Goal: Task Accomplishment & Management: Manage account settings

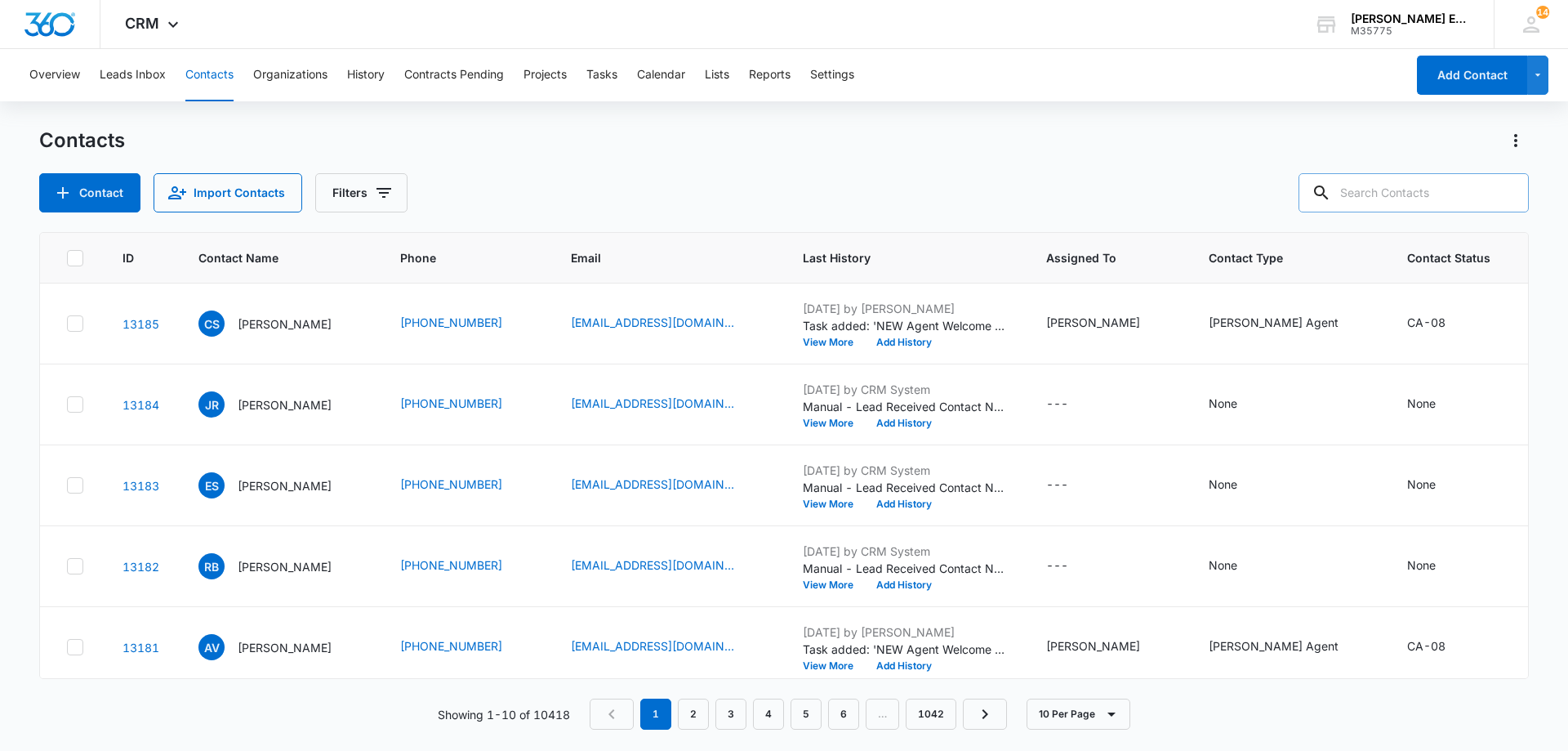
click at [1409, 193] on input "text" at bounding box center [1414, 192] width 230 height 39
paste input "[PERSON_NAME]"
type input "[PERSON_NAME]"
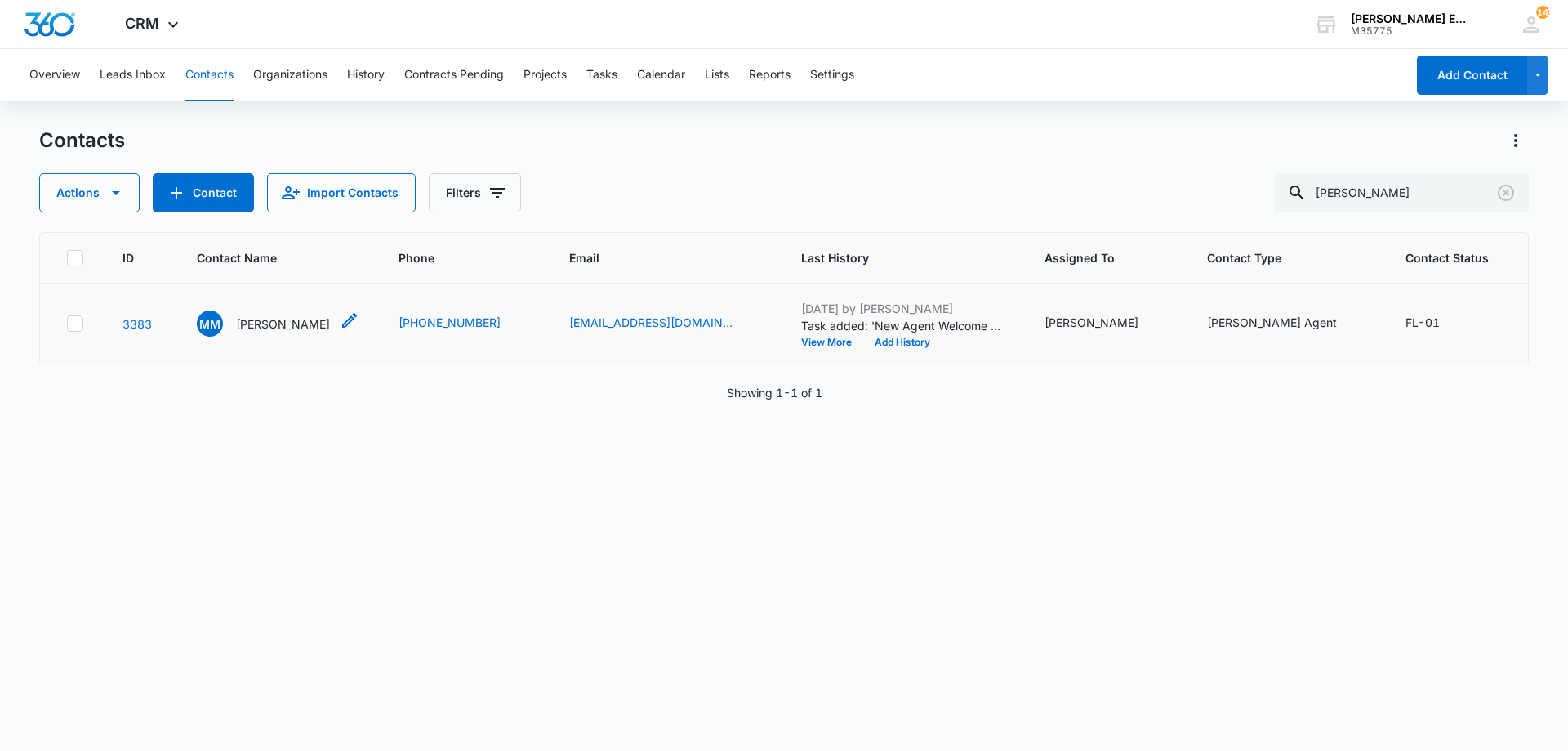
click at [283, 333] on p "[PERSON_NAME]" at bounding box center [283, 324] width 94 height 17
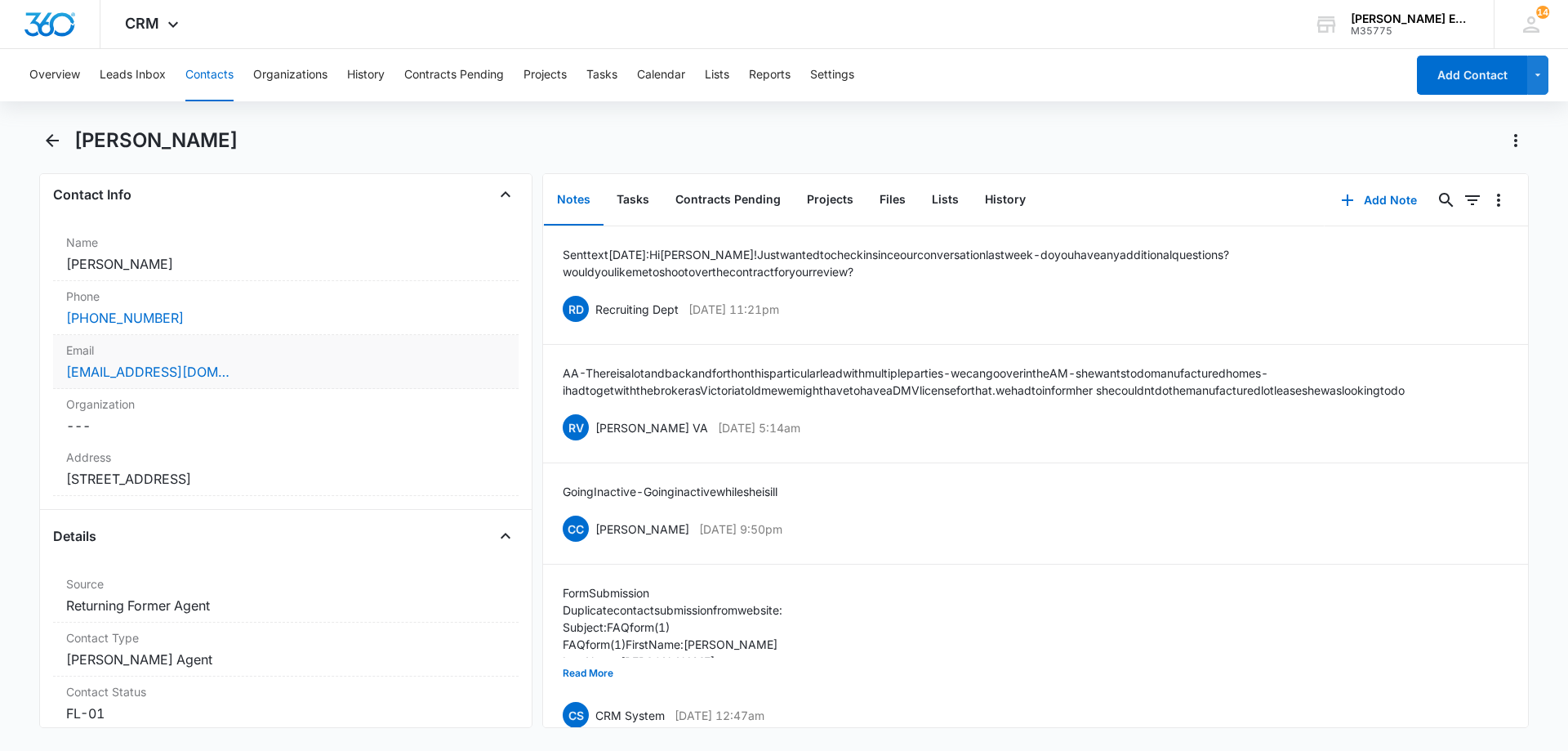
scroll to position [327, 0]
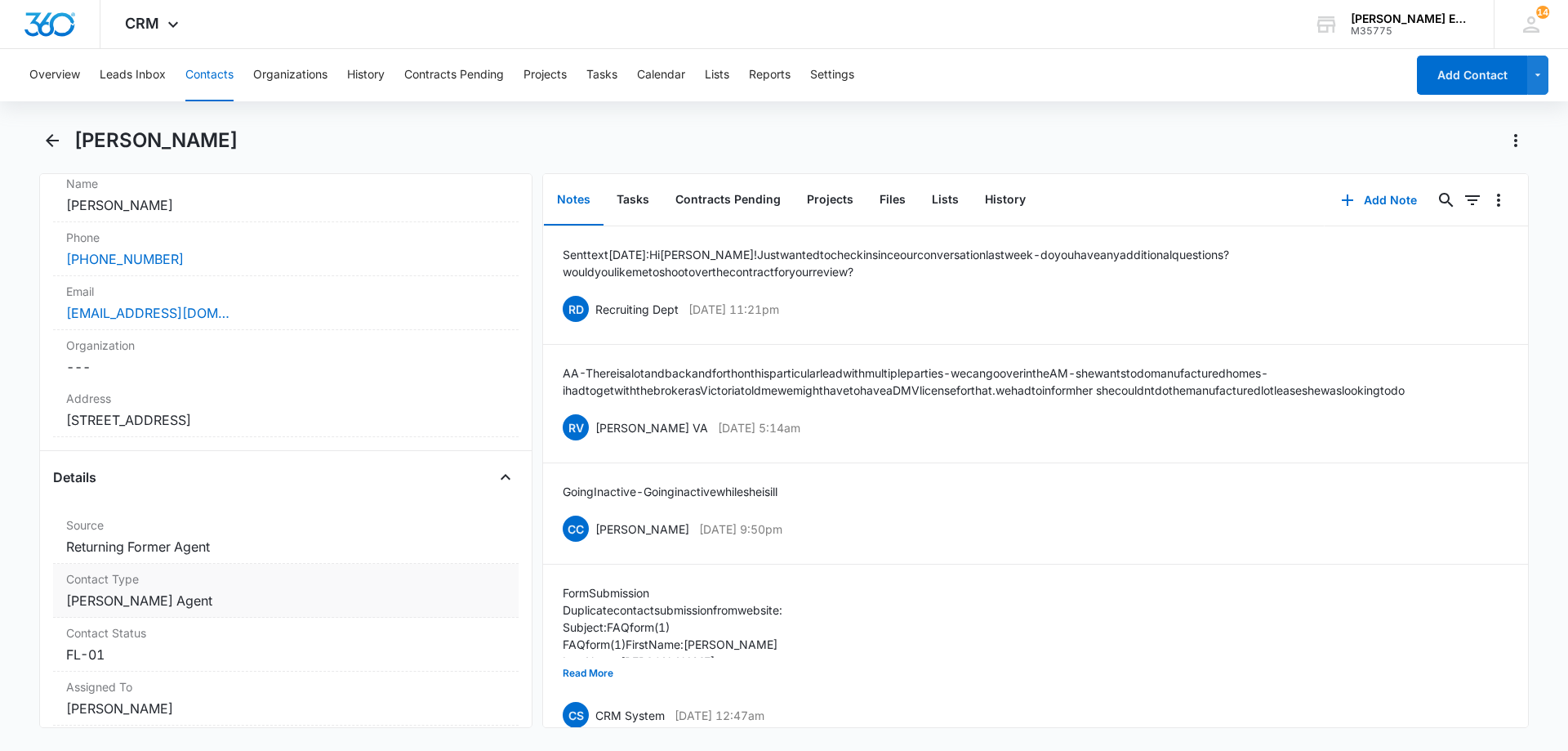
click at [190, 598] on dd "Cancel Save Changes [PERSON_NAME] Agent" at bounding box center [285, 601] width 439 height 20
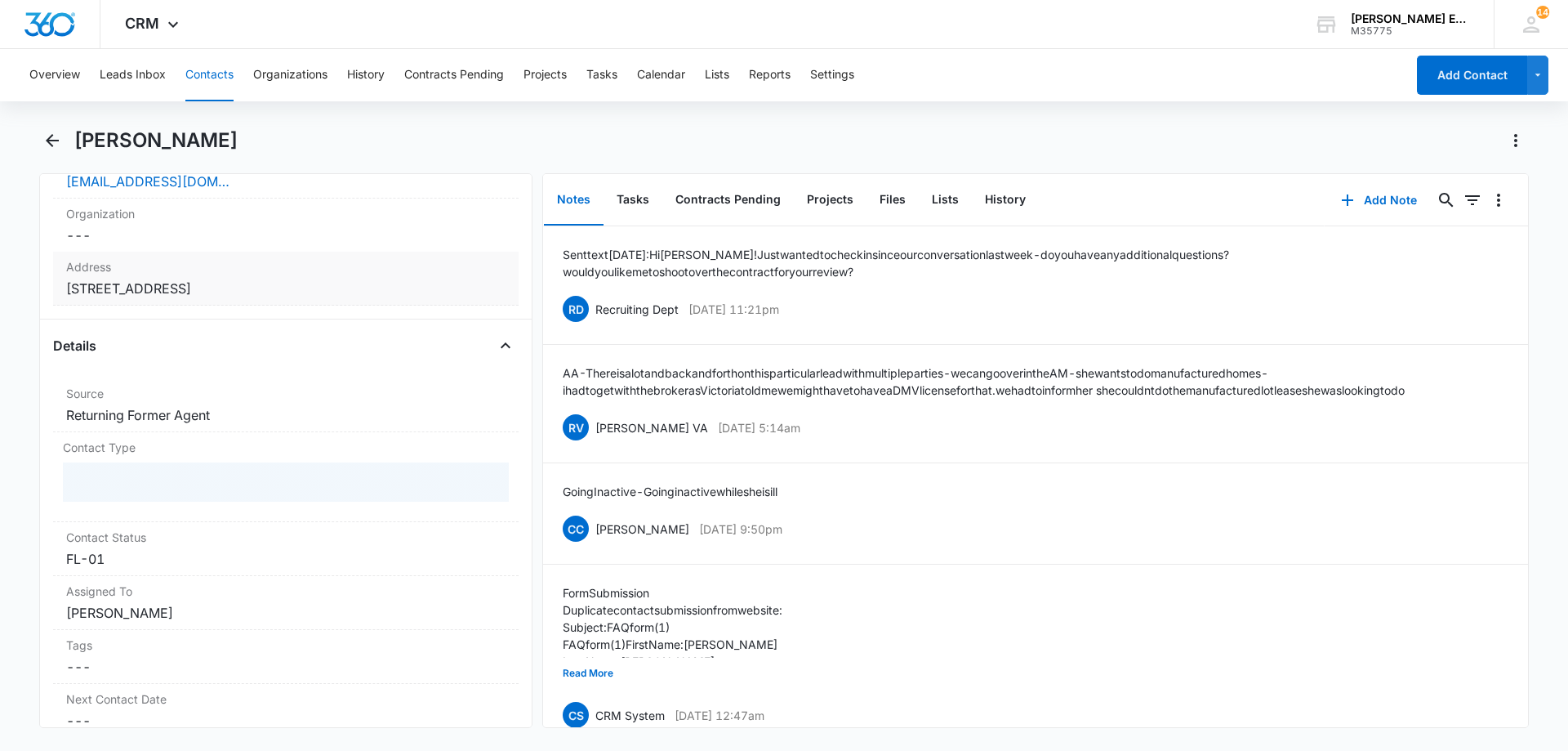
scroll to position [490, 0]
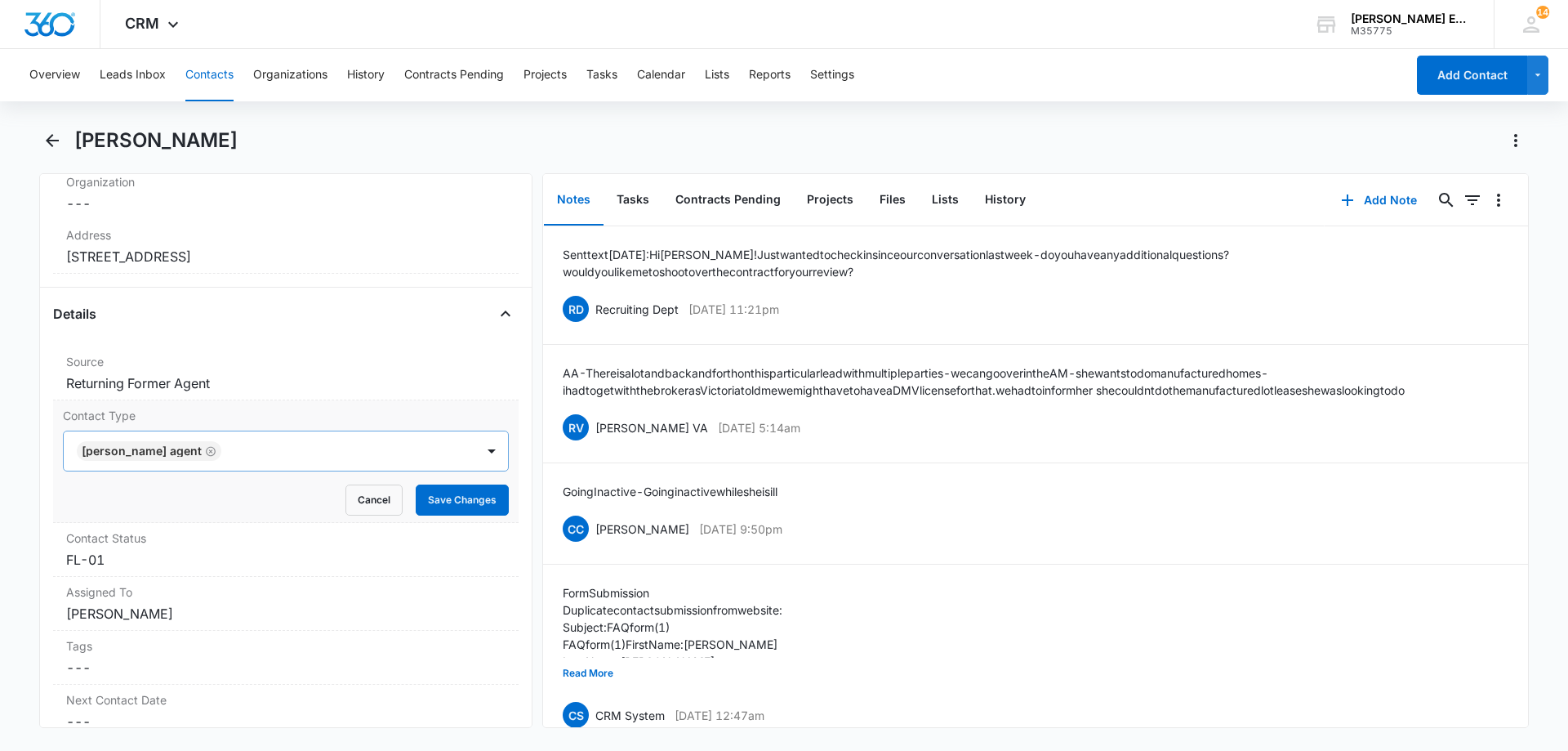
click at [205, 448] on icon "Remove Allison James Agent" at bounding box center [210, 451] width 11 height 12
click at [217, 449] on div at bounding box center [266, 450] width 375 height 23
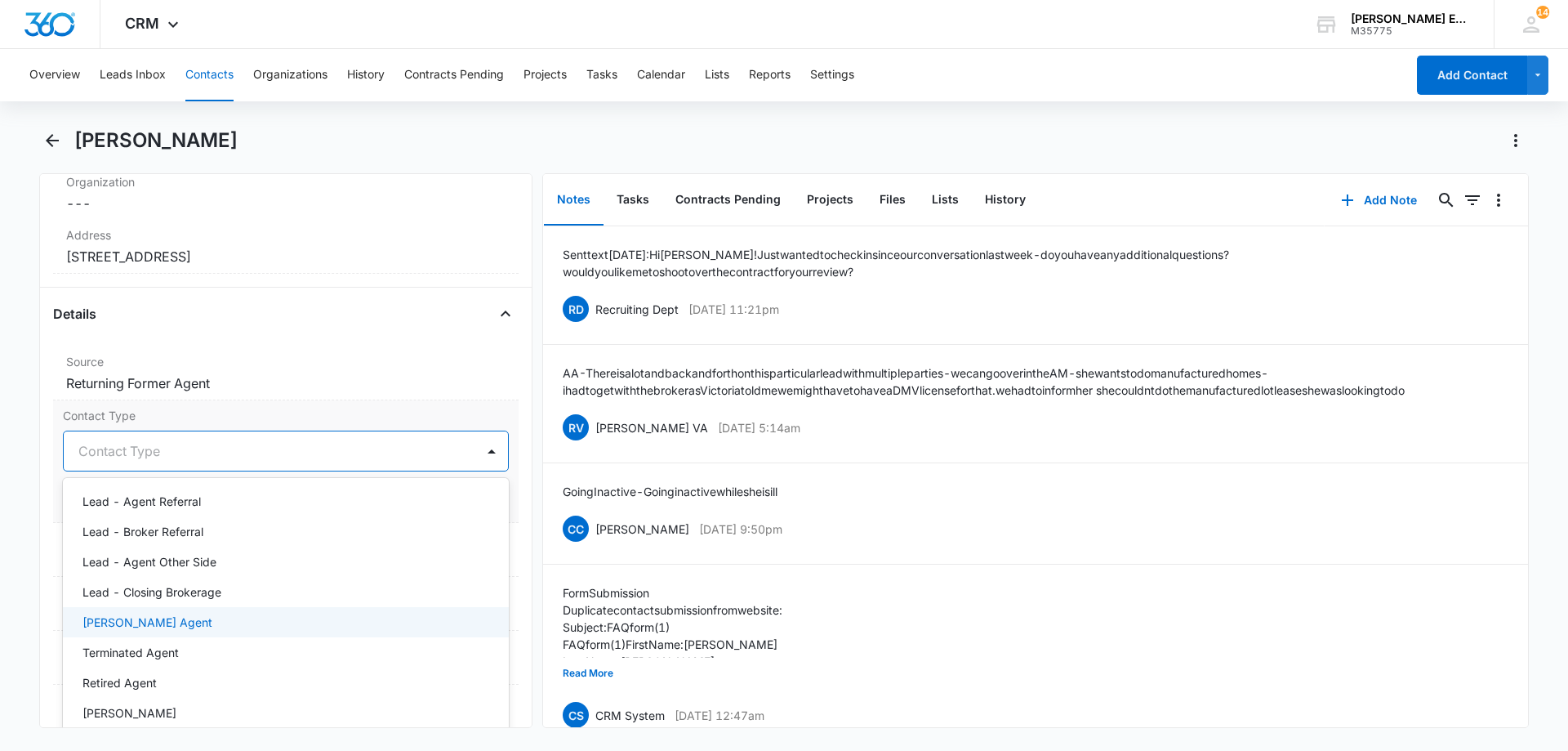
scroll to position [163, 0]
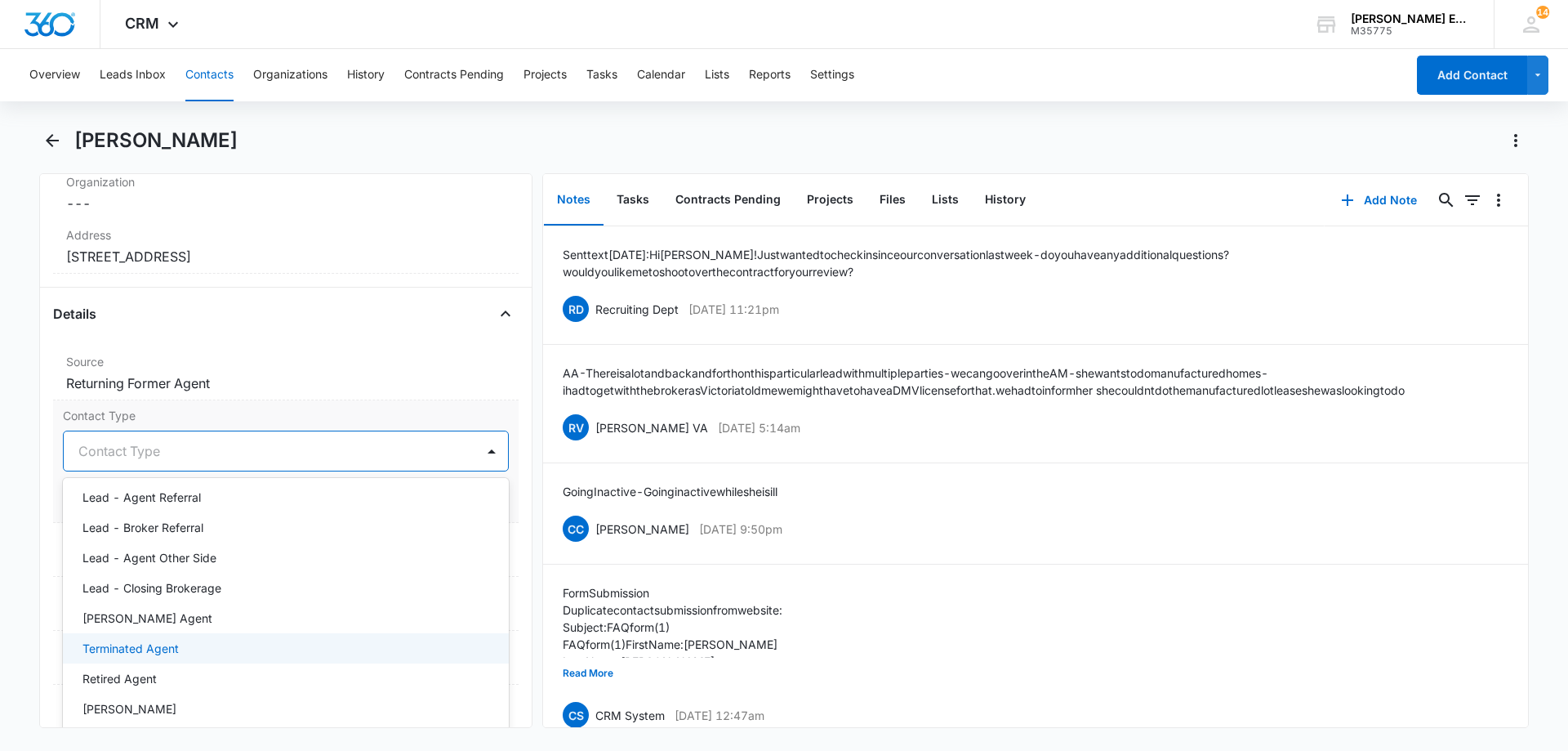
drag, startPoint x: 143, startPoint y: 652, endPoint x: 156, endPoint y: 650, distance: 13.2
click at [143, 651] on p "Terminated Agent" at bounding box center [130, 648] width 97 height 17
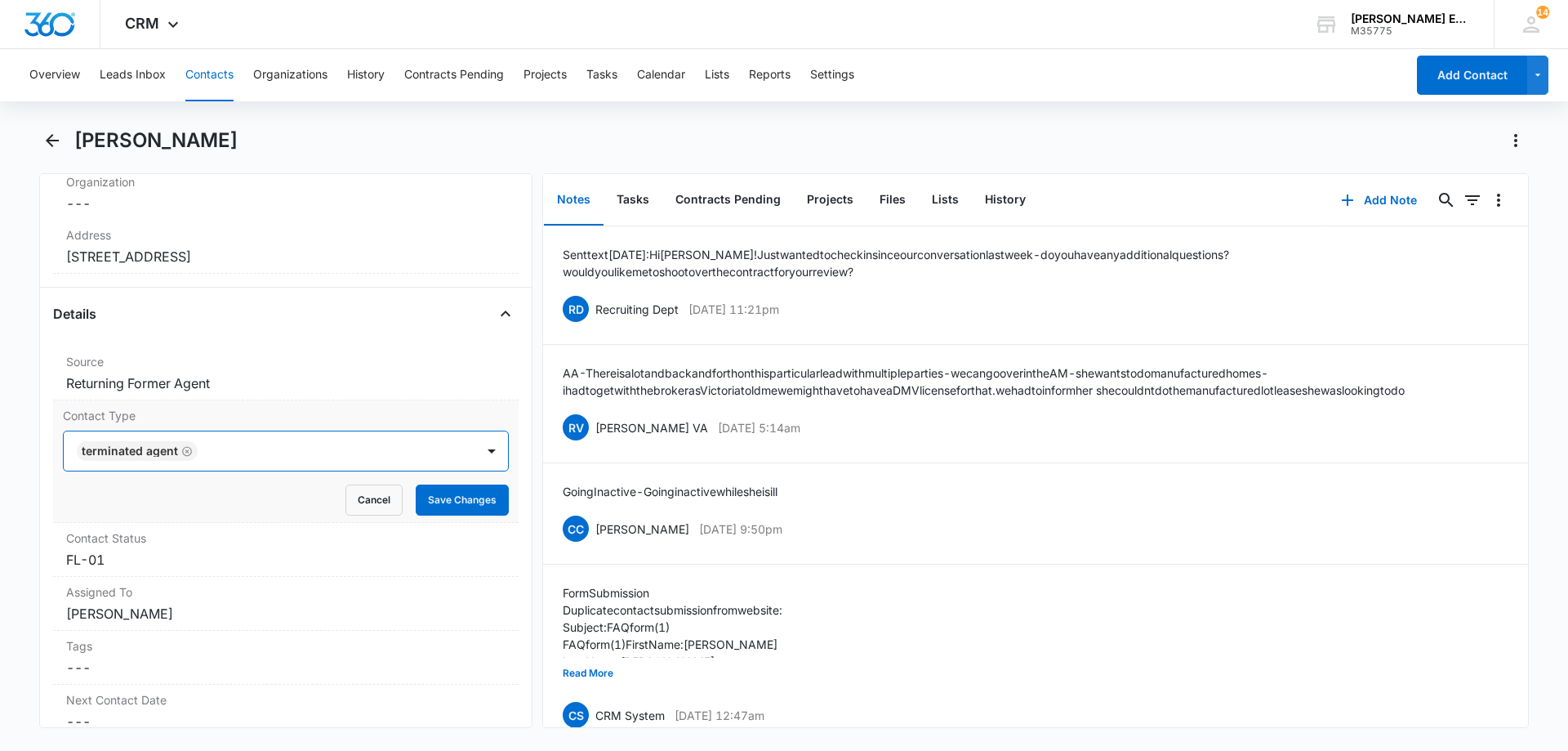
drag, startPoint x: 320, startPoint y: 444, endPoint x: 418, endPoint y: 471, distance: 101.7
click at [324, 444] on div at bounding box center [328, 450] width 252 height 23
click at [426, 502] on button "Save Changes" at bounding box center [463, 500] width 94 height 31
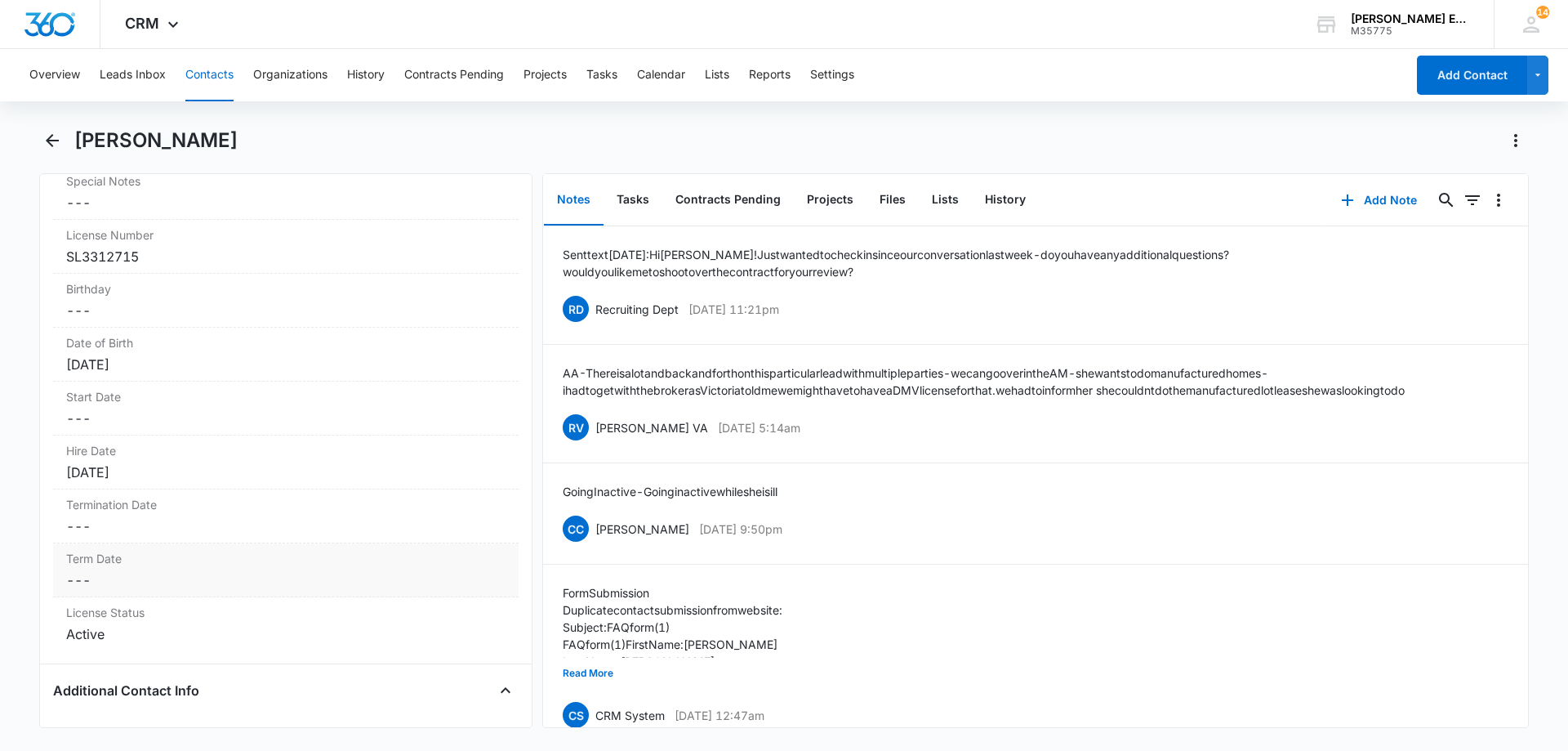
scroll to position [1716, 0]
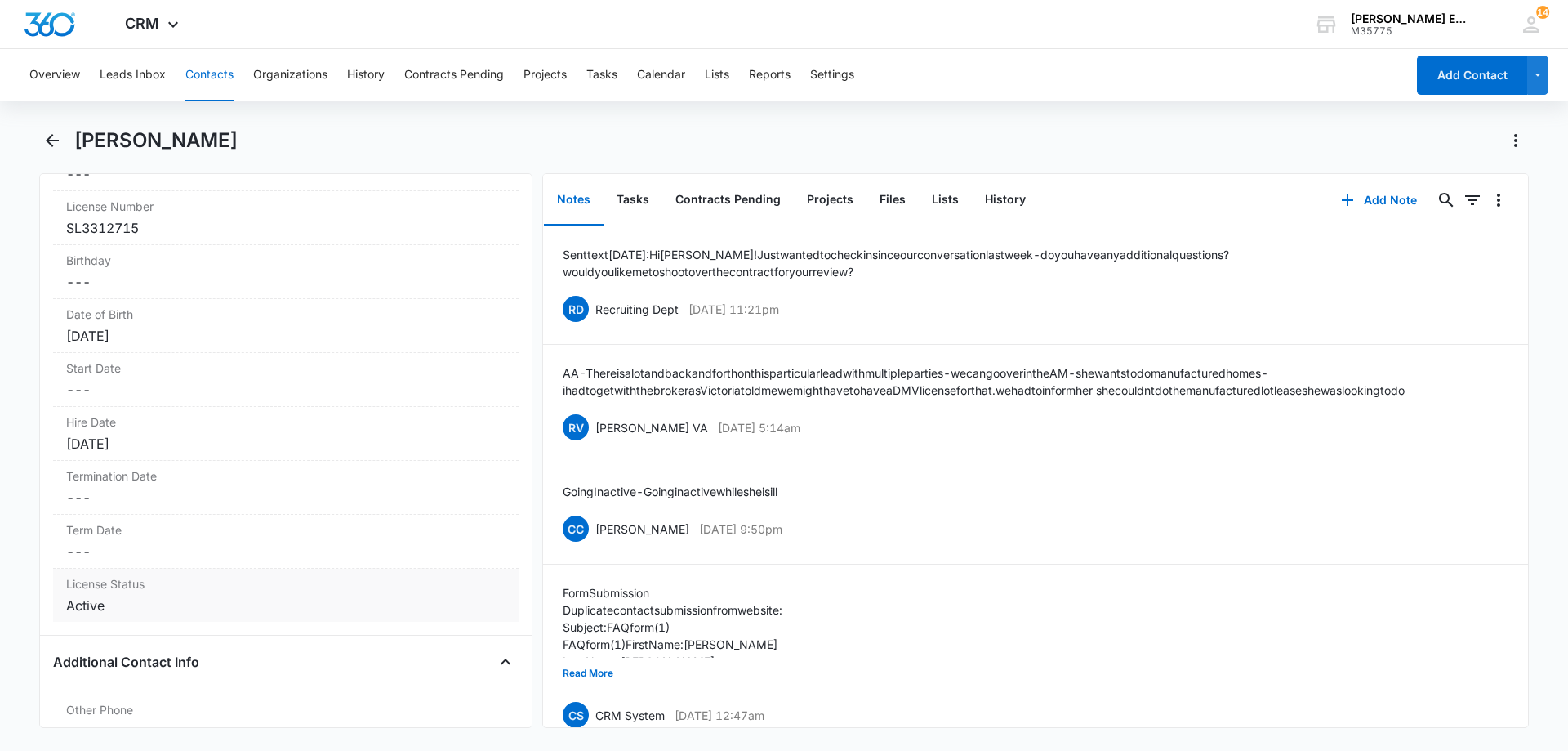
click at [169, 569] on div "License Status Cancel Save Changes Active" at bounding box center [286, 595] width 466 height 53
click at [185, 542] on dd "Cancel Save Changes ---" at bounding box center [285, 552] width 439 height 20
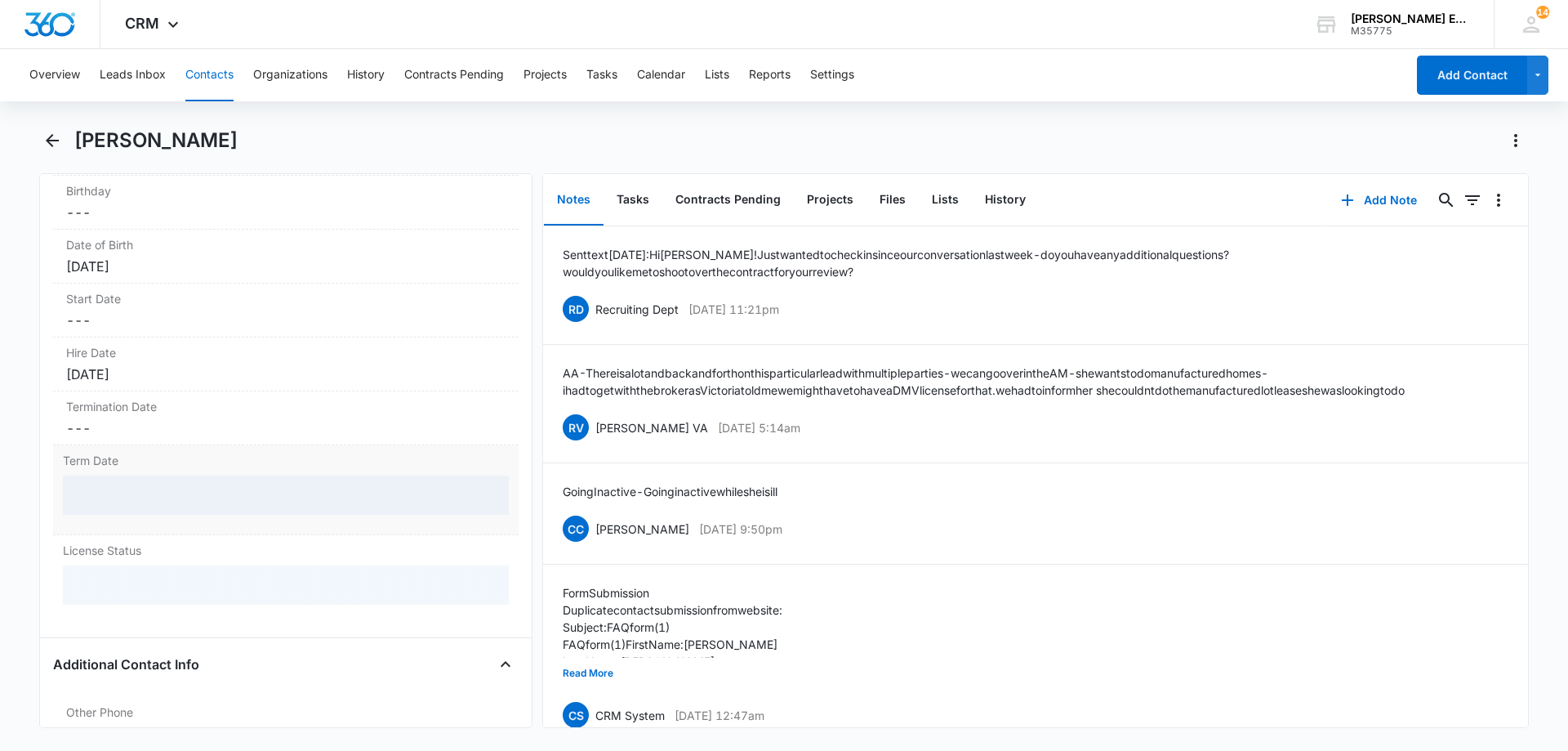
scroll to position [1961, 0]
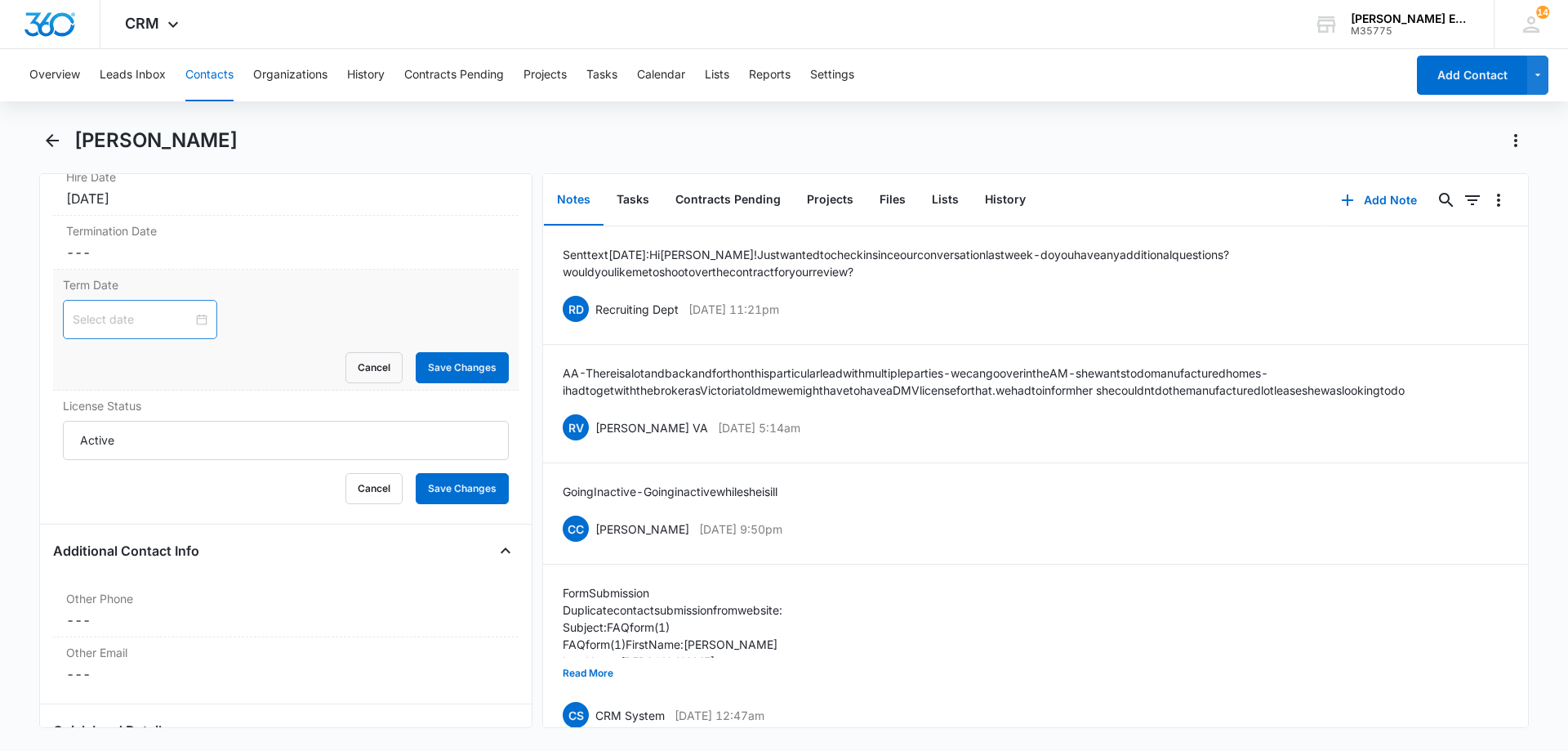
click at [148, 311] on input at bounding box center [132, 320] width 120 height 18
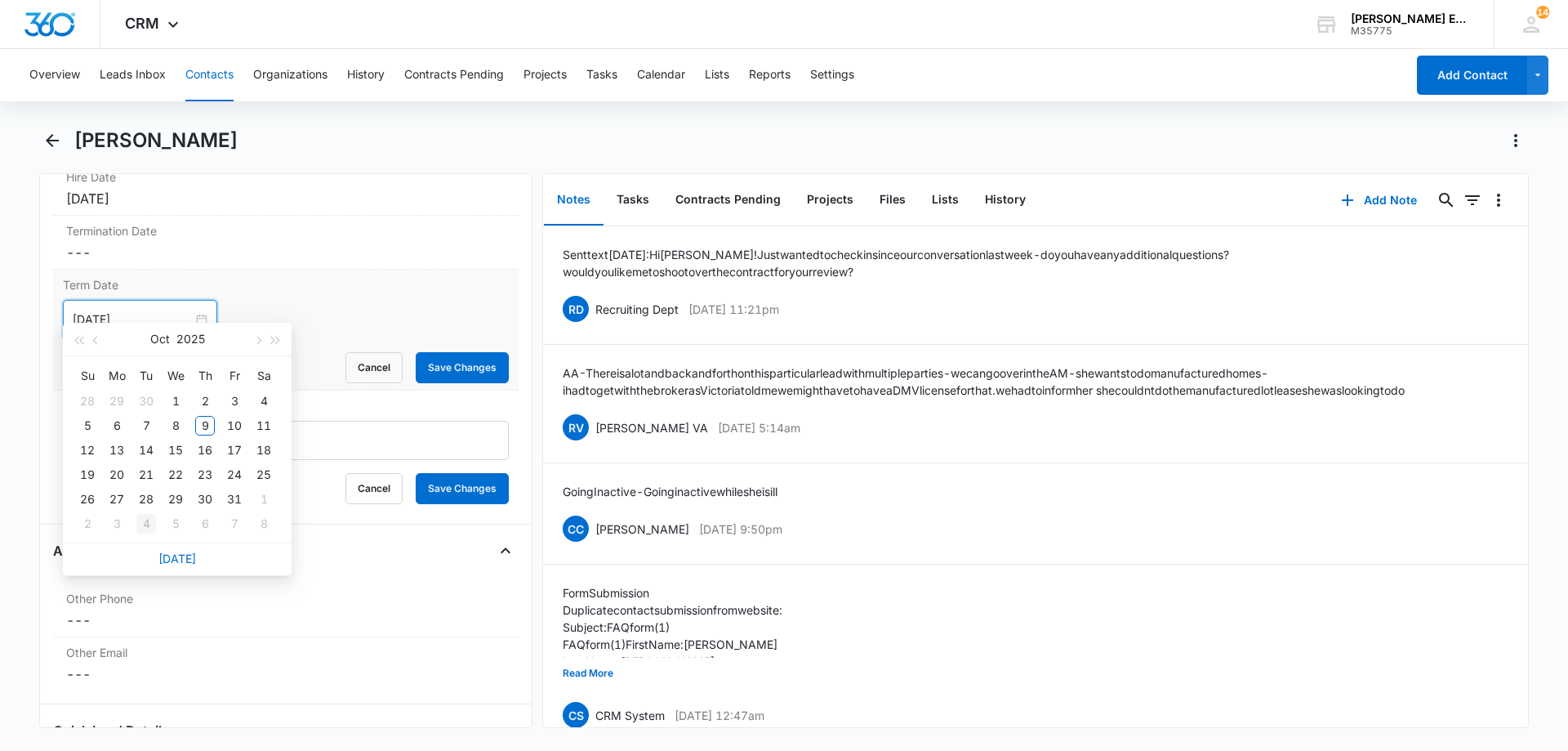
type input "[DATE]"
click at [177, 429] on div "8" at bounding box center [176, 426] width 20 height 20
type input "[DATE]"
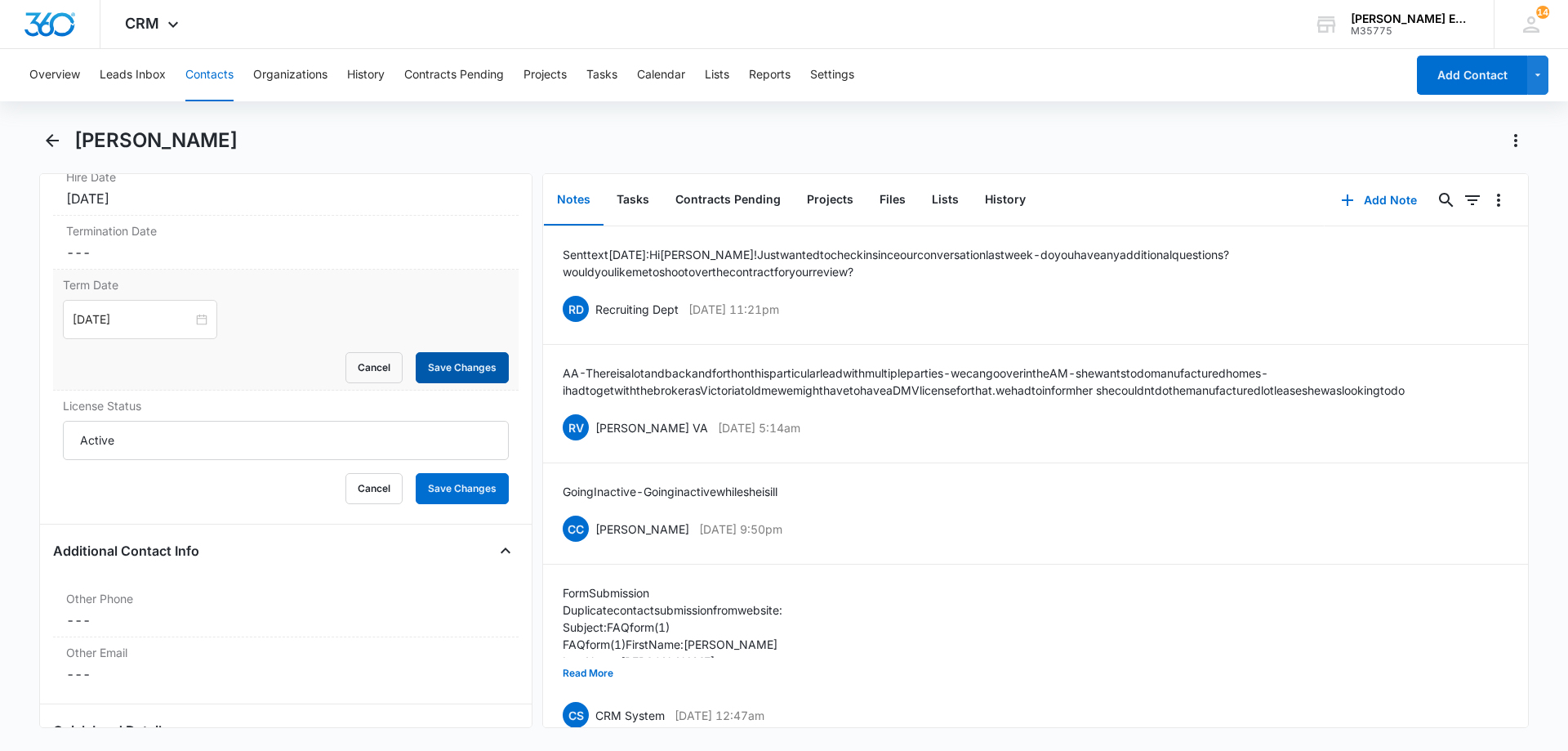
click at [449, 354] on button "Save Changes" at bounding box center [463, 368] width 94 height 31
drag, startPoint x: 354, startPoint y: 467, endPoint x: 370, endPoint y: 452, distance: 21.9
click at [355, 473] on button "Cancel" at bounding box center [373, 488] width 57 height 31
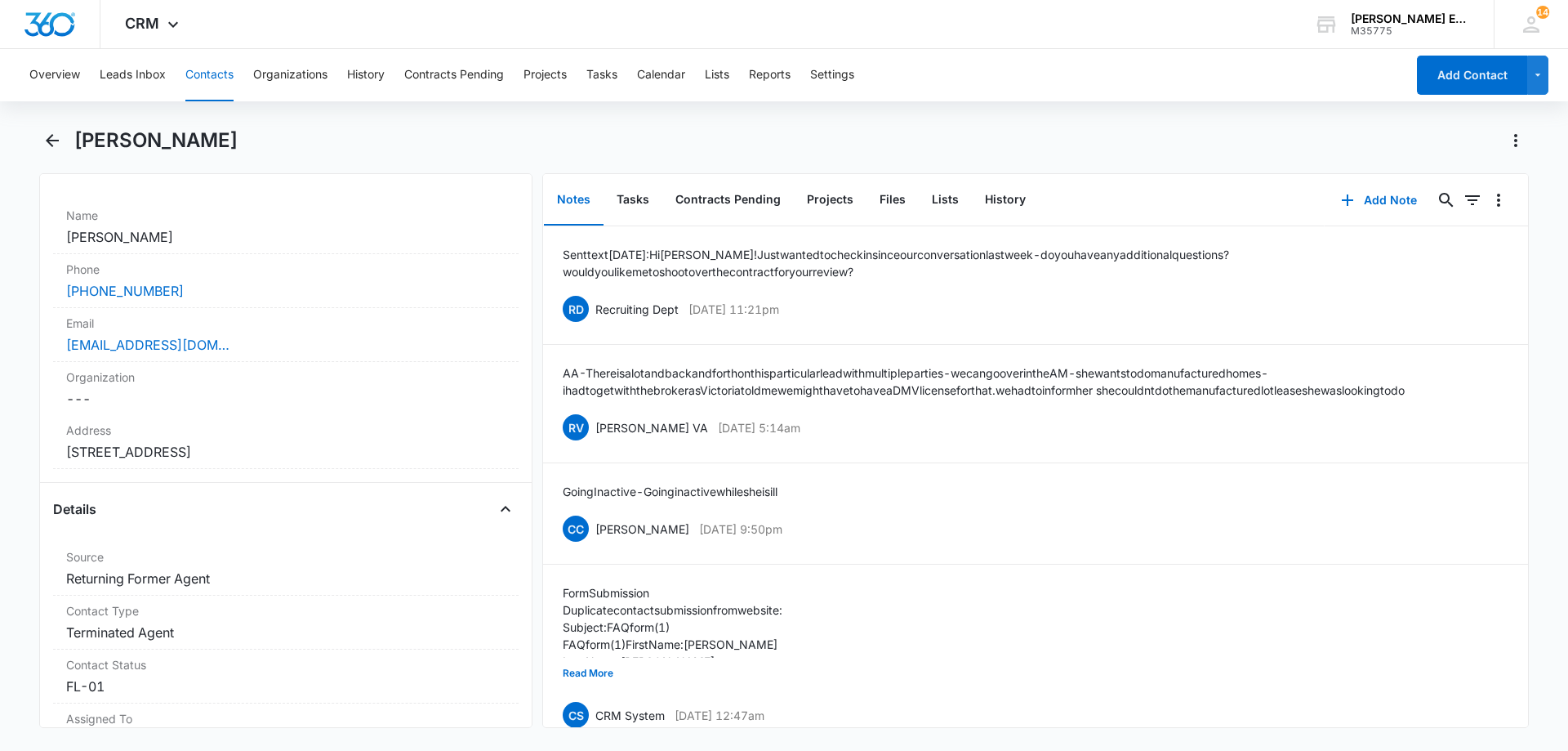
scroll to position [0, 0]
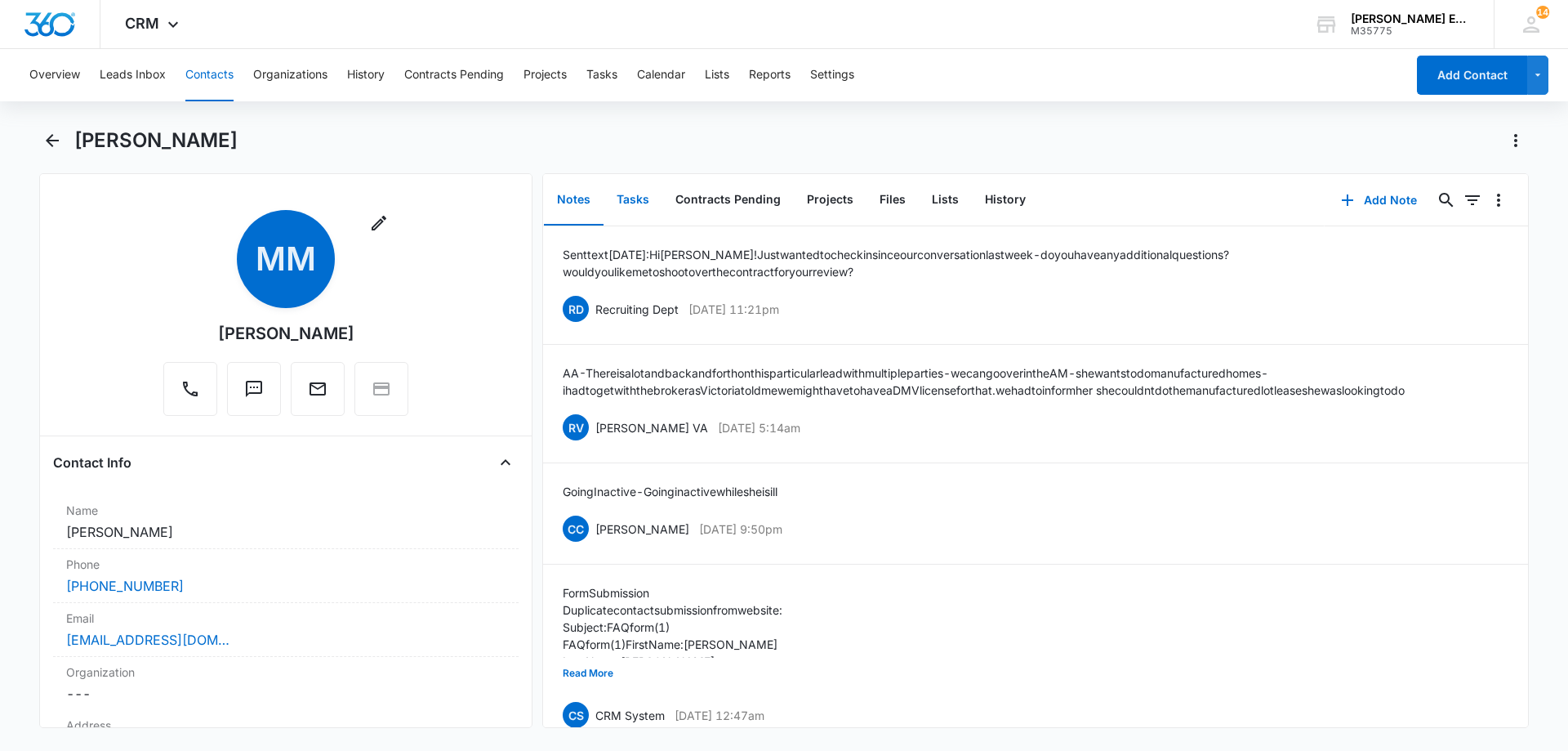
click at [620, 202] on button "Tasks" at bounding box center [632, 200] width 59 height 51
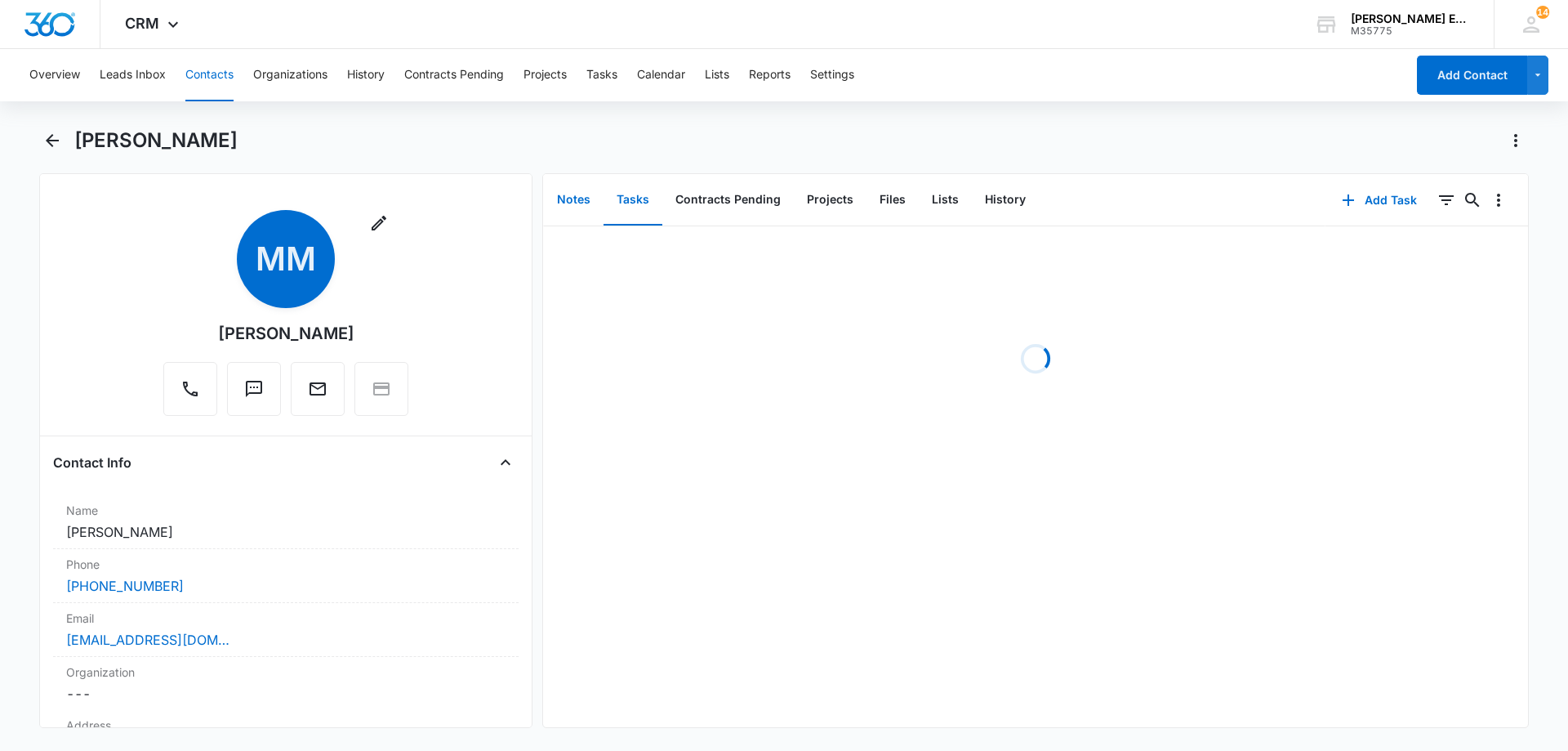
click at [588, 198] on button "Notes" at bounding box center [573, 200] width 60 height 51
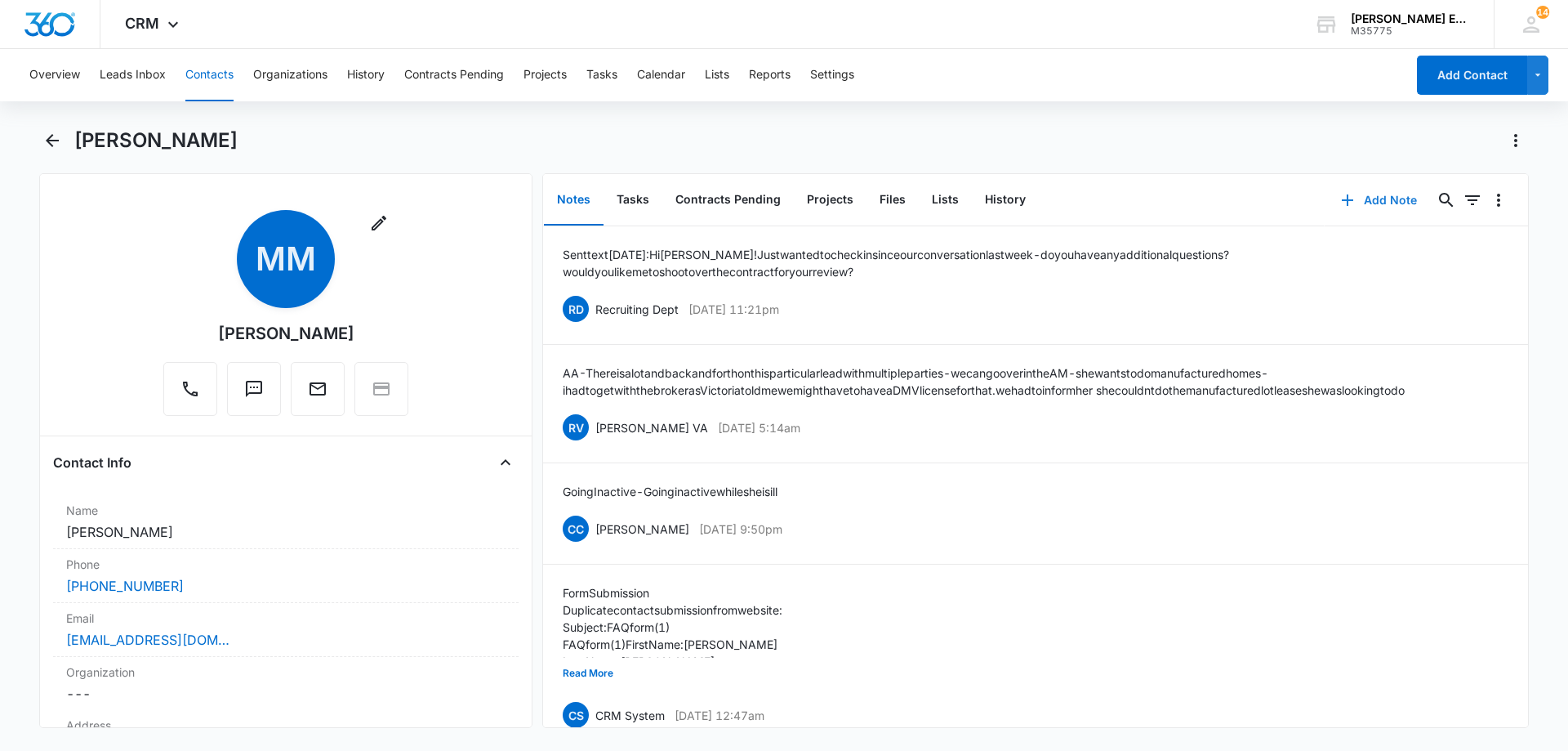
click at [1370, 205] on button "Add Note" at bounding box center [1379, 199] width 109 height 39
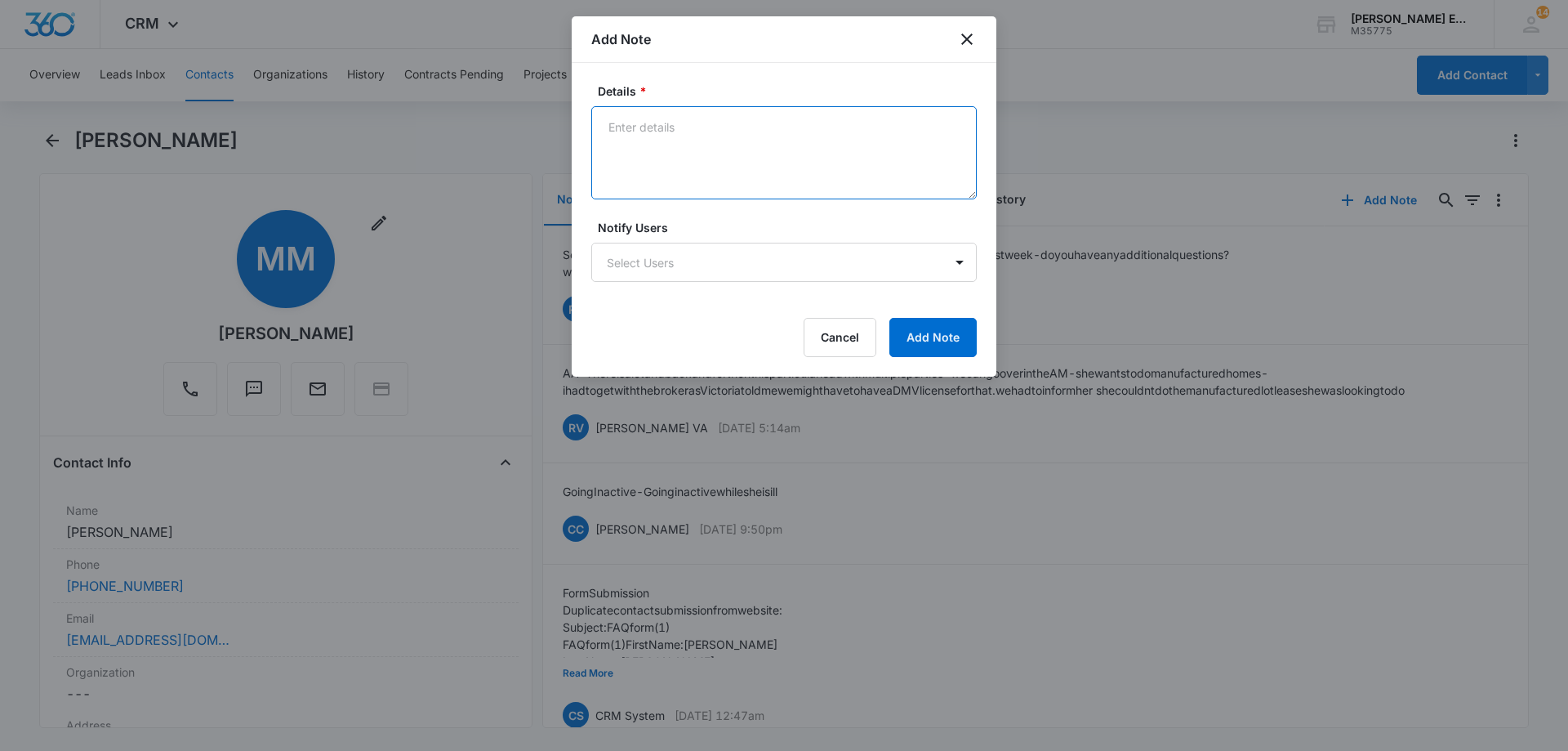
click at [798, 157] on textarea "Details *" at bounding box center [784, 153] width 385 height 94
paste textarea "I will not be able to begin for four to six months, I've injured my foot. Pleas…"
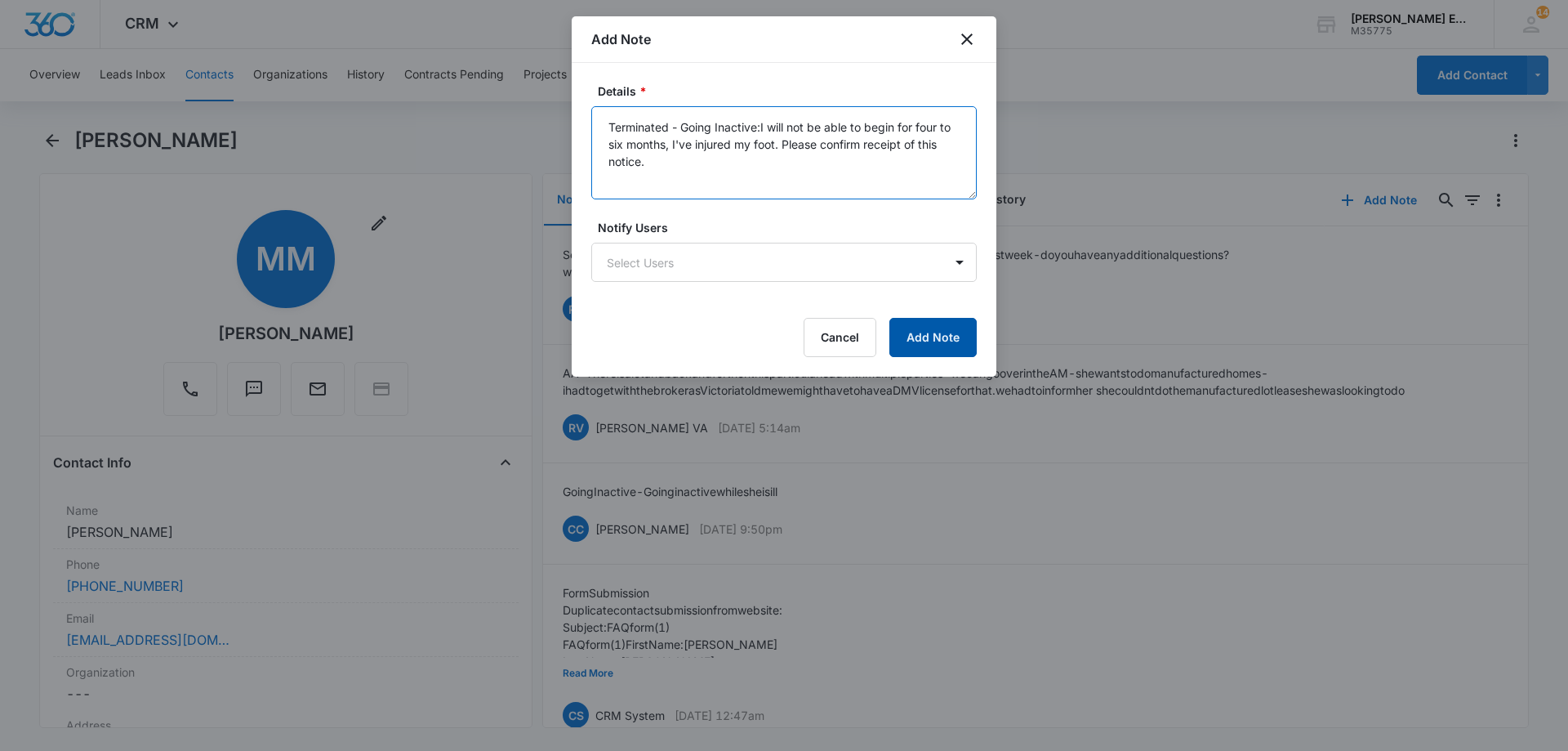
type textarea "Terminated - Going Inactive:I will not be able to begin for four to six months,…"
click at [917, 344] on button "Add Note" at bounding box center [934, 337] width 88 height 39
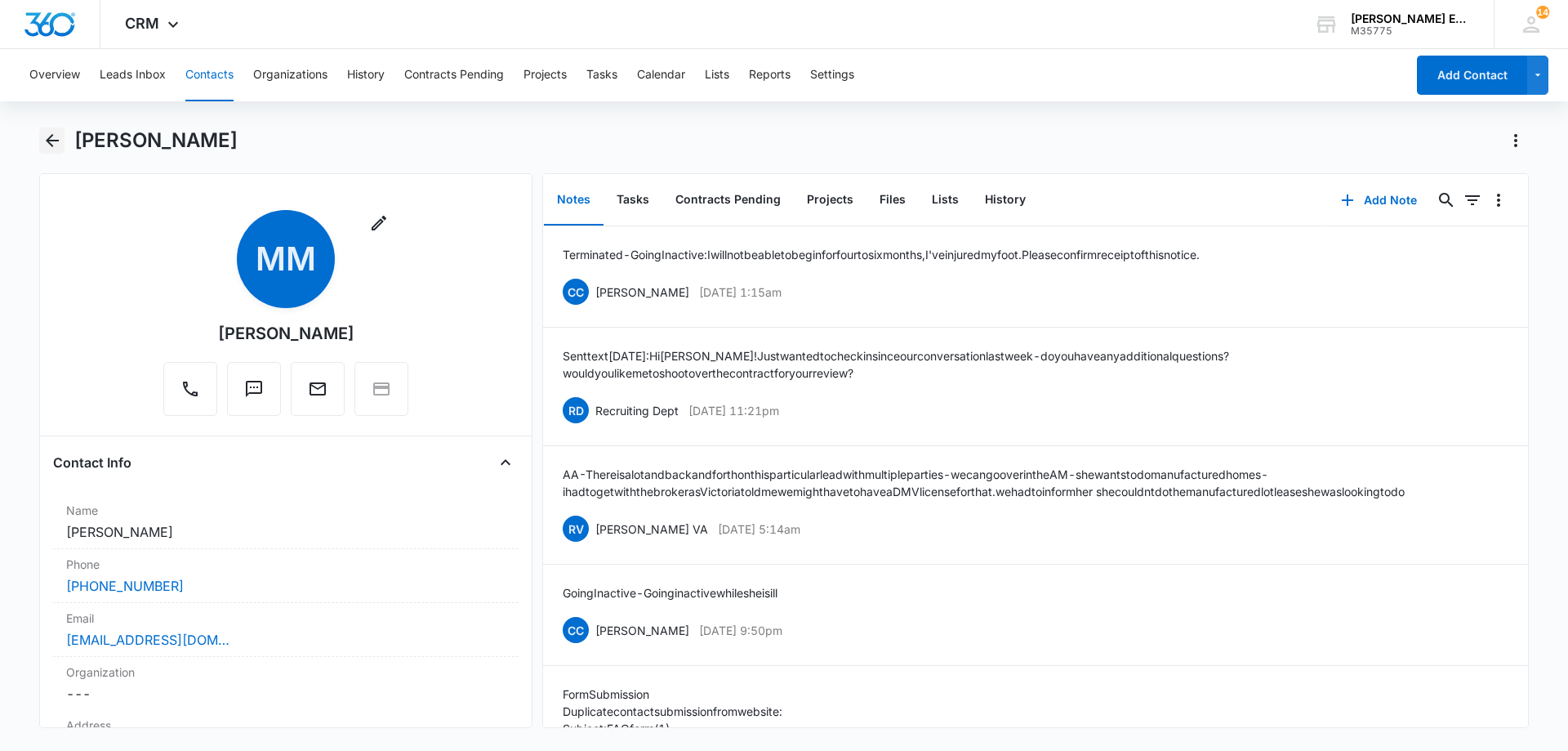
click at [45, 139] on icon "Back" at bounding box center [53, 140] width 20 height 20
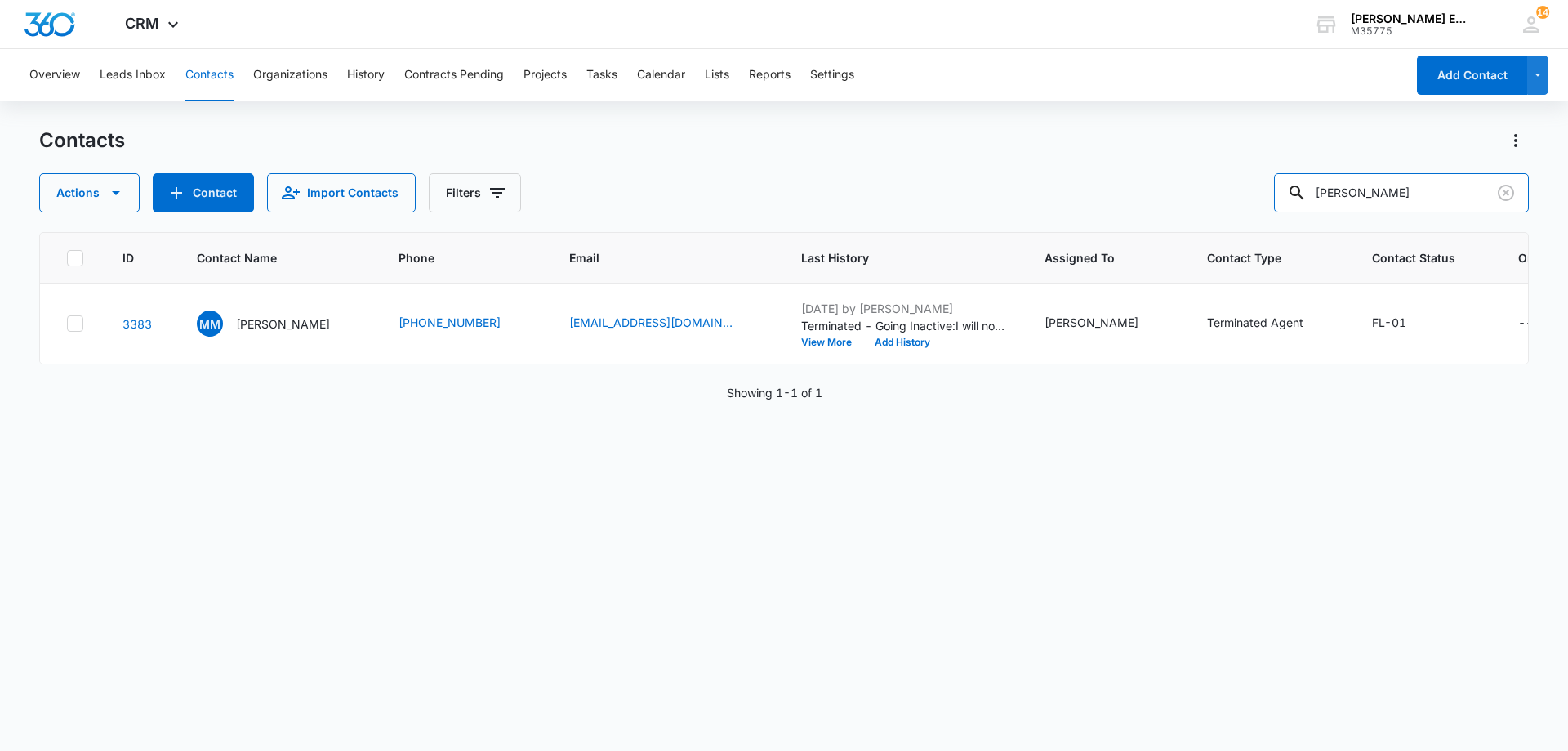
drag, startPoint x: 1414, startPoint y: 197, endPoint x: 1205, endPoint y: 202, distance: 209.1
click at [1205, 202] on div "Actions Contact Import Contacts Filters [PERSON_NAME]" at bounding box center [784, 192] width 1490 height 39
paste input "[PERSON_NAME]"
type input "[PERSON_NAME]"
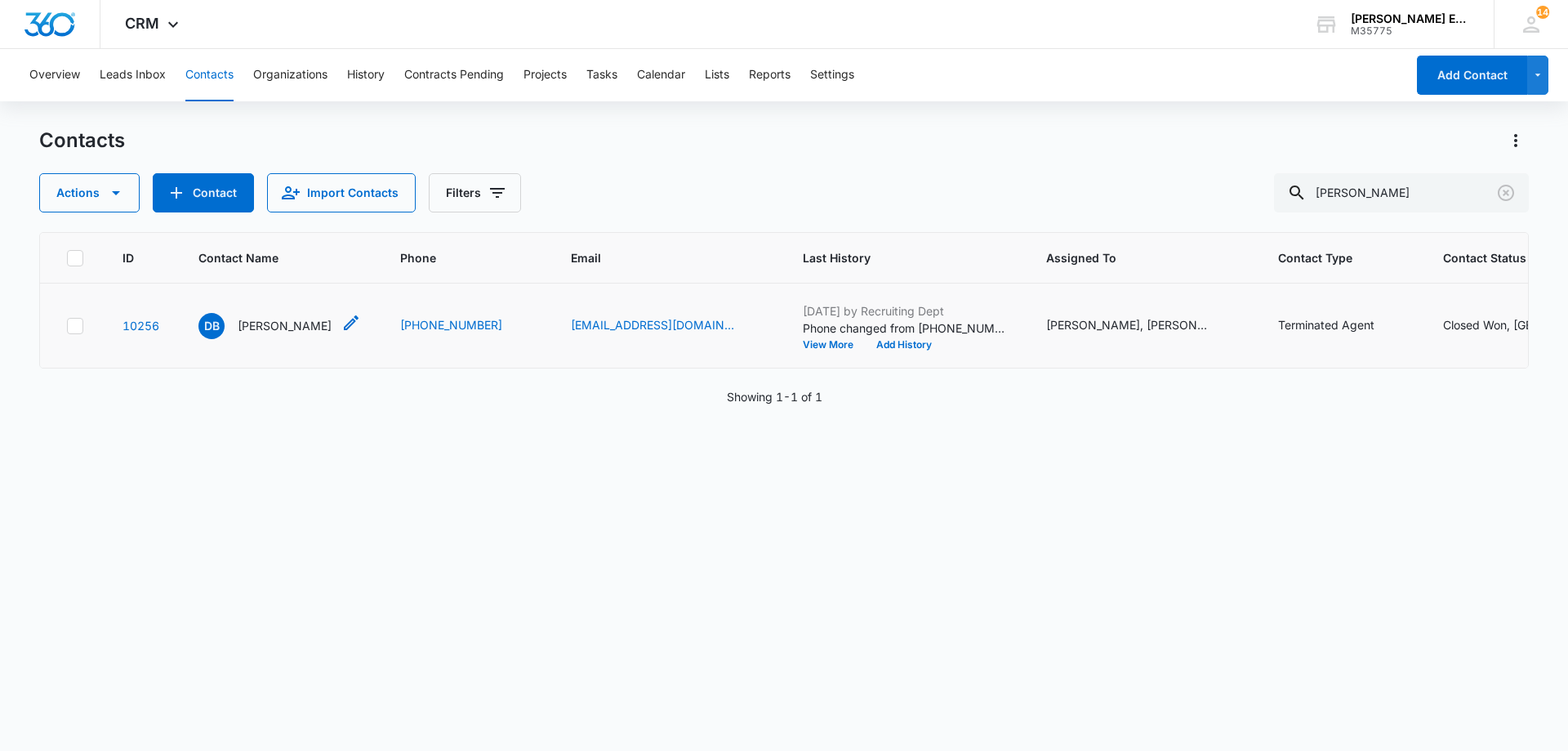
click at [268, 335] on p "[PERSON_NAME]" at bounding box center [285, 325] width 94 height 17
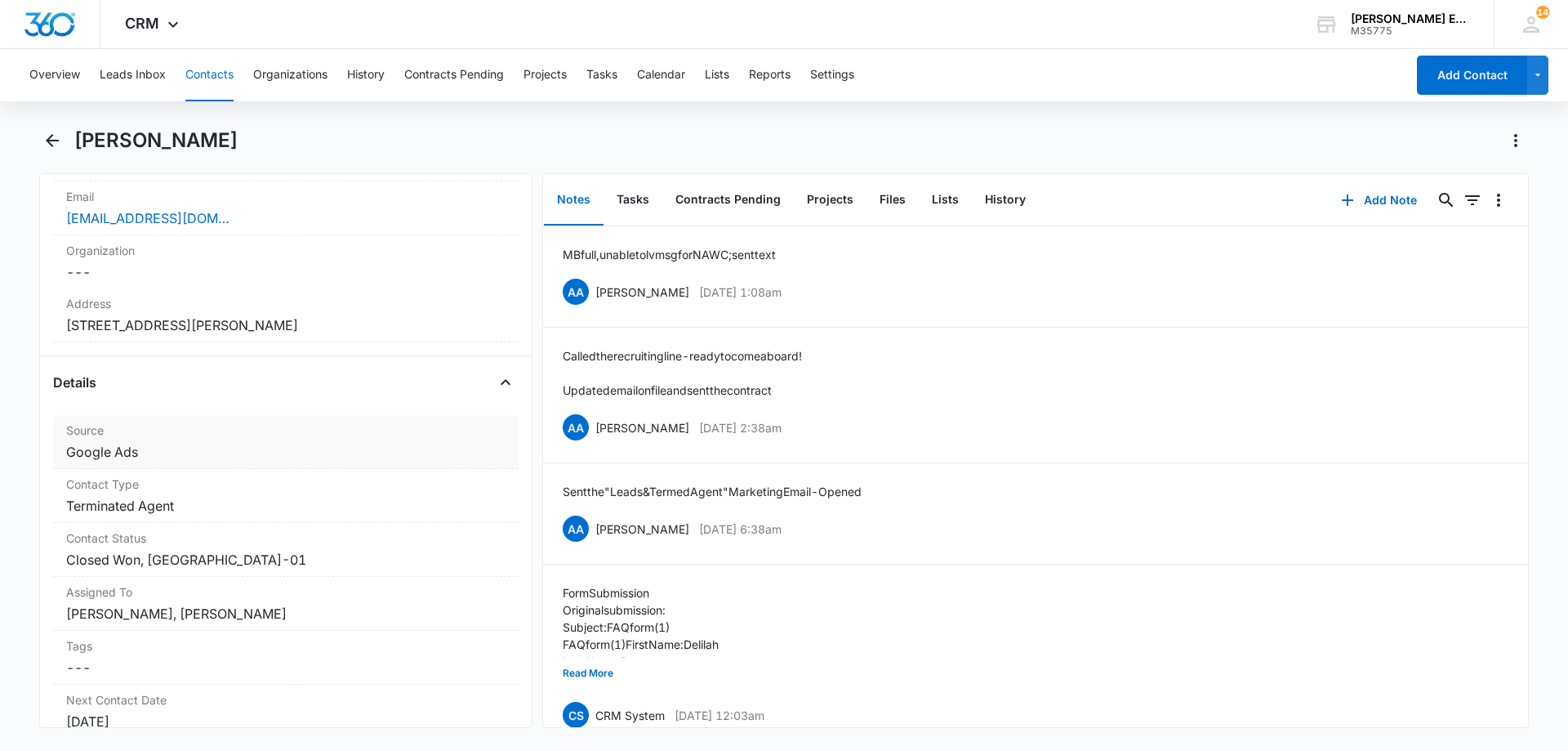
scroll to position [490, 0]
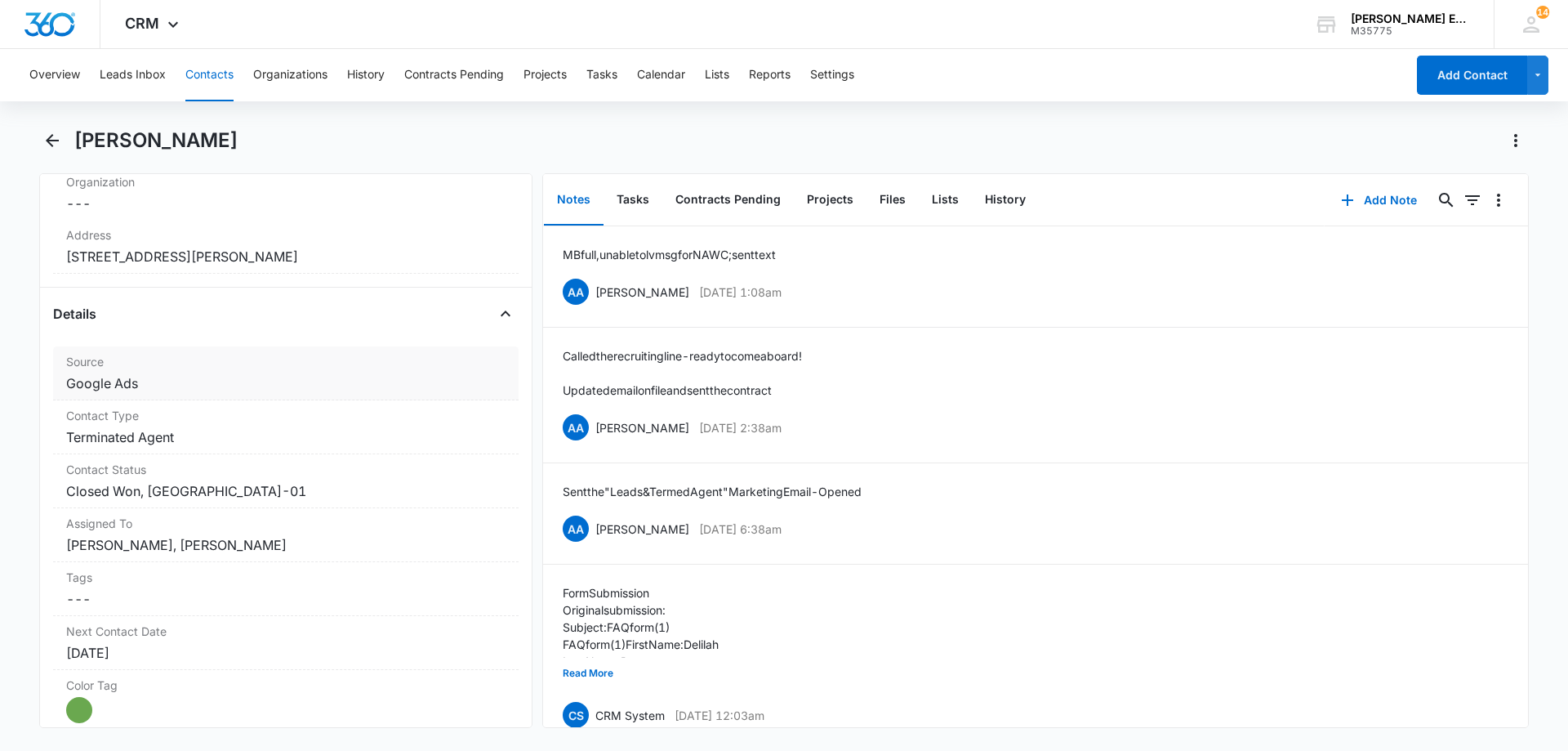
click at [148, 384] on dd "Cancel Save Changes Google Ads" at bounding box center [285, 383] width 439 height 20
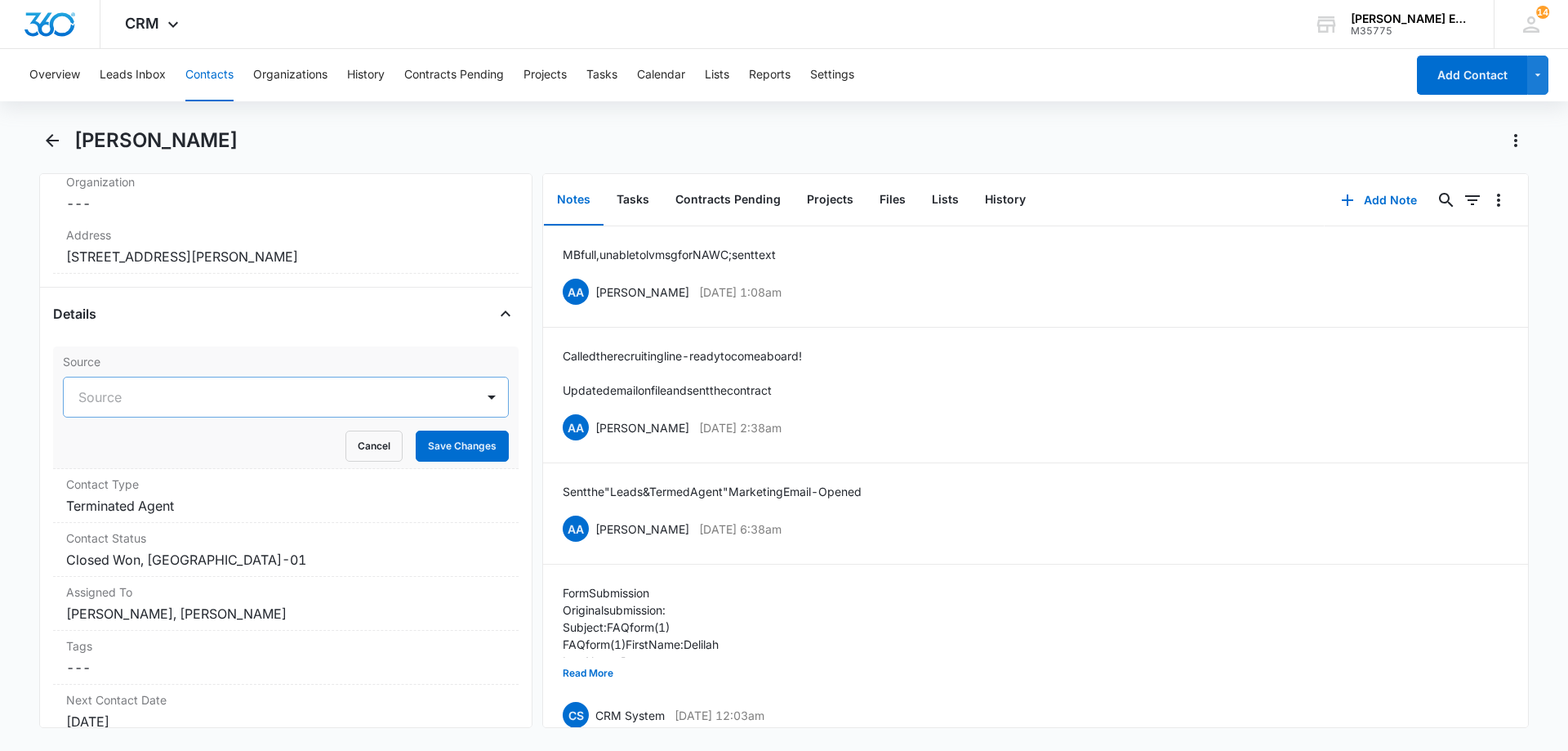
click at [331, 401] on div at bounding box center [266, 396] width 375 height 23
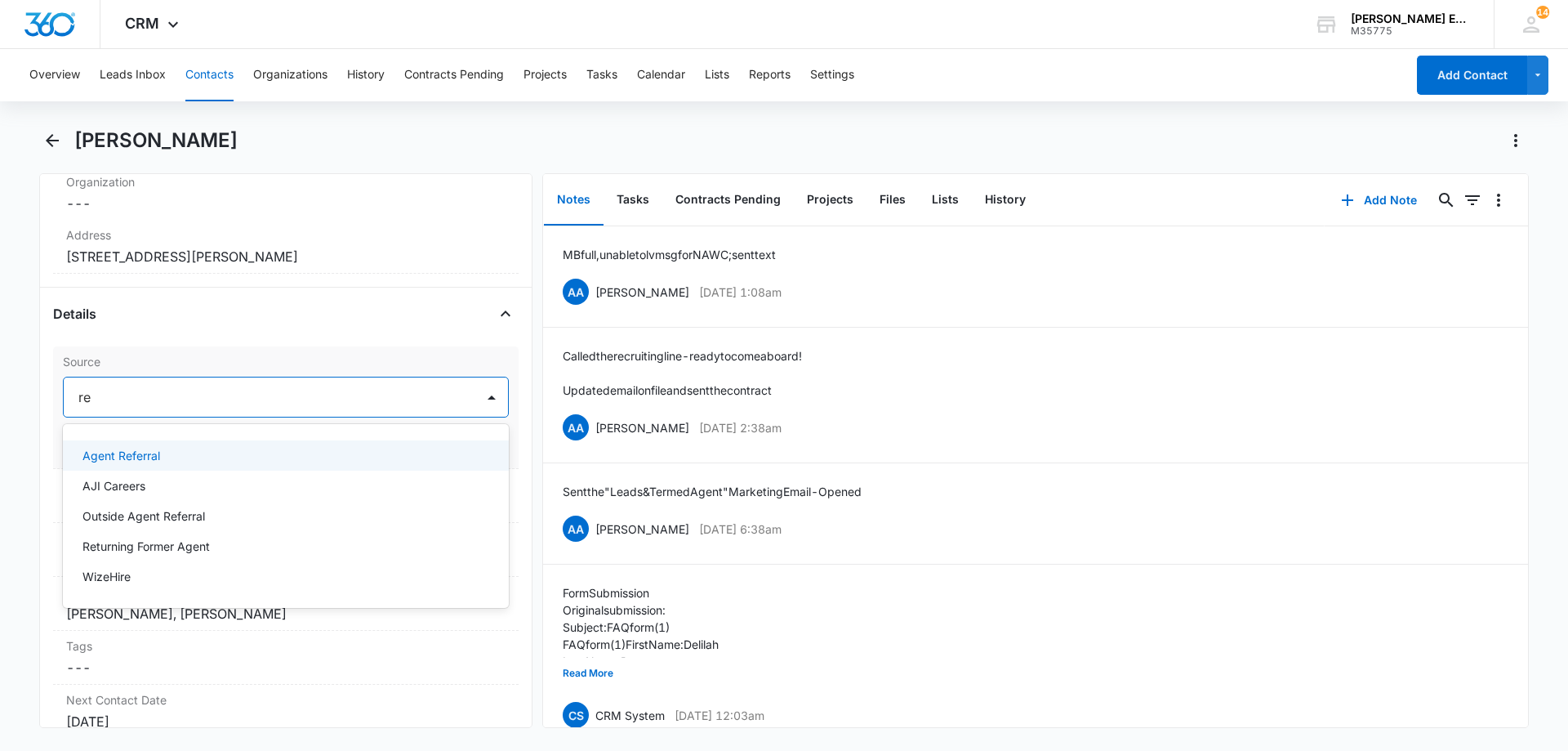
type input "ret"
click at [175, 458] on p "Returning Former Agent" at bounding box center [146, 455] width 127 height 17
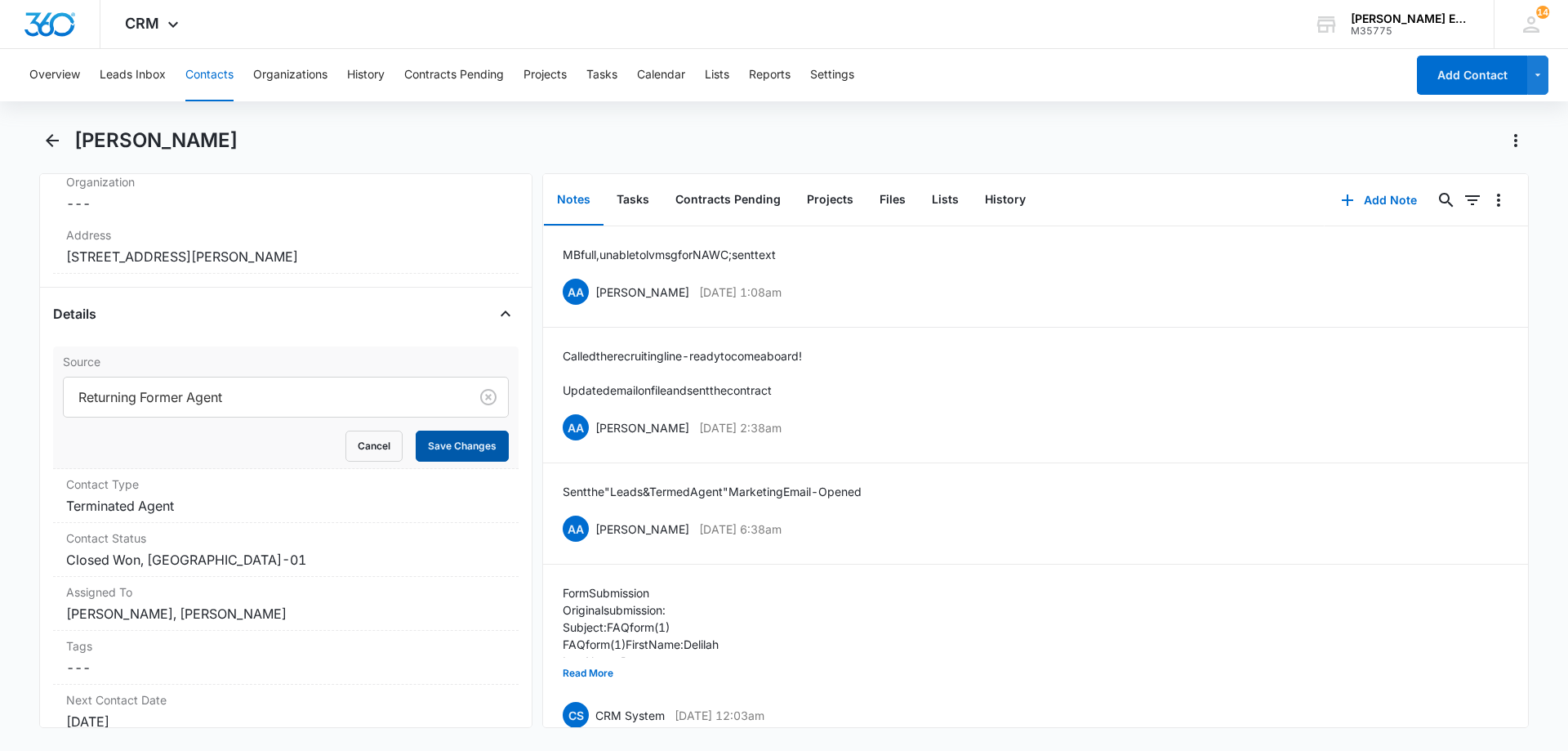
click at [422, 457] on button "Save Changes" at bounding box center [463, 445] width 94 height 31
click at [217, 501] on dd "Cancel Save Changes Terminated Agent" at bounding box center [285, 506] width 439 height 20
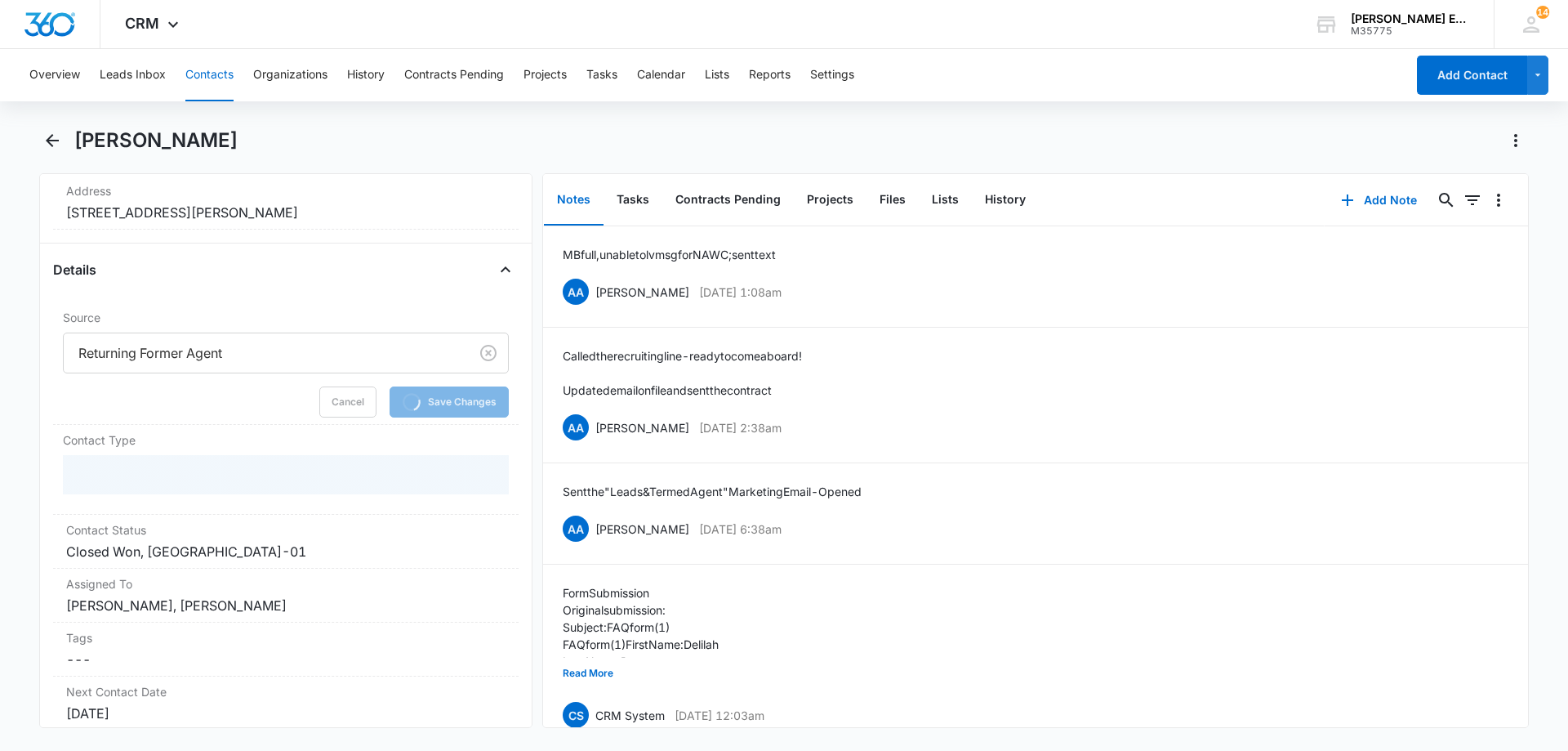
scroll to position [653, 0]
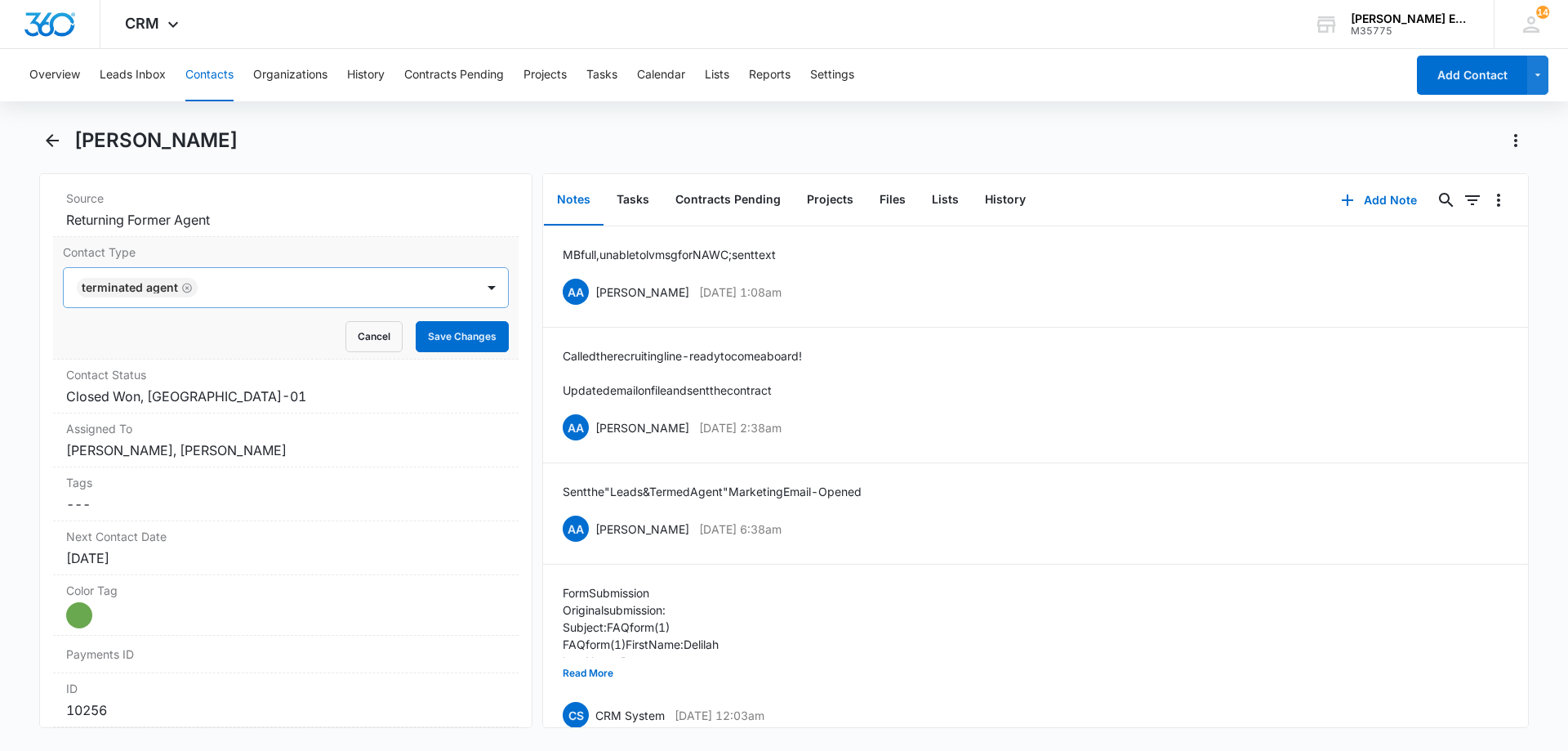
click at [181, 292] on icon "Remove Terminated Agent" at bounding box center [186, 288] width 11 height 12
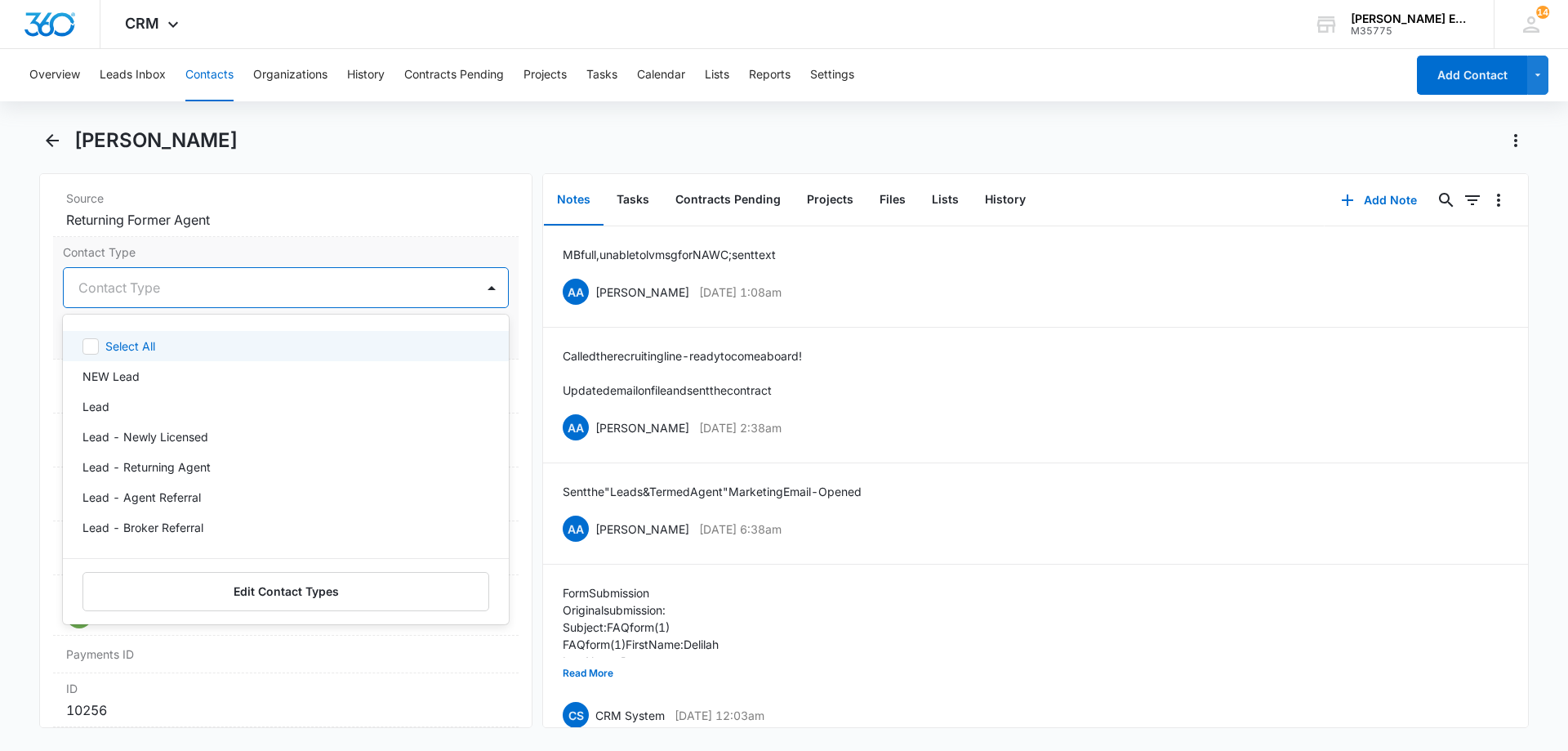
click at [212, 291] on div at bounding box center [266, 287] width 375 height 23
type input "all"
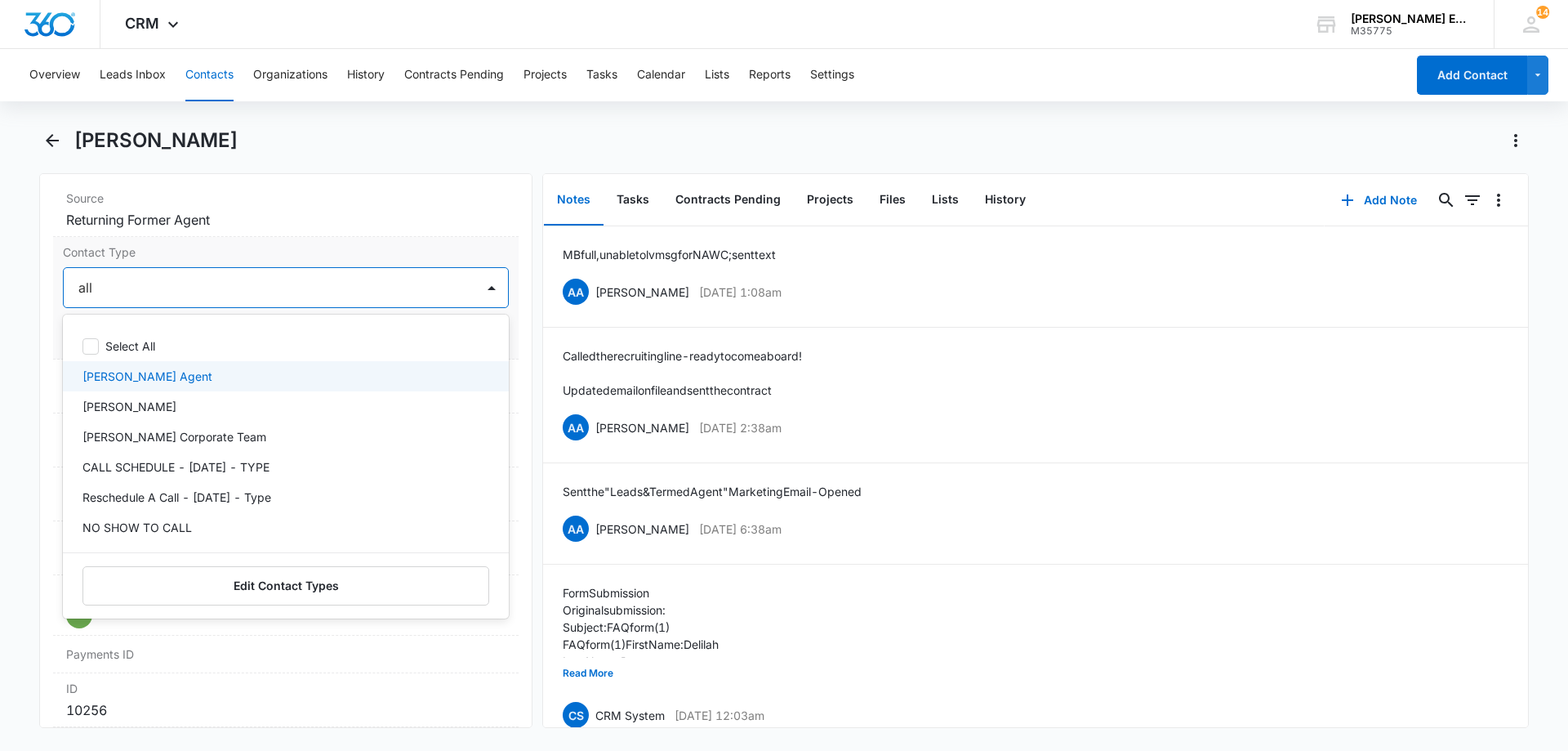
click at [158, 378] on p "[PERSON_NAME] Agent" at bounding box center [147, 376] width 129 height 17
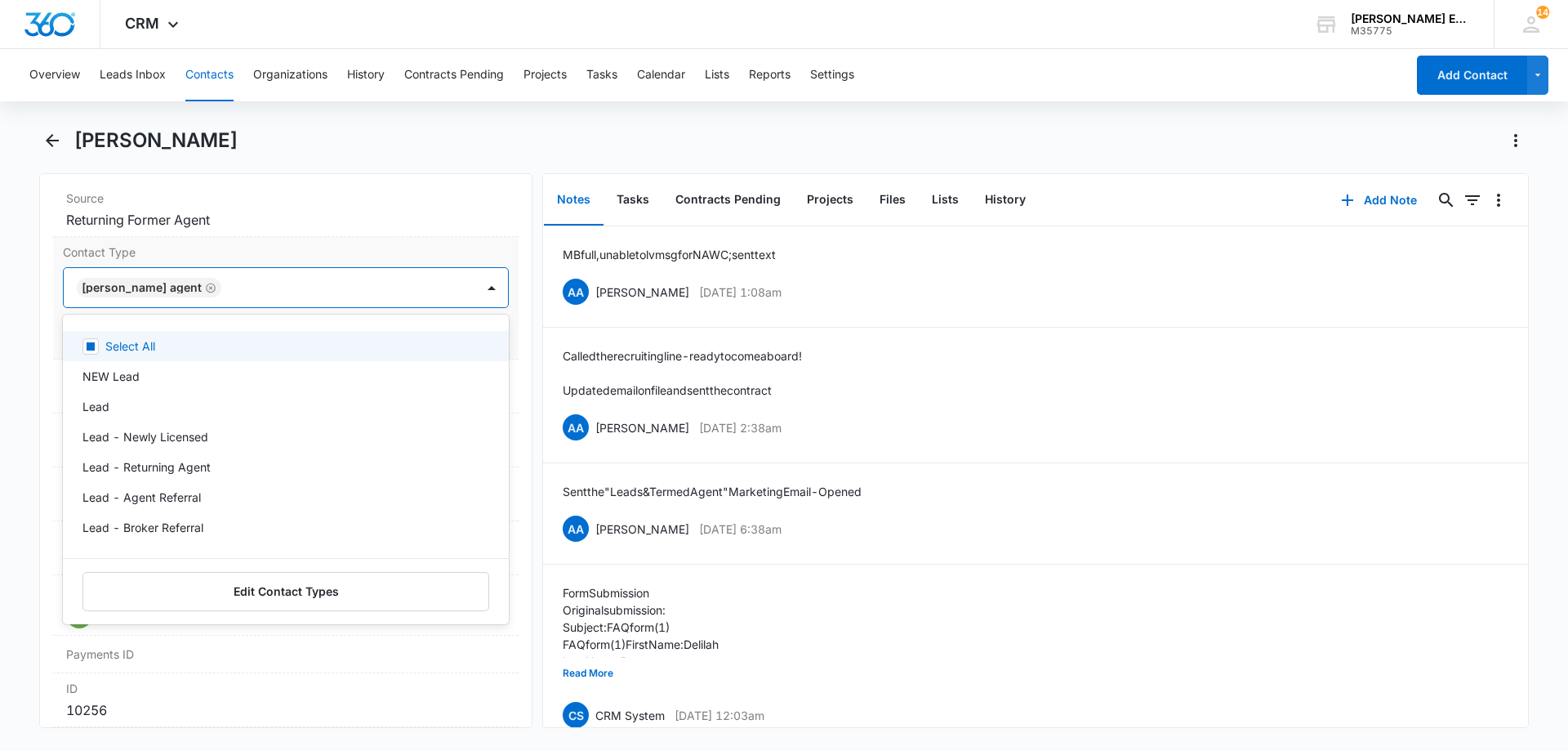
click at [303, 279] on div at bounding box center [339, 287] width 228 height 23
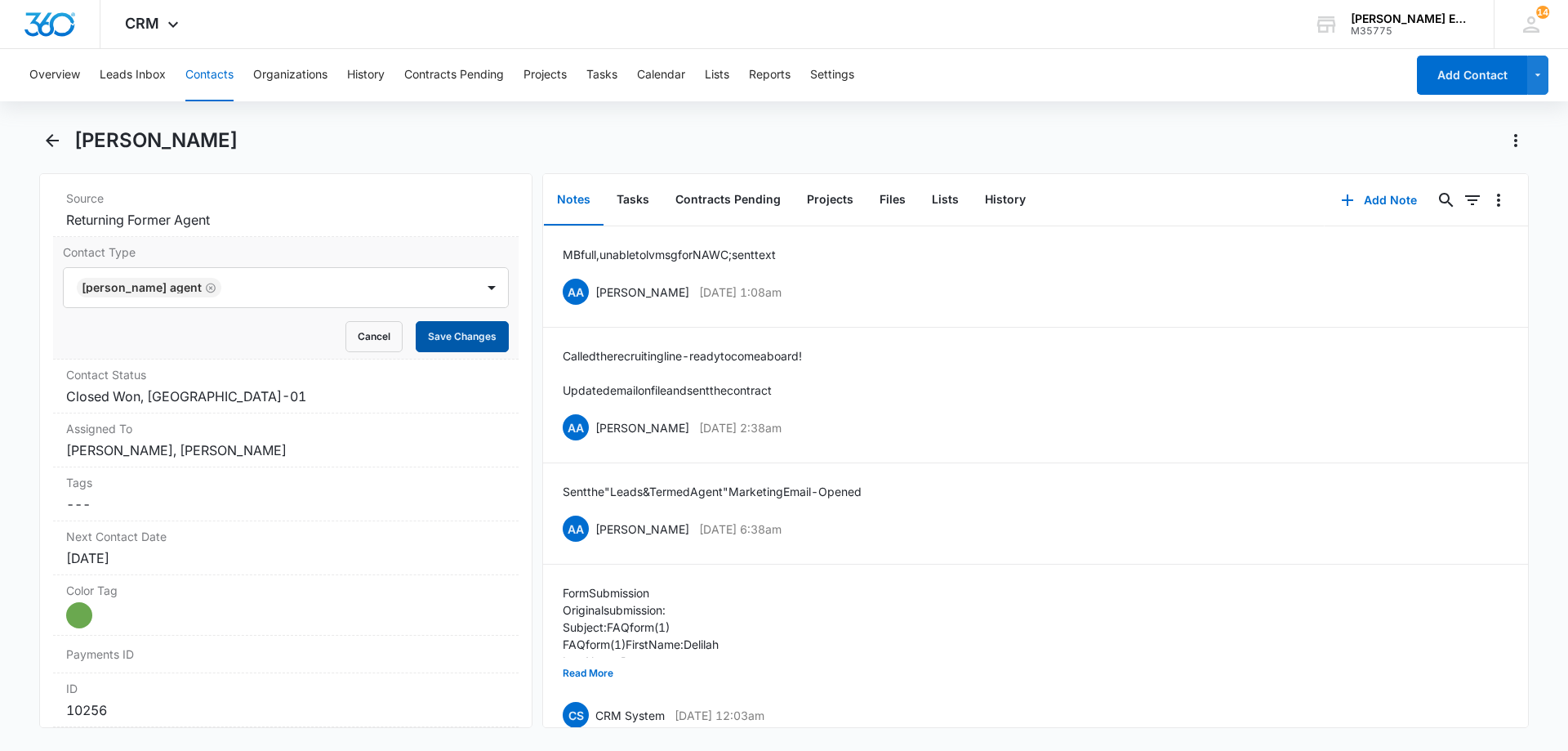
click at [446, 335] on button "Save Changes" at bounding box center [463, 336] width 94 height 31
click at [266, 407] on div "Contact Status Cancel Save Changes Closed Won, MA-01" at bounding box center [286, 386] width 466 height 54
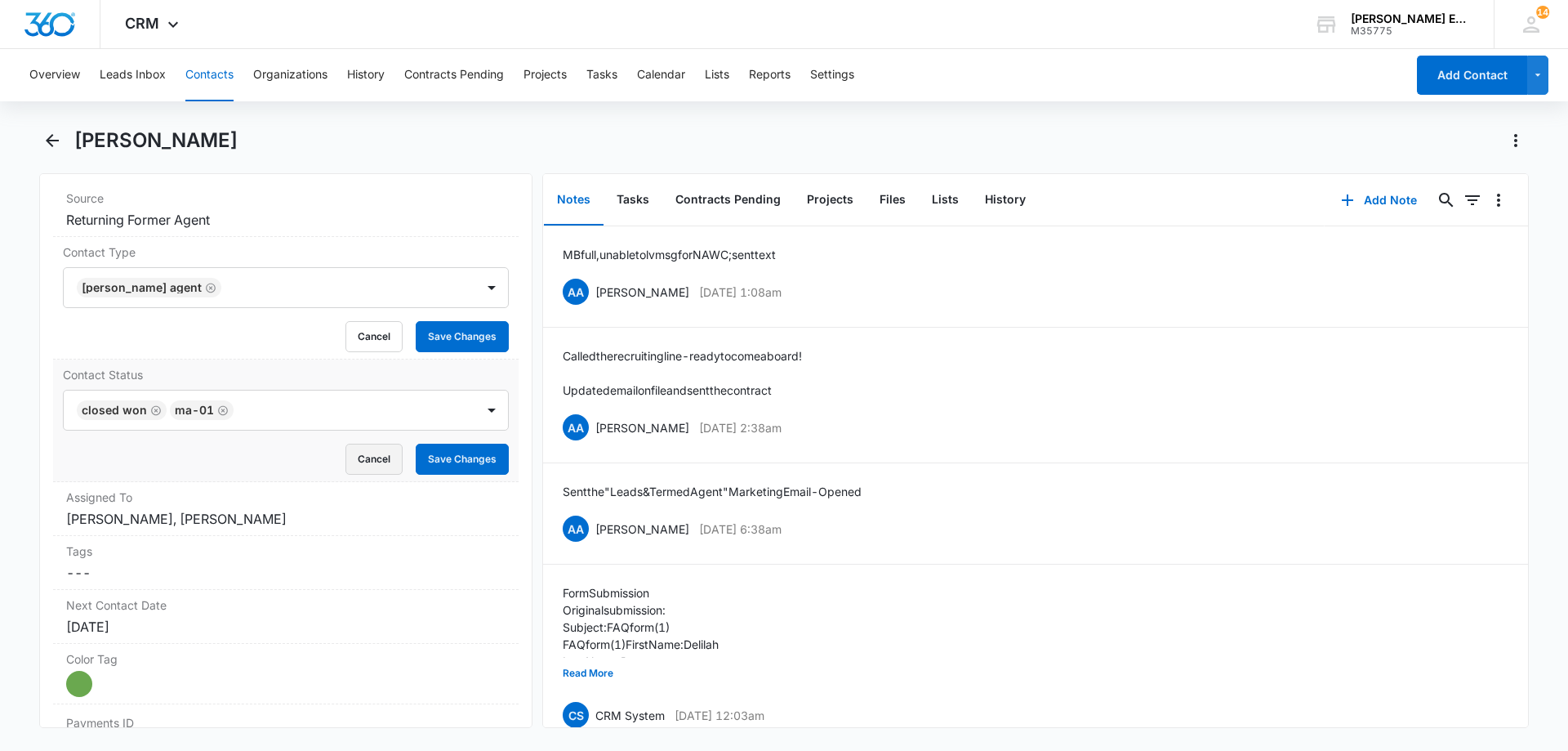
click at [371, 462] on button "Cancel" at bounding box center [373, 459] width 57 height 31
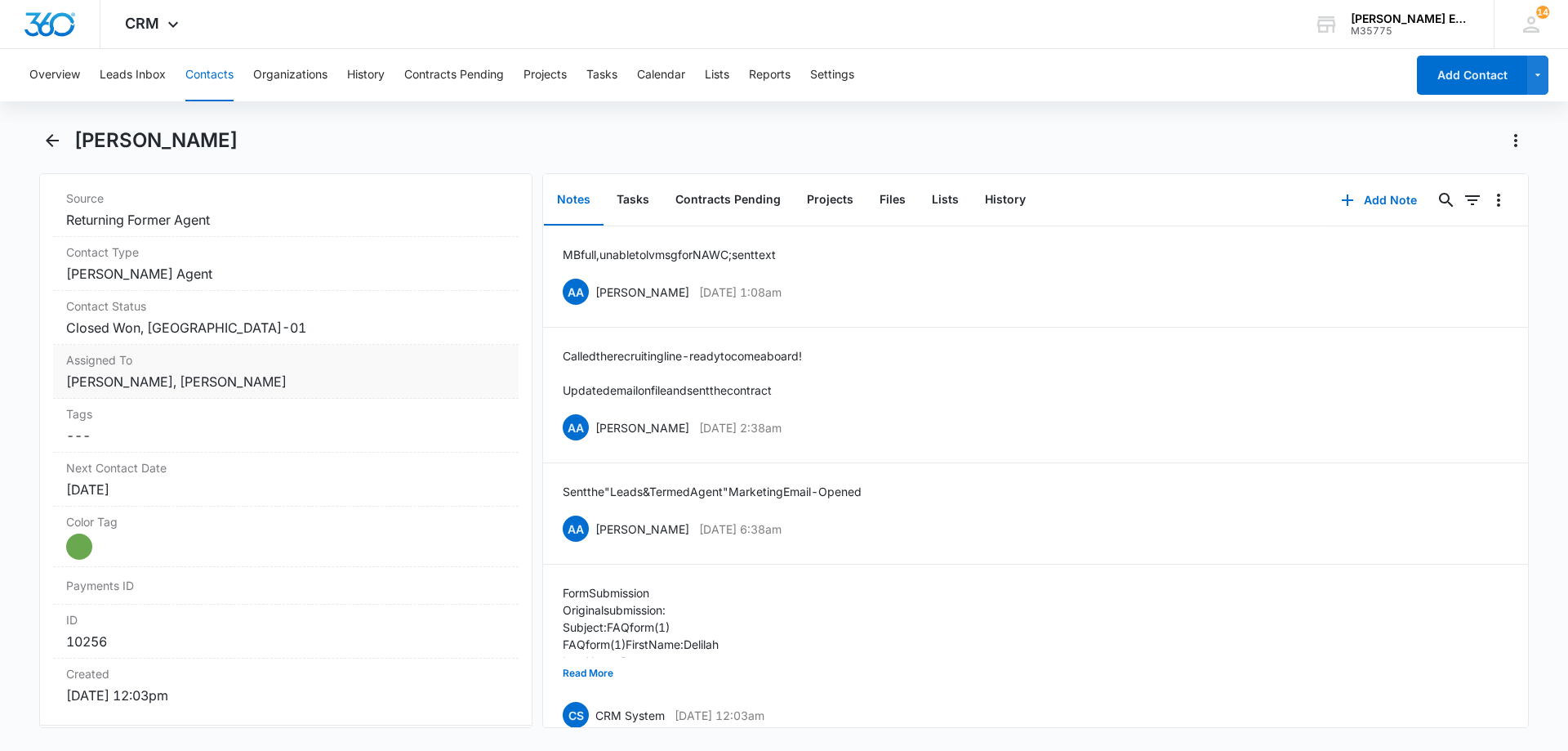
click at [269, 389] on dd "Cancel Save Changes [PERSON_NAME], [PERSON_NAME]" at bounding box center [285, 381] width 439 height 20
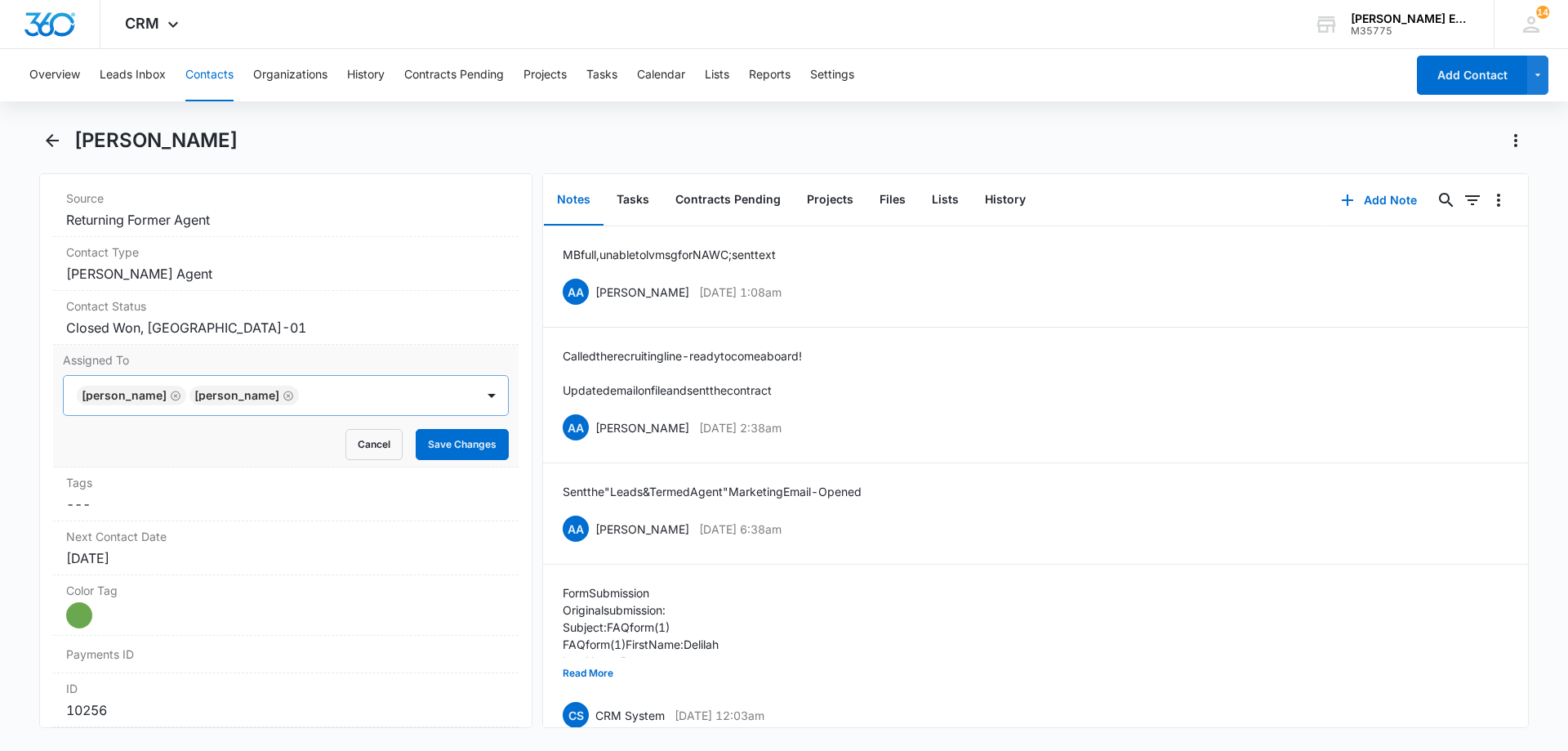
click at [170, 396] on icon "Remove Alysha Aratari" at bounding box center [175, 395] width 10 height 10
click at [436, 434] on button "Save Changes" at bounding box center [463, 444] width 94 height 31
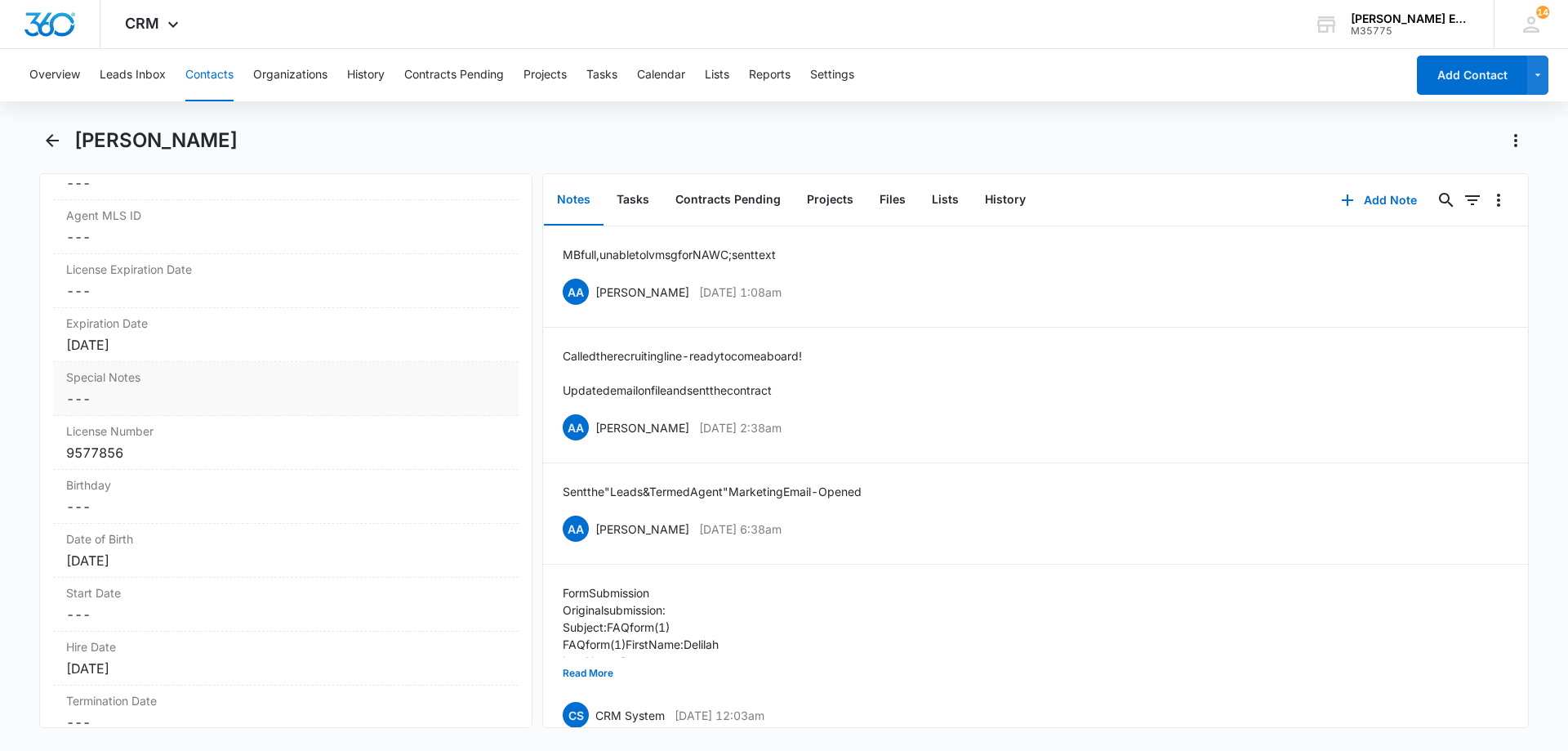
scroll to position [1471, 0]
click at [212, 356] on div "Expiration Date Cancel Save Changes [DATE]" at bounding box center [286, 336] width 466 height 54
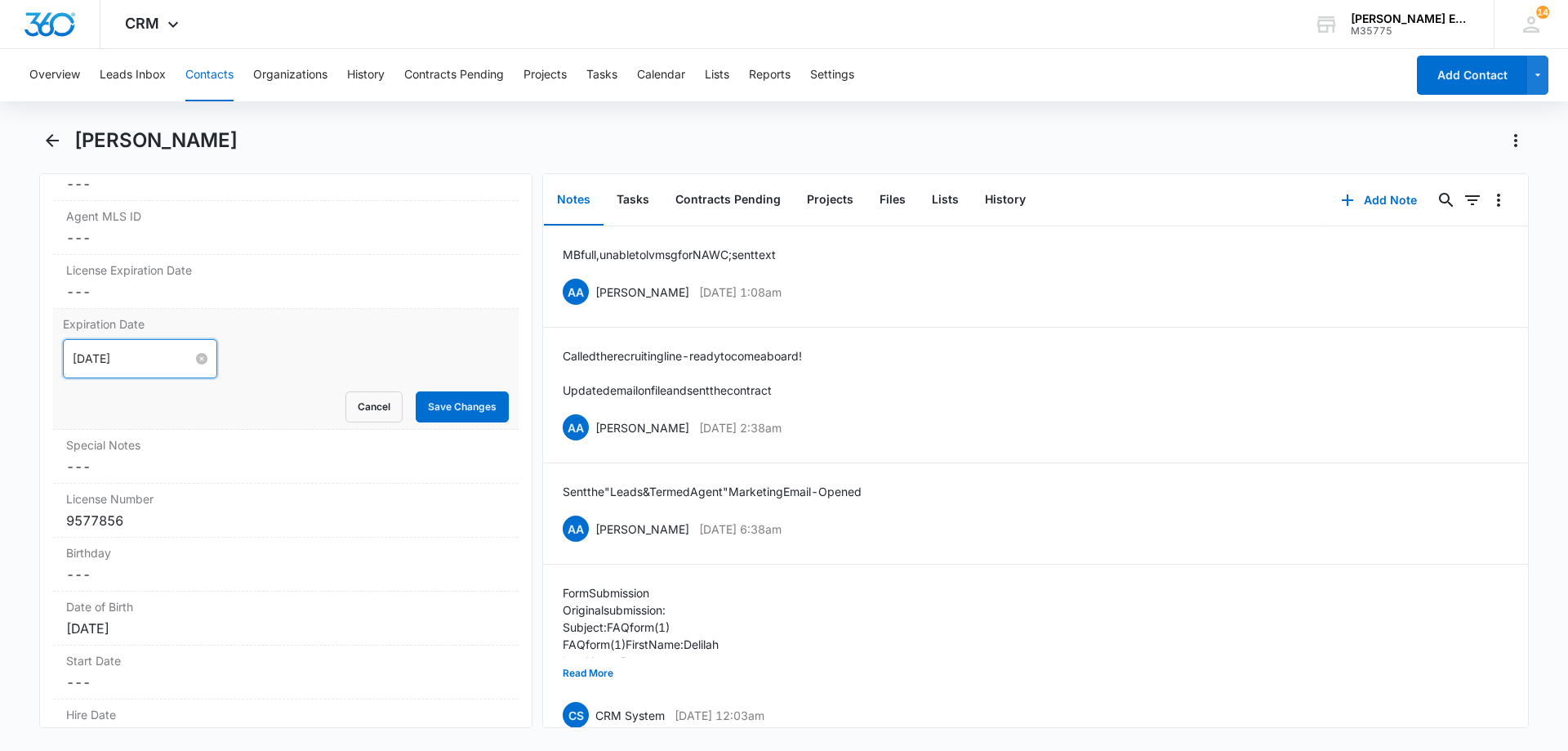
click at [161, 357] on input "[DATE]" at bounding box center [132, 359] width 120 height 18
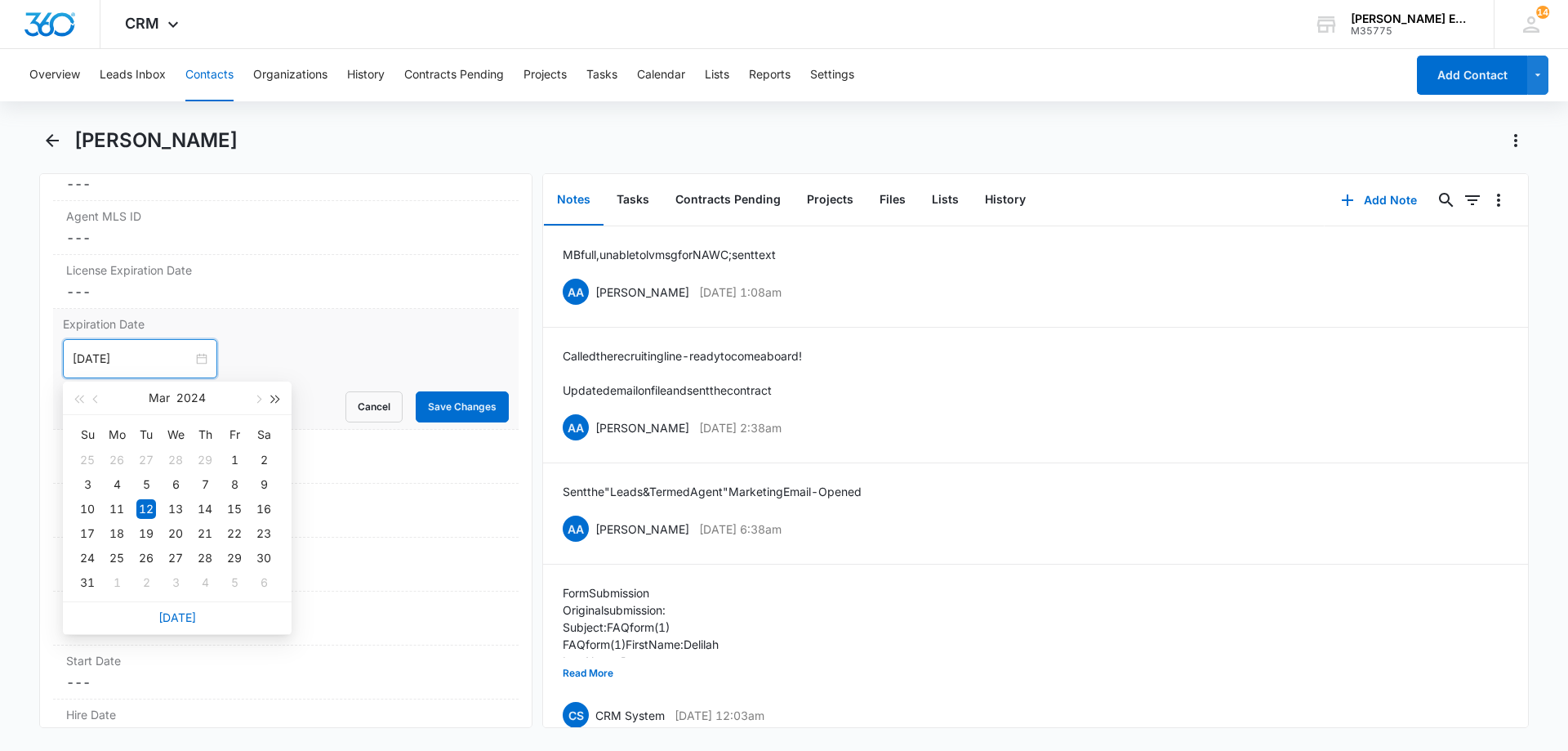
click at [281, 403] on button "button" at bounding box center [276, 397] width 18 height 33
type input "[DATE]"
click at [206, 485] on div "12" at bounding box center [205, 485] width 20 height 20
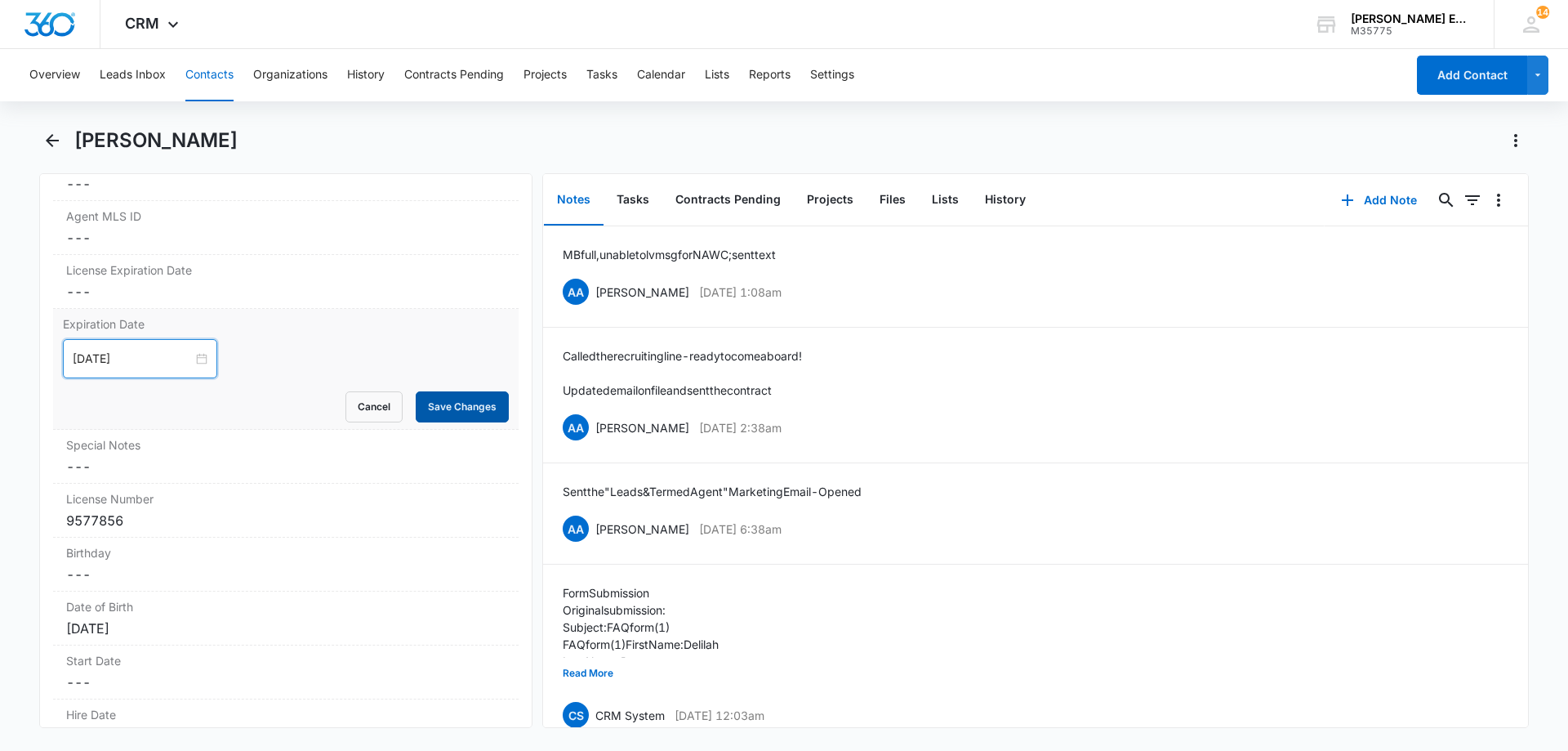
click at [458, 406] on button "Save Changes" at bounding box center [463, 406] width 94 height 31
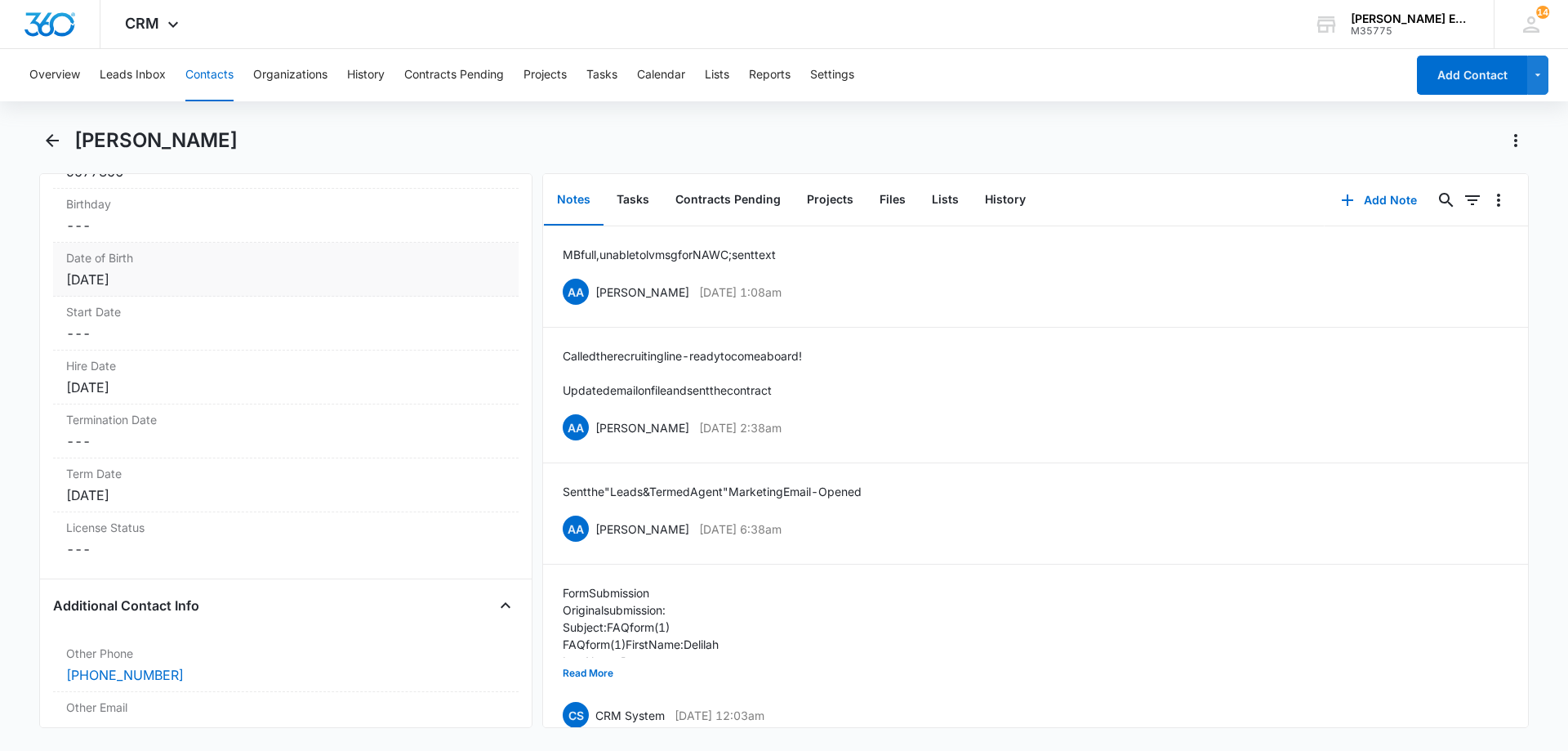
scroll to position [1767, 0]
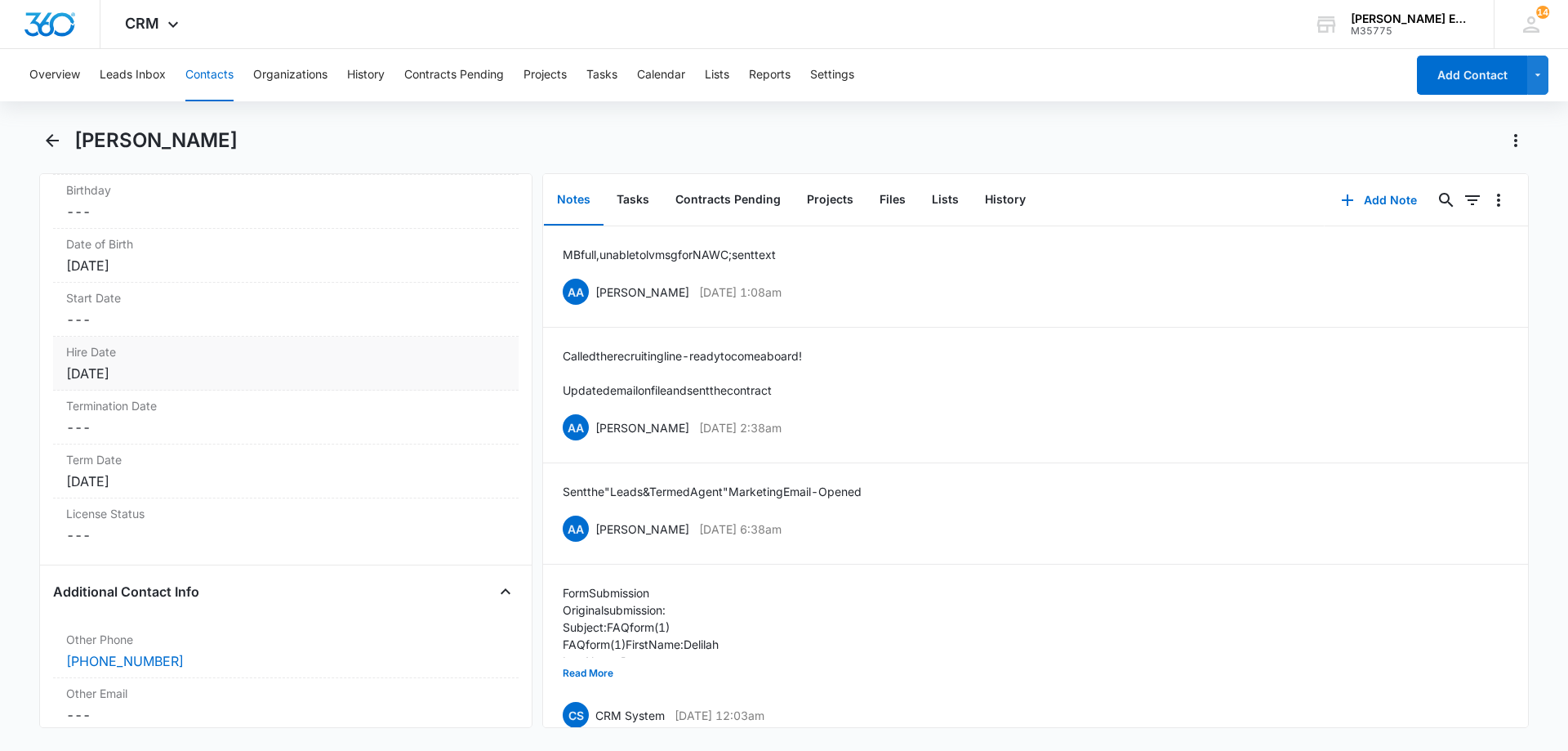
click at [212, 366] on div "[DATE]" at bounding box center [285, 374] width 439 height 20
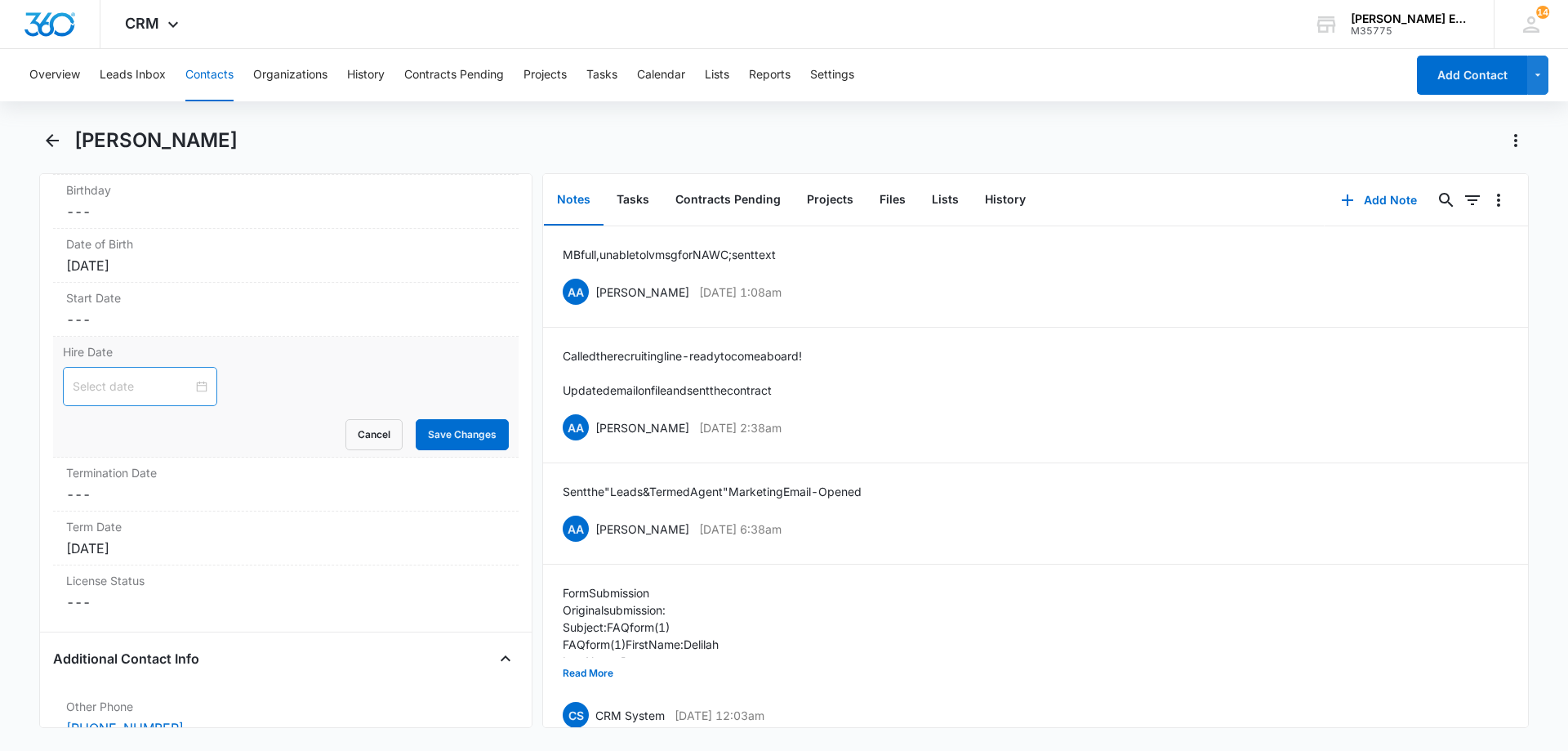
click at [167, 387] on input at bounding box center [132, 386] width 120 height 18
type input "[DATE]"
drag, startPoint x: 180, startPoint y: 649, endPoint x: 253, endPoint y: 577, distance: 102.5
click at [181, 649] on link "[DATE]" at bounding box center [177, 645] width 38 height 14
click at [143, 390] on input "[DATE]" at bounding box center [132, 386] width 120 height 18
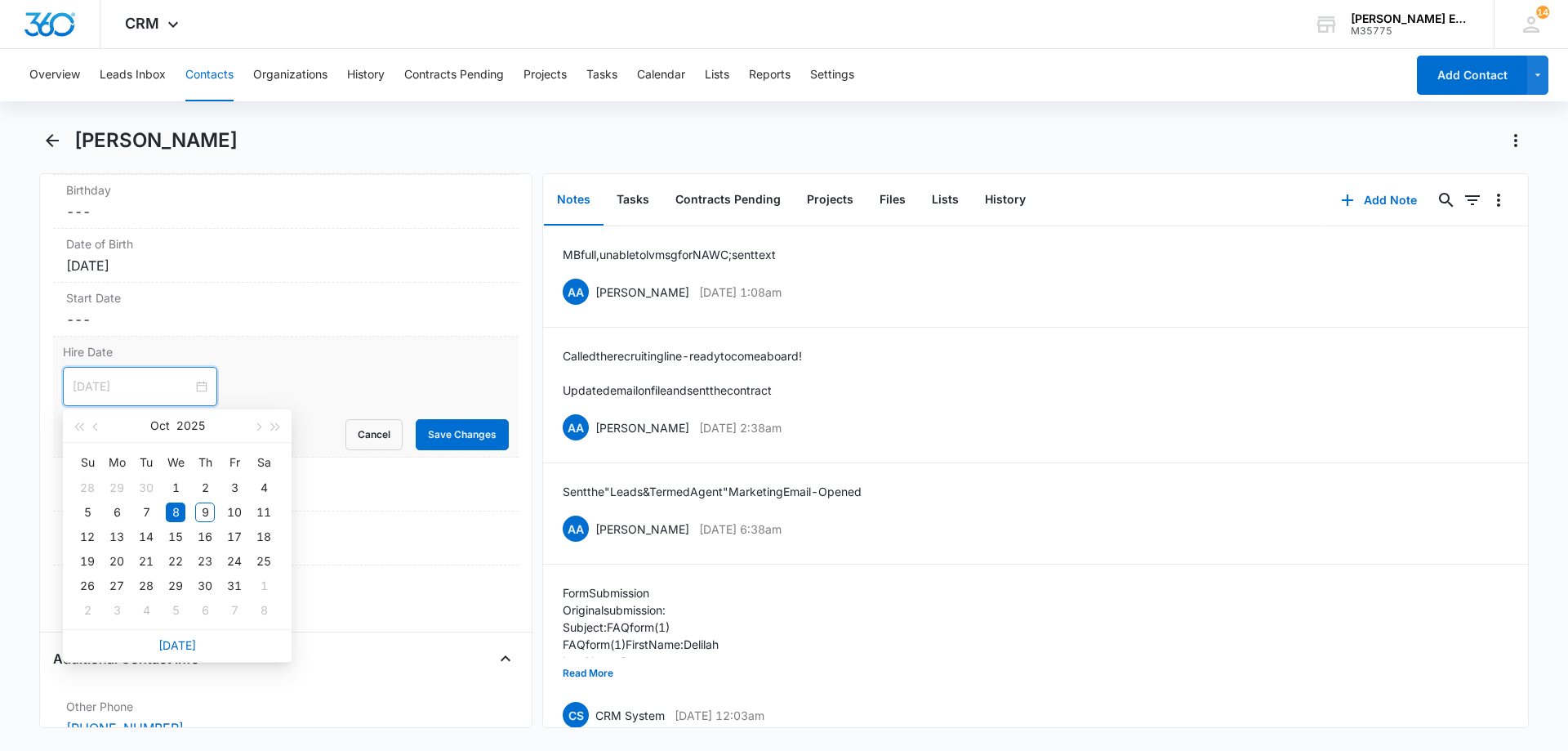
click at [175, 512] on div "8" at bounding box center [176, 513] width 20 height 20
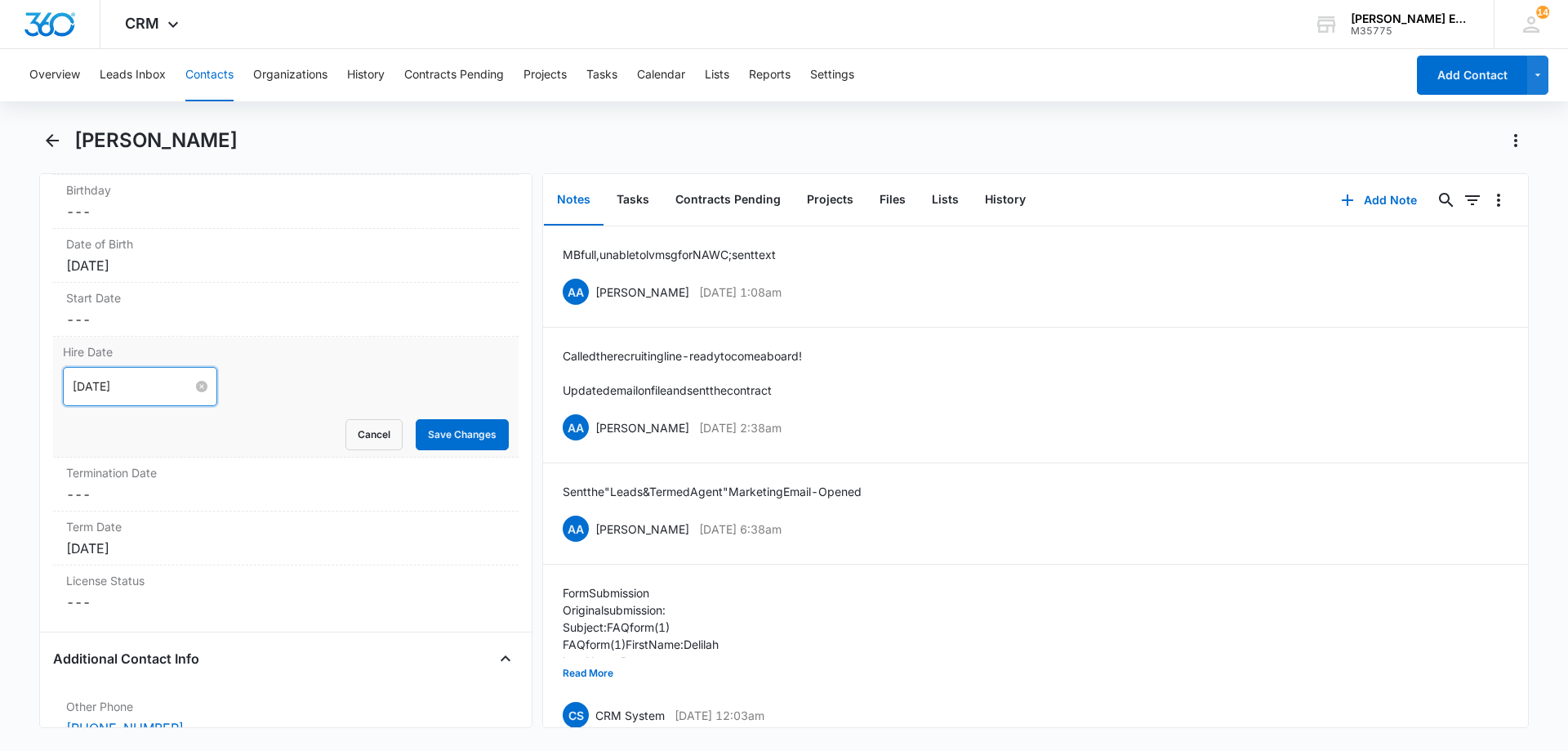
click at [161, 393] on input "[DATE]" at bounding box center [132, 386] width 120 height 18
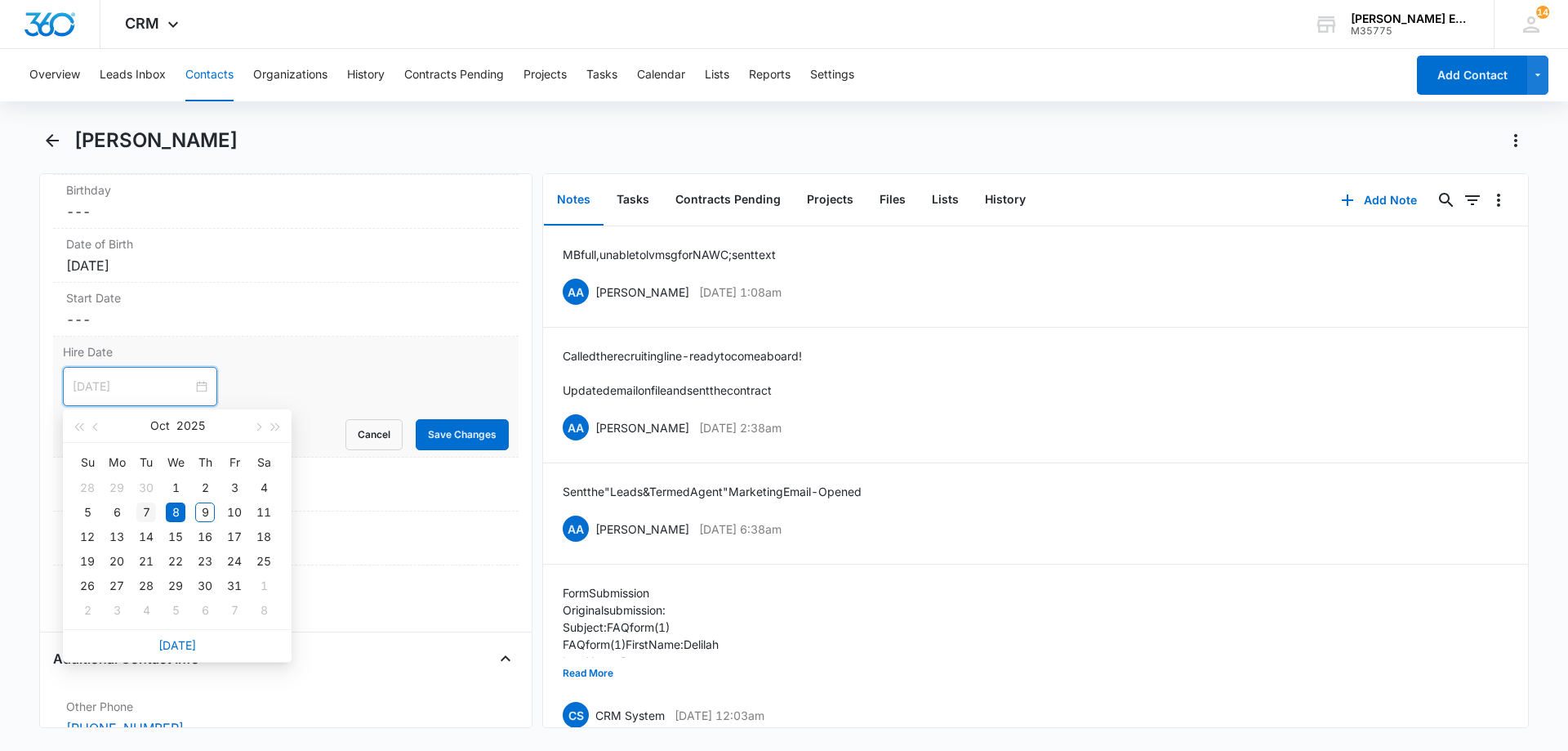
type input "[DATE]"
click at [151, 507] on div "7" at bounding box center [146, 513] width 20 height 20
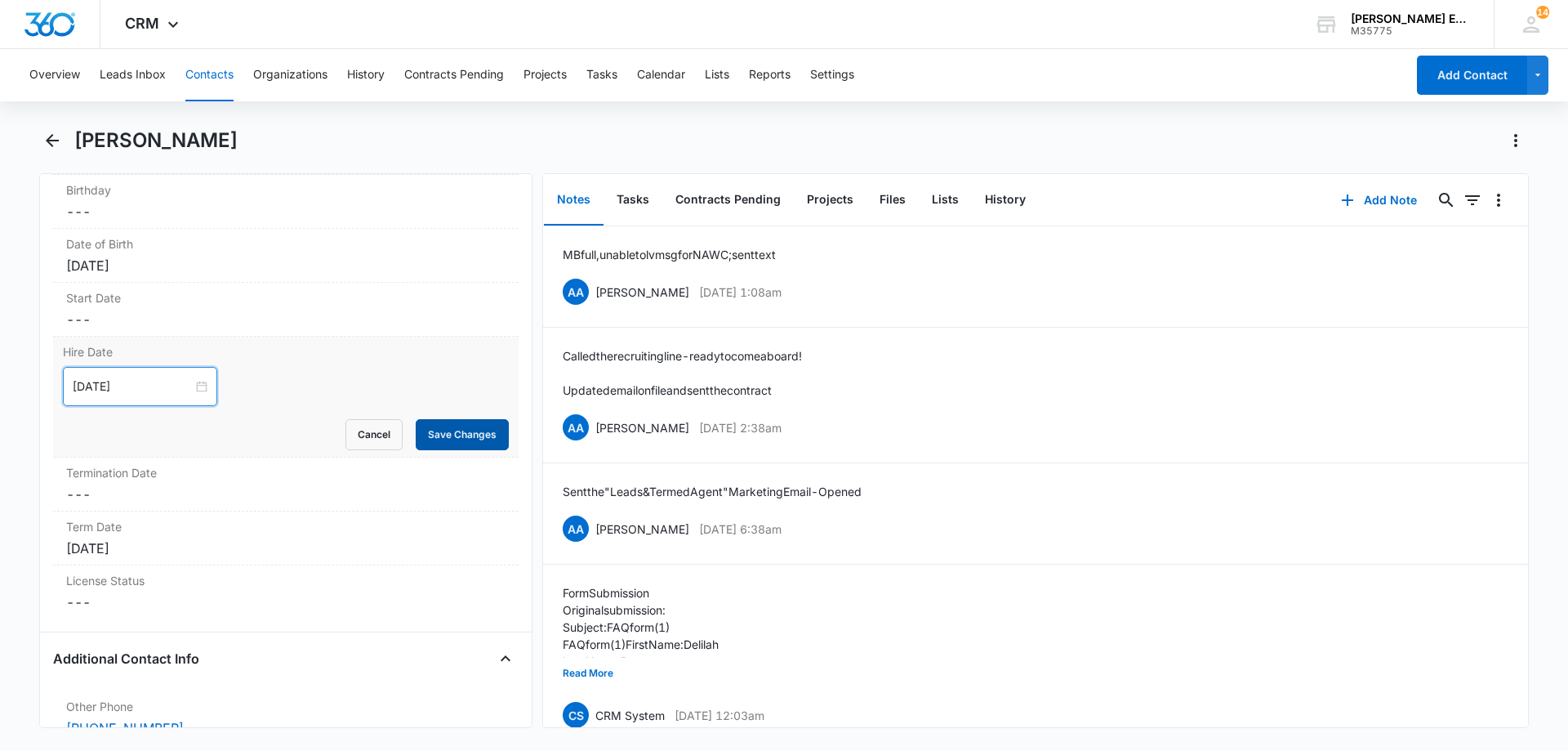
click at [455, 431] on button "Save Changes" at bounding box center [463, 434] width 94 height 31
click at [221, 535] on div "Term Date Cancel Save Changes [DATE]" at bounding box center [286, 539] width 466 height 54
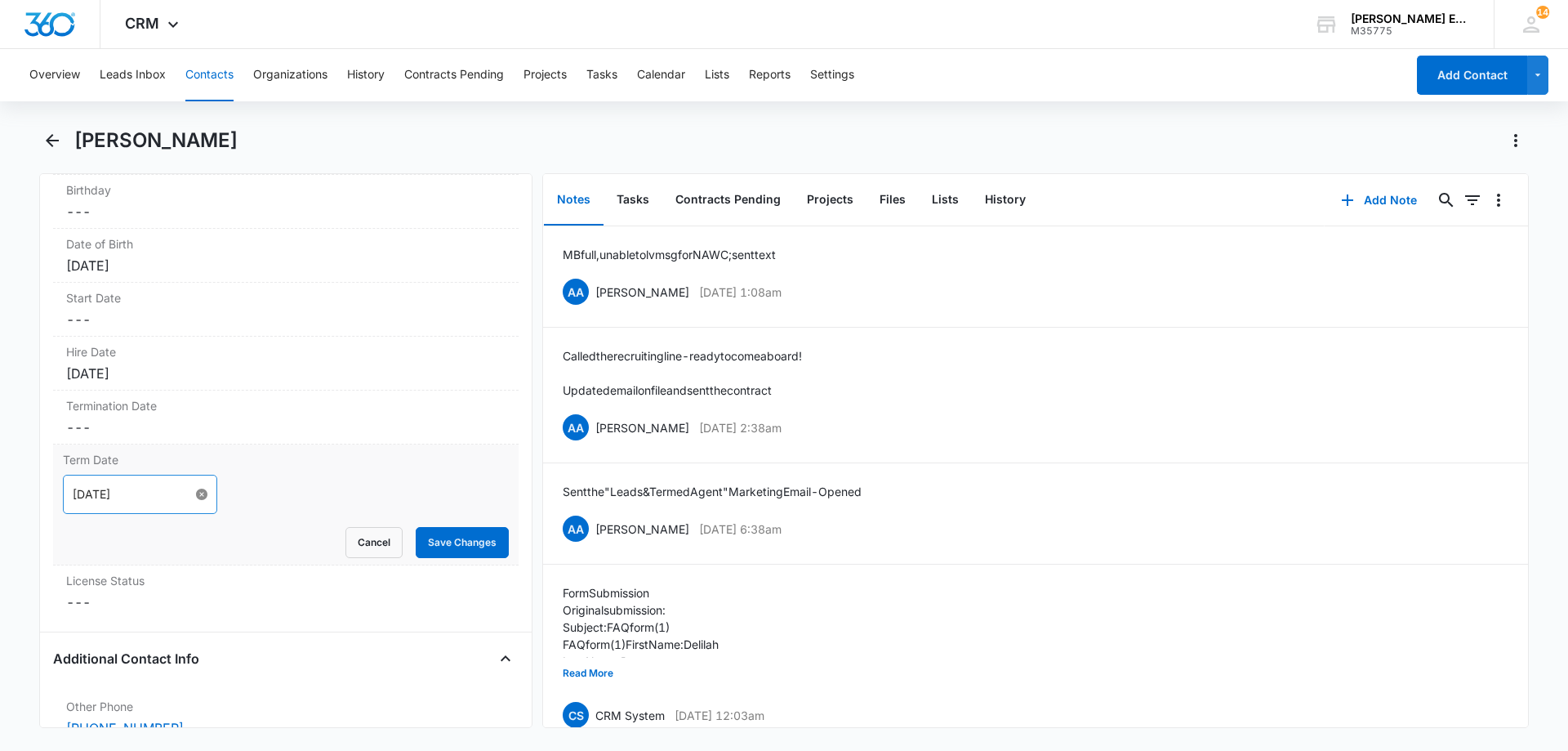
click at [191, 558] on form "[DATE] Cancel Save Changes" at bounding box center [286, 517] width 446 height 84
click at [416, 535] on button "Save Changes" at bounding box center [463, 542] width 94 height 31
click at [211, 595] on dd "Cancel Save Changes ---" at bounding box center [285, 603] width 439 height 20
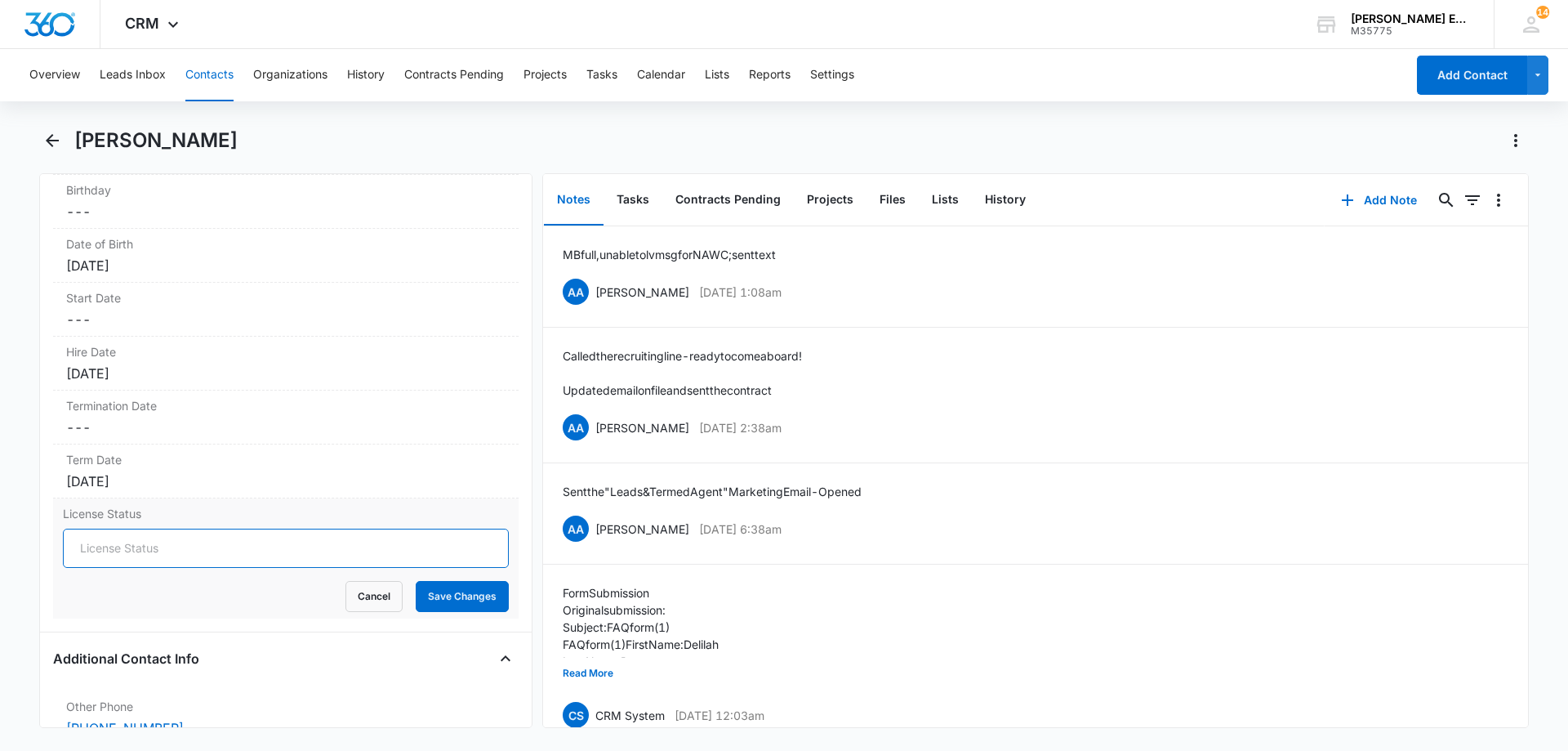
click at [167, 558] on input "License Status" at bounding box center [286, 548] width 446 height 39
type input "Active"
click at [424, 601] on button "Save Changes" at bounding box center [463, 596] width 94 height 31
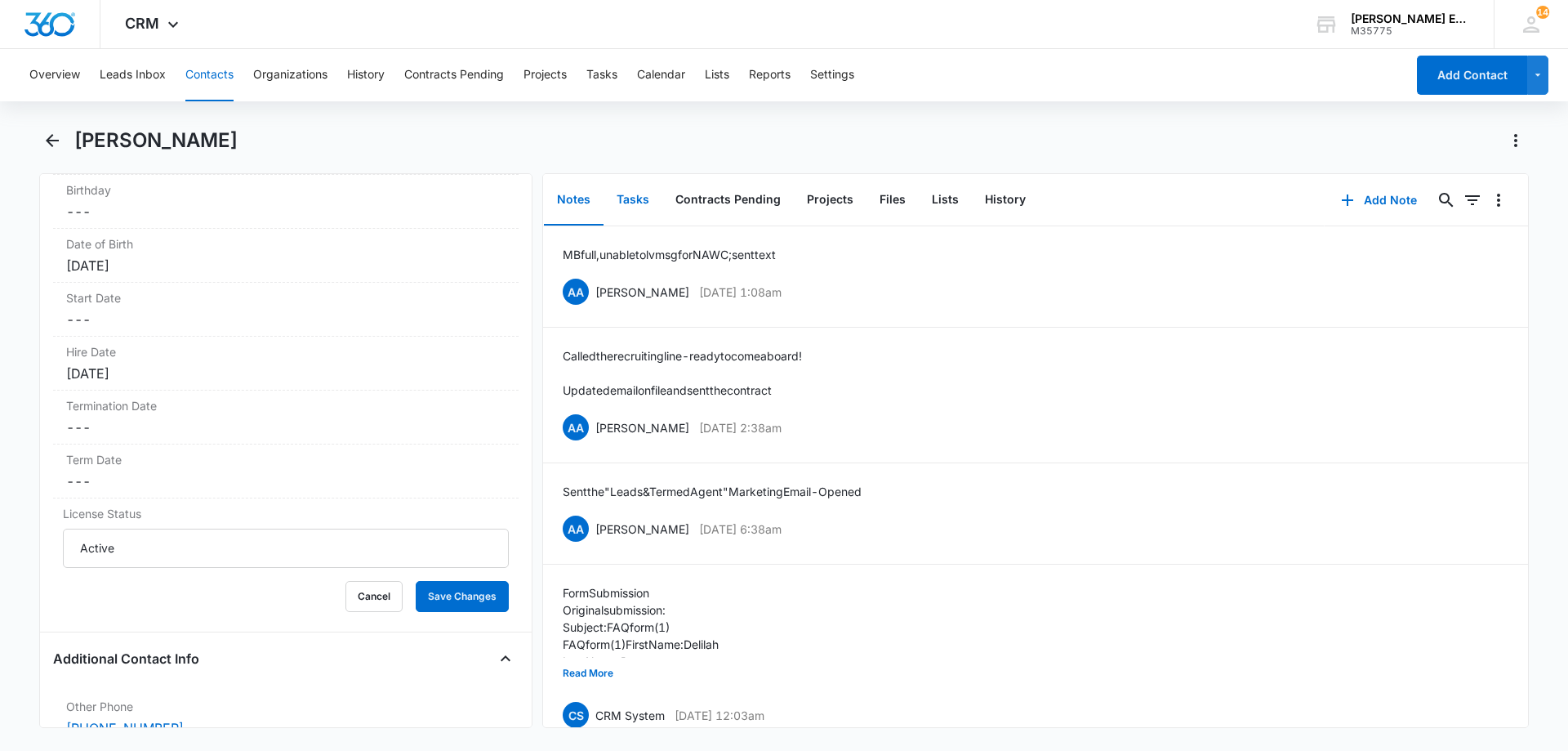
drag, startPoint x: 645, startPoint y: 200, endPoint x: 688, endPoint y: 212, distance: 44.6
click at [647, 201] on button "Tasks" at bounding box center [632, 200] width 59 height 51
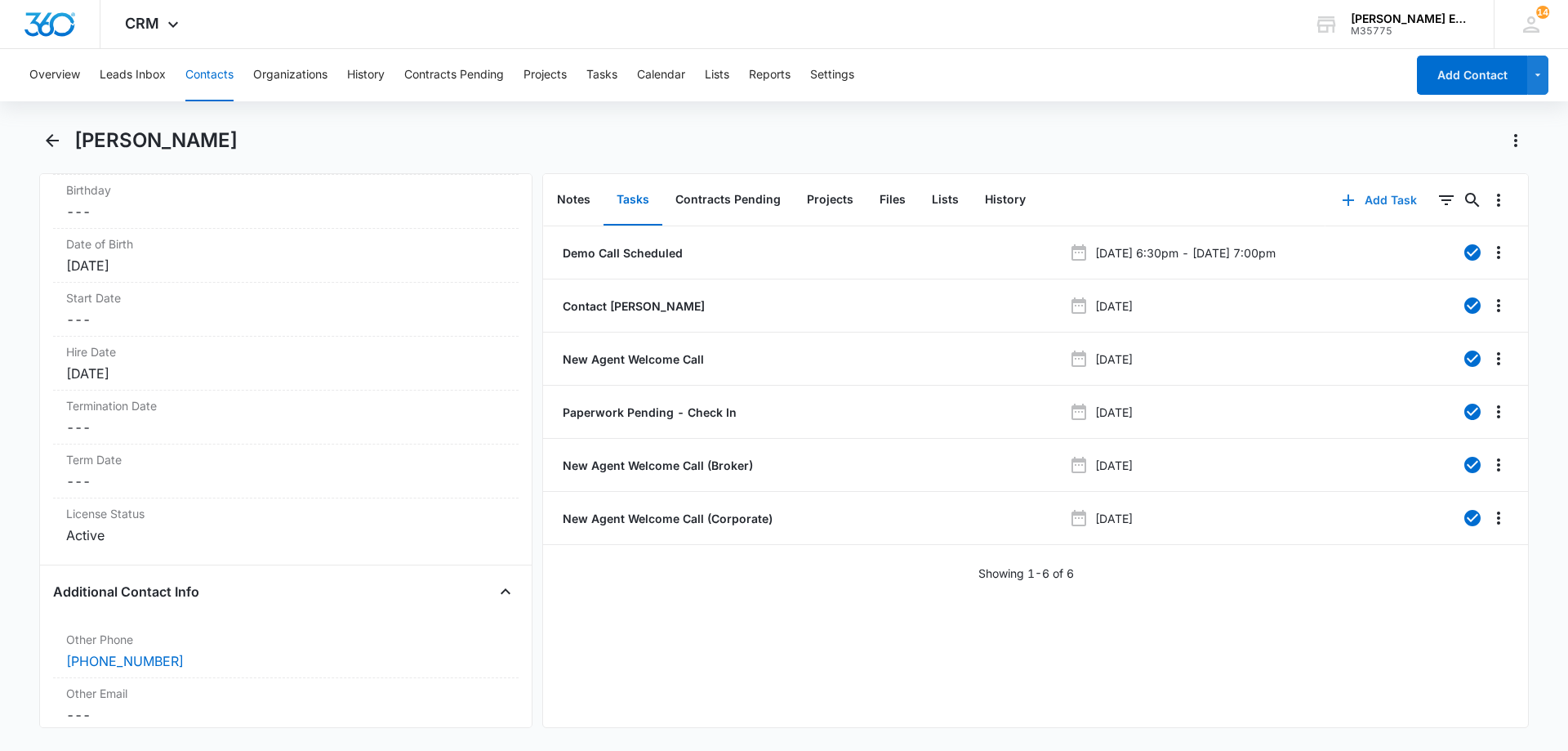
click at [1367, 203] on button "Add Task" at bounding box center [1380, 199] width 108 height 39
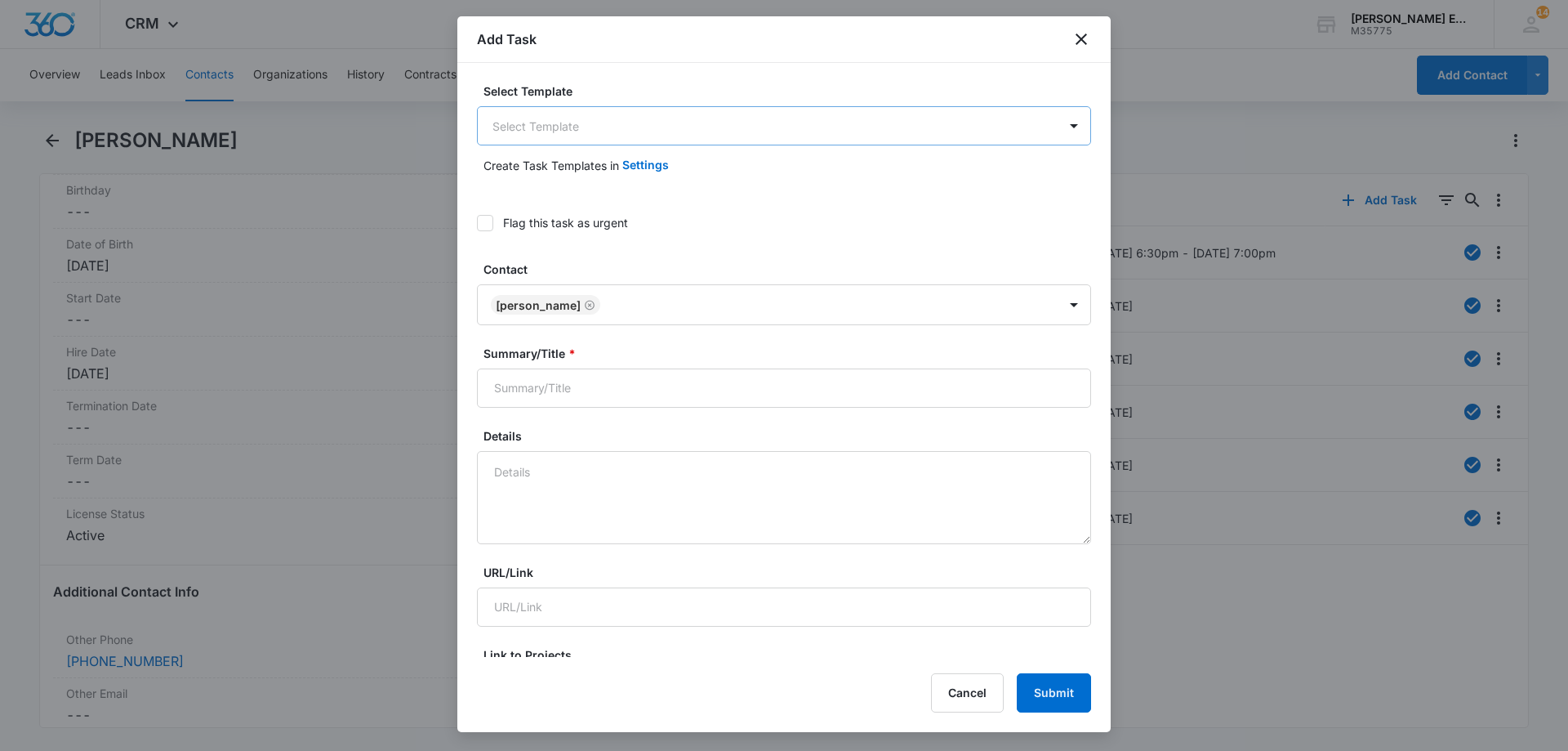
click at [785, 122] on body "CRM Apps Reputation Websites Forms CRM Email Social Shop Payments POS Content A…" at bounding box center [784, 376] width 1568 height 751
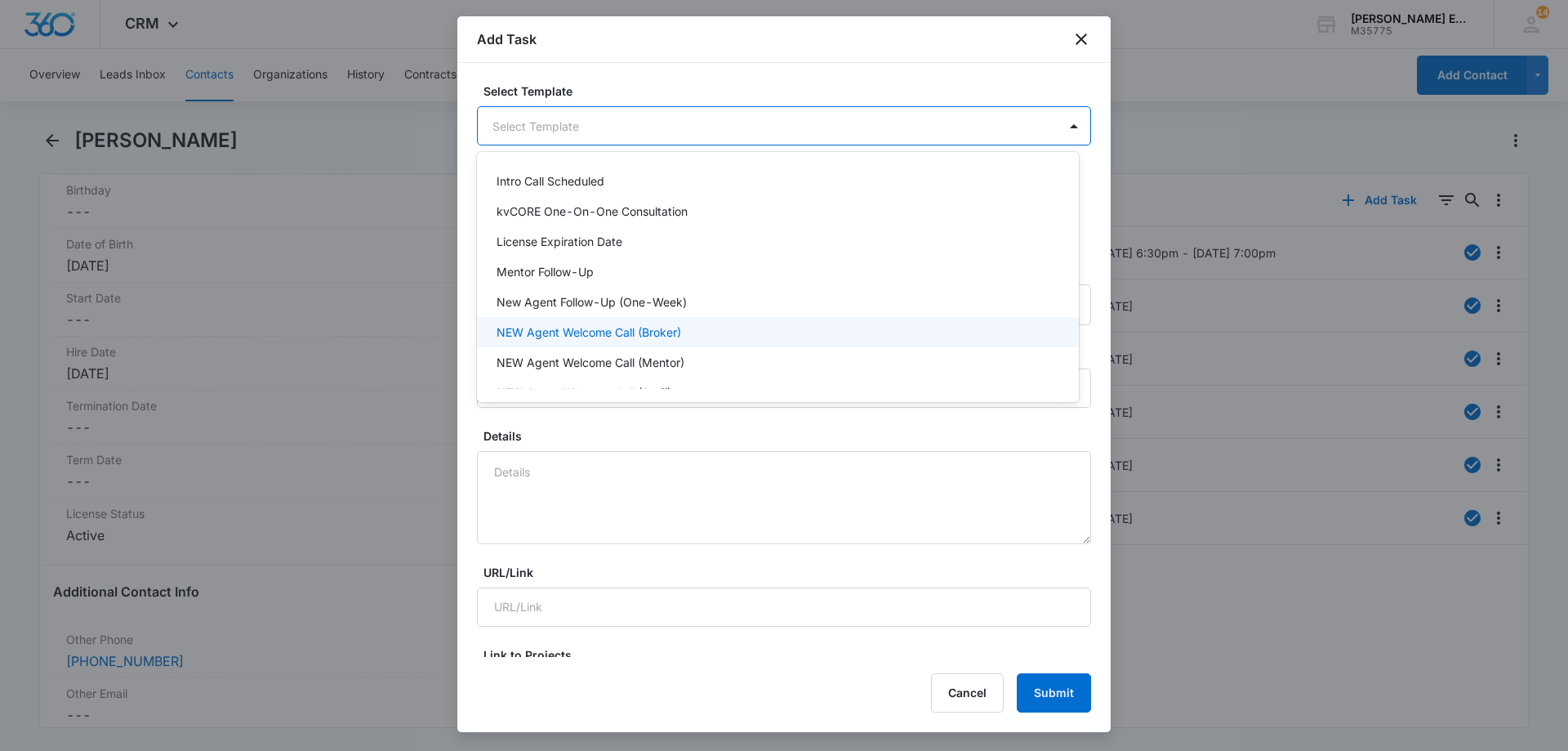
scroll to position [327, 0]
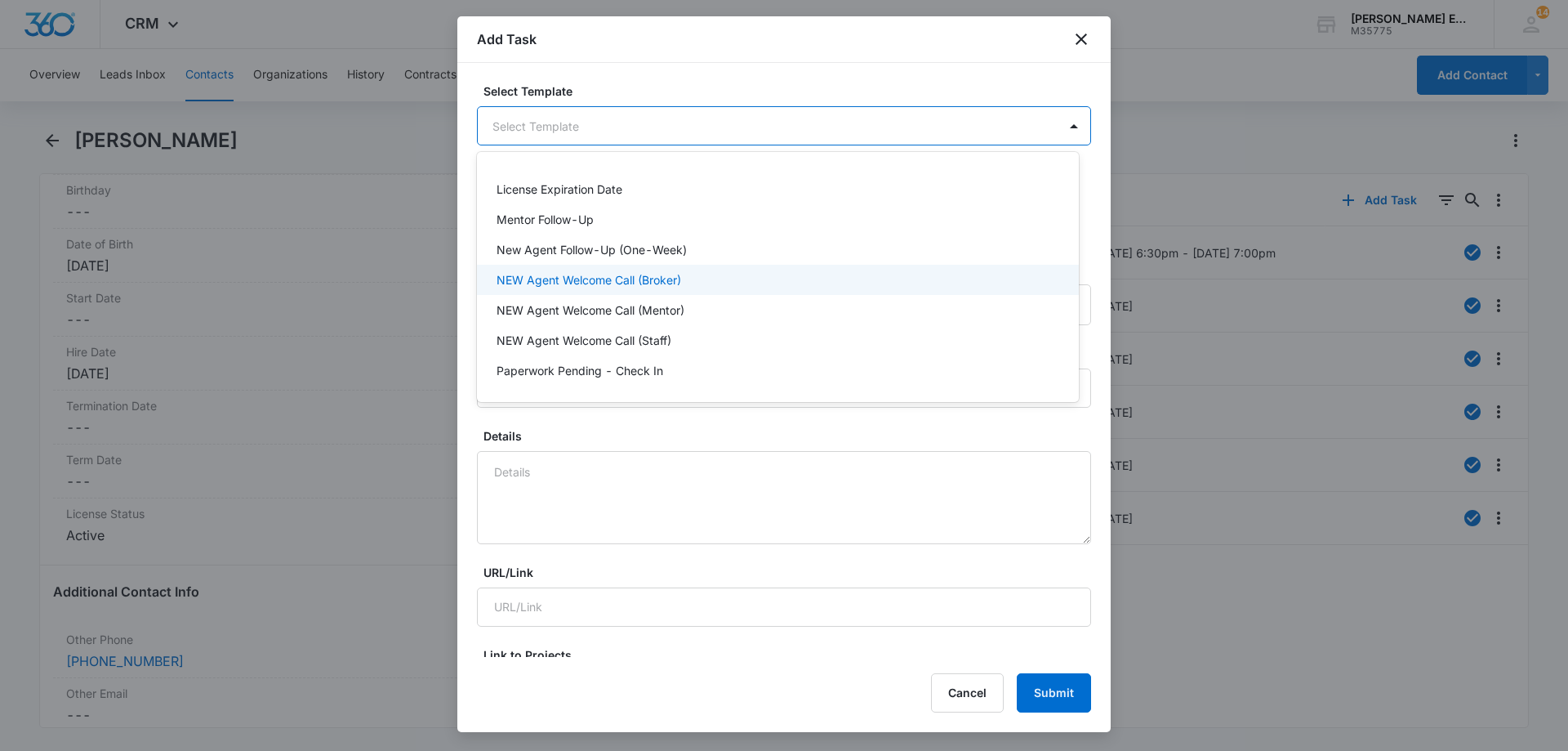
click at [607, 285] on p "NEW Agent Welcome Call (Broker)" at bounding box center [588, 279] width 184 height 17
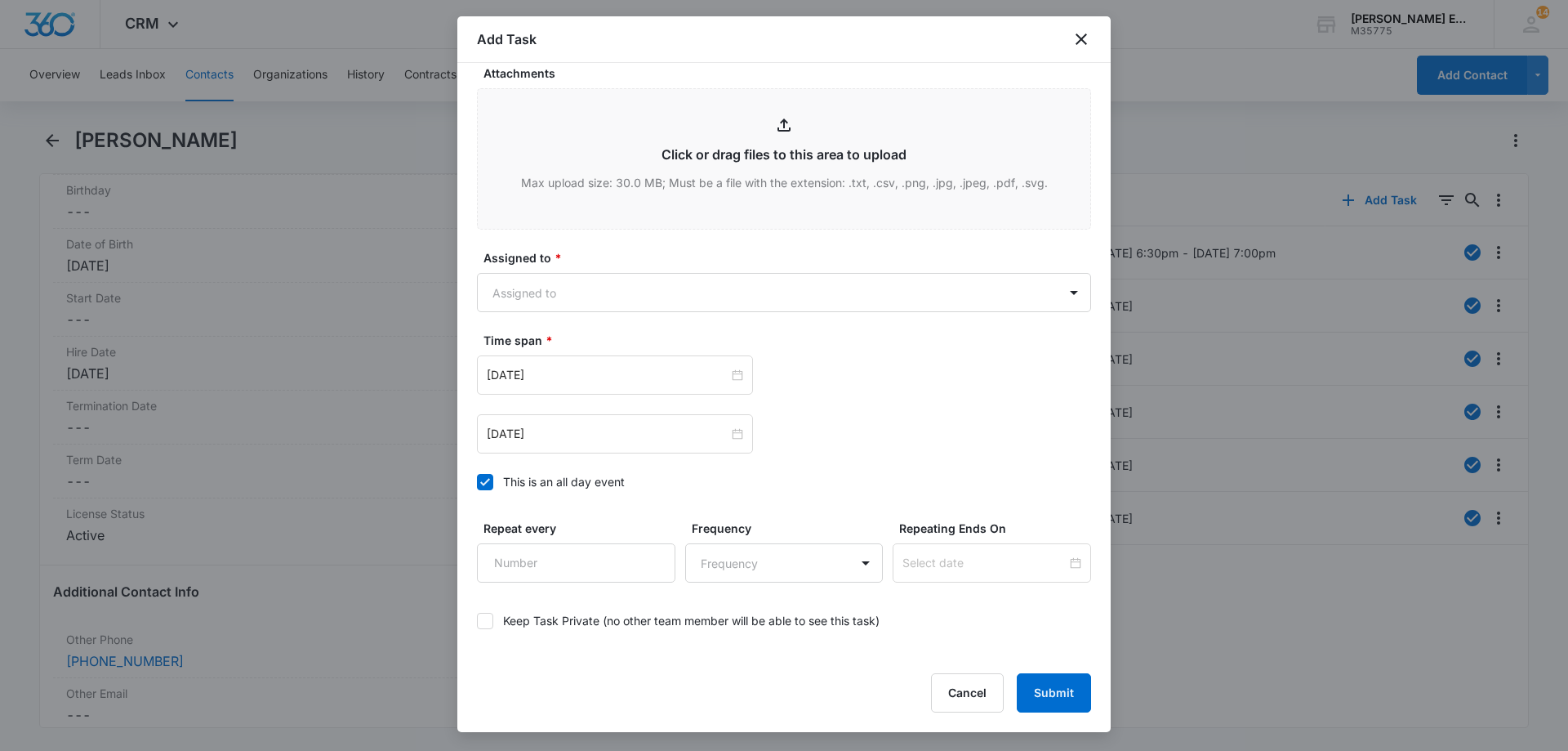
scroll to position [917, 0]
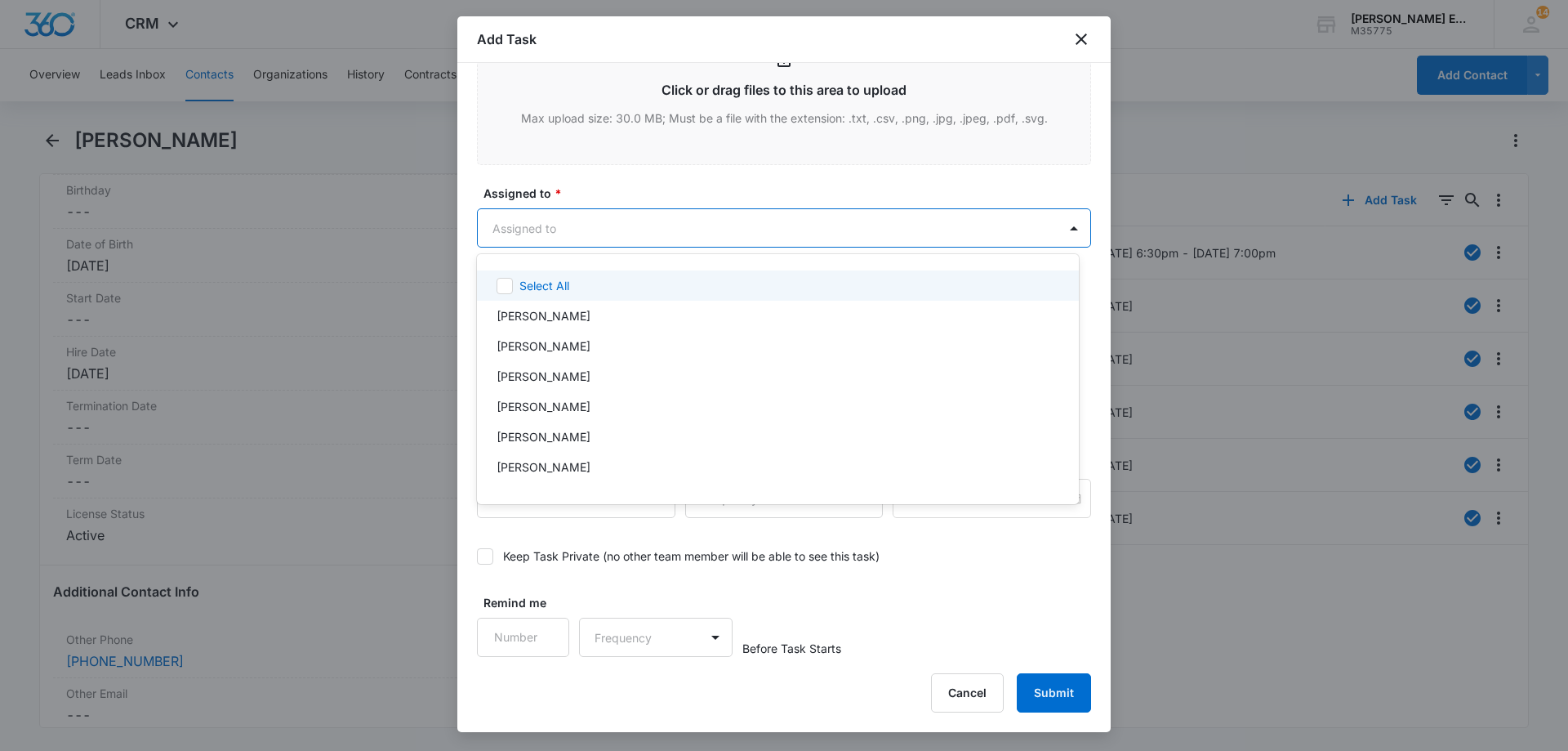
click at [598, 222] on body "CRM Apps Reputation Websites Forms CRM Email Social Shop Payments POS Content A…" at bounding box center [784, 376] width 1568 height 751
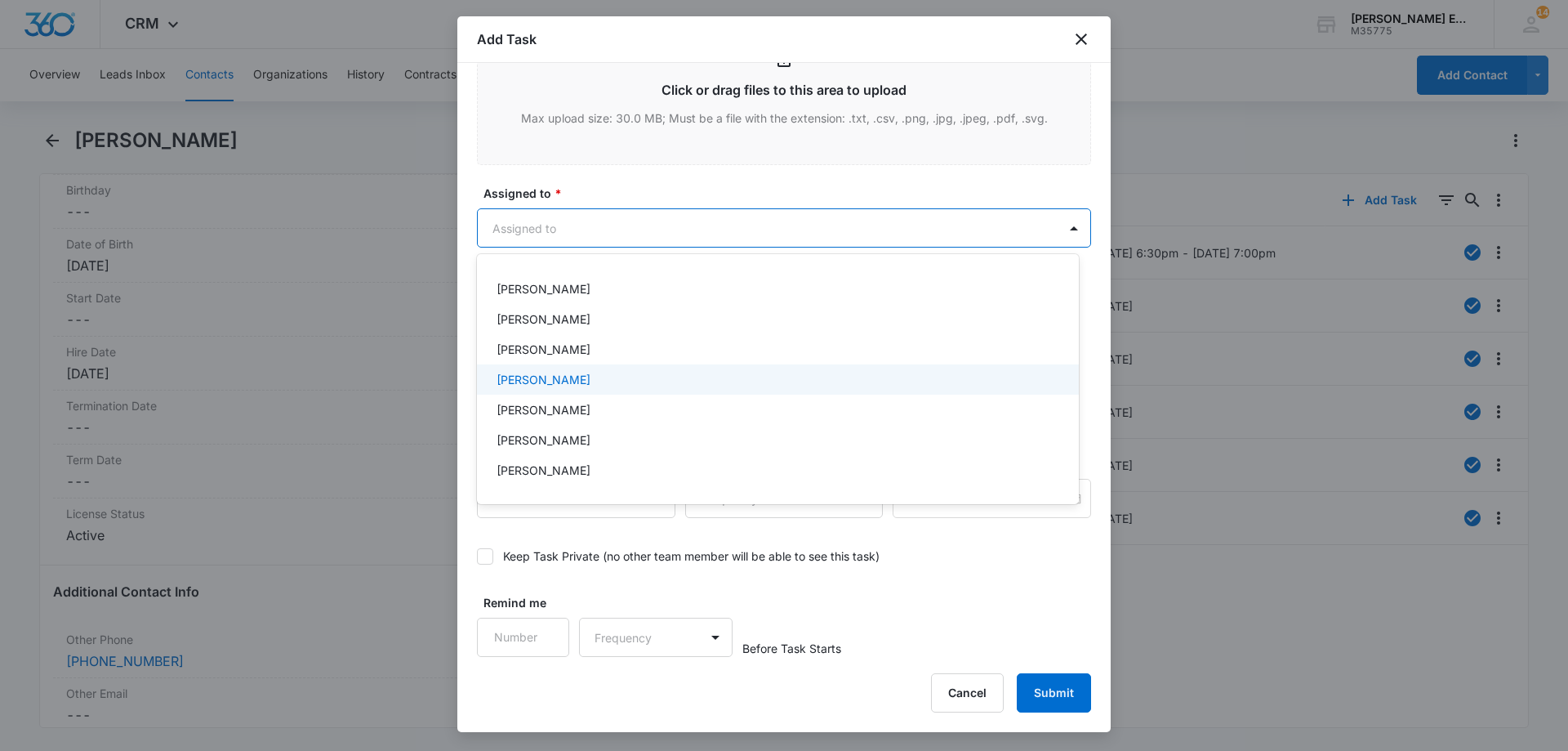
scroll to position [163, 0]
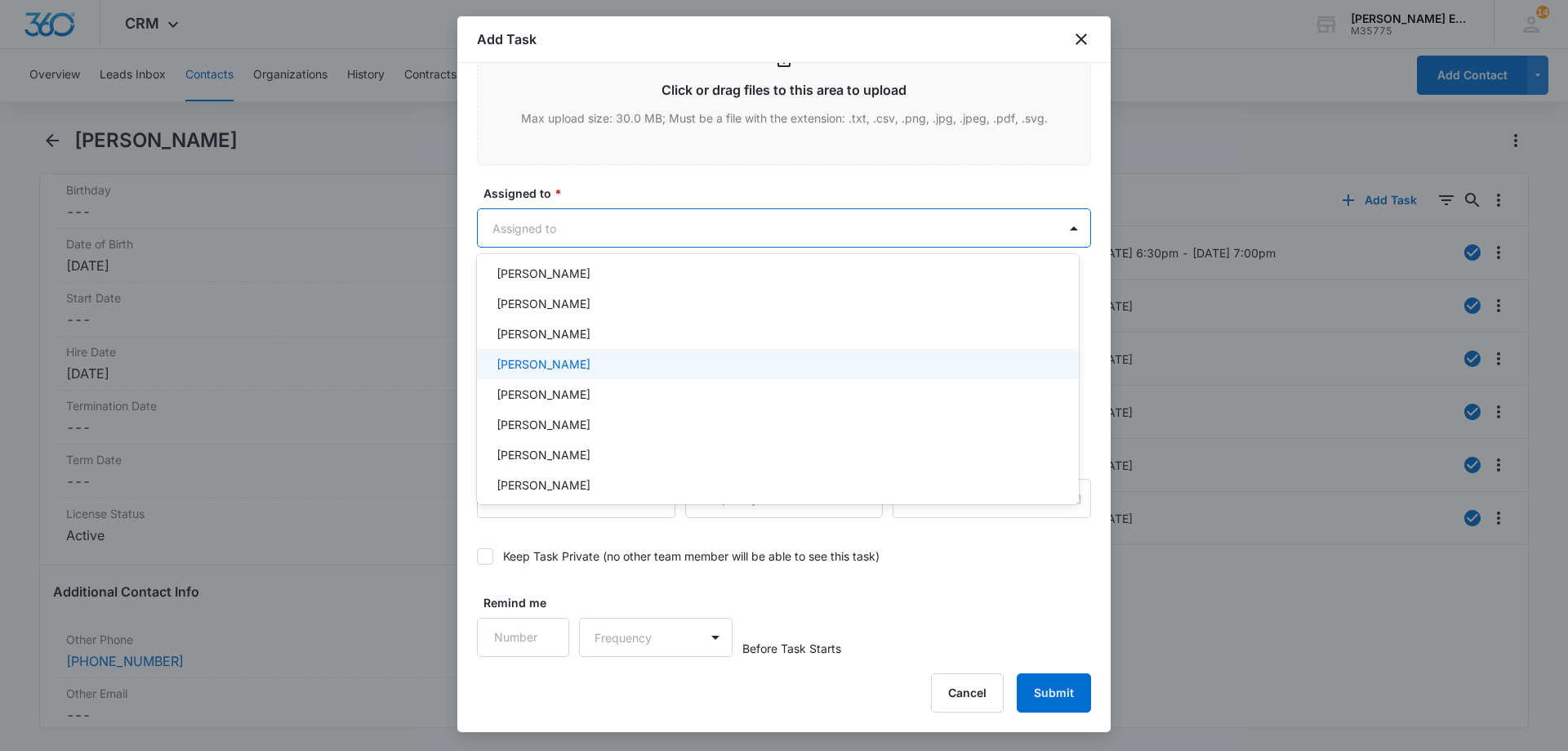
click at [532, 373] on div "[PERSON_NAME]" at bounding box center [778, 364] width 602 height 30
click at [678, 227] on div at bounding box center [784, 376] width 1568 height 751
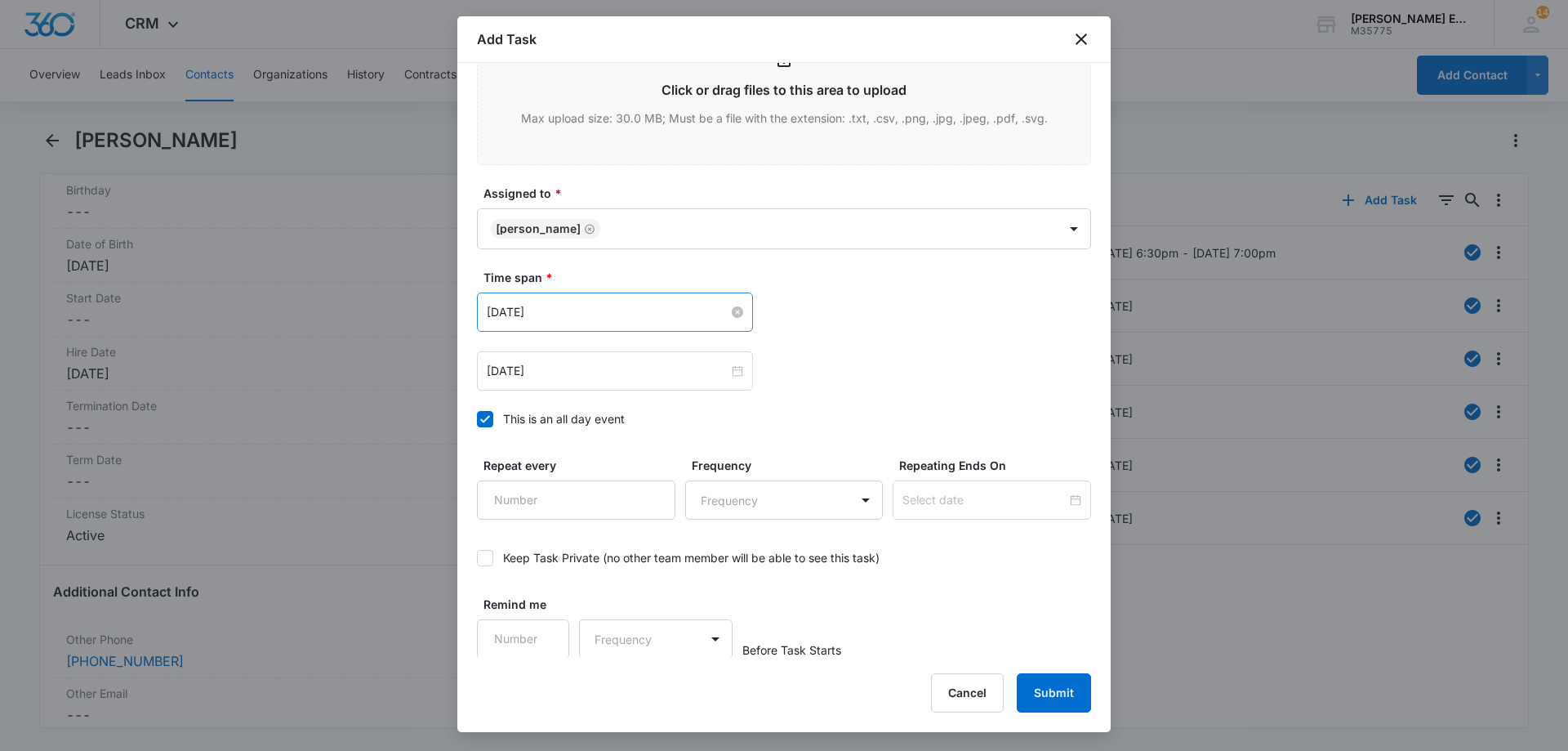
click at [672, 317] on input "[DATE]" at bounding box center [607, 312] width 242 height 18
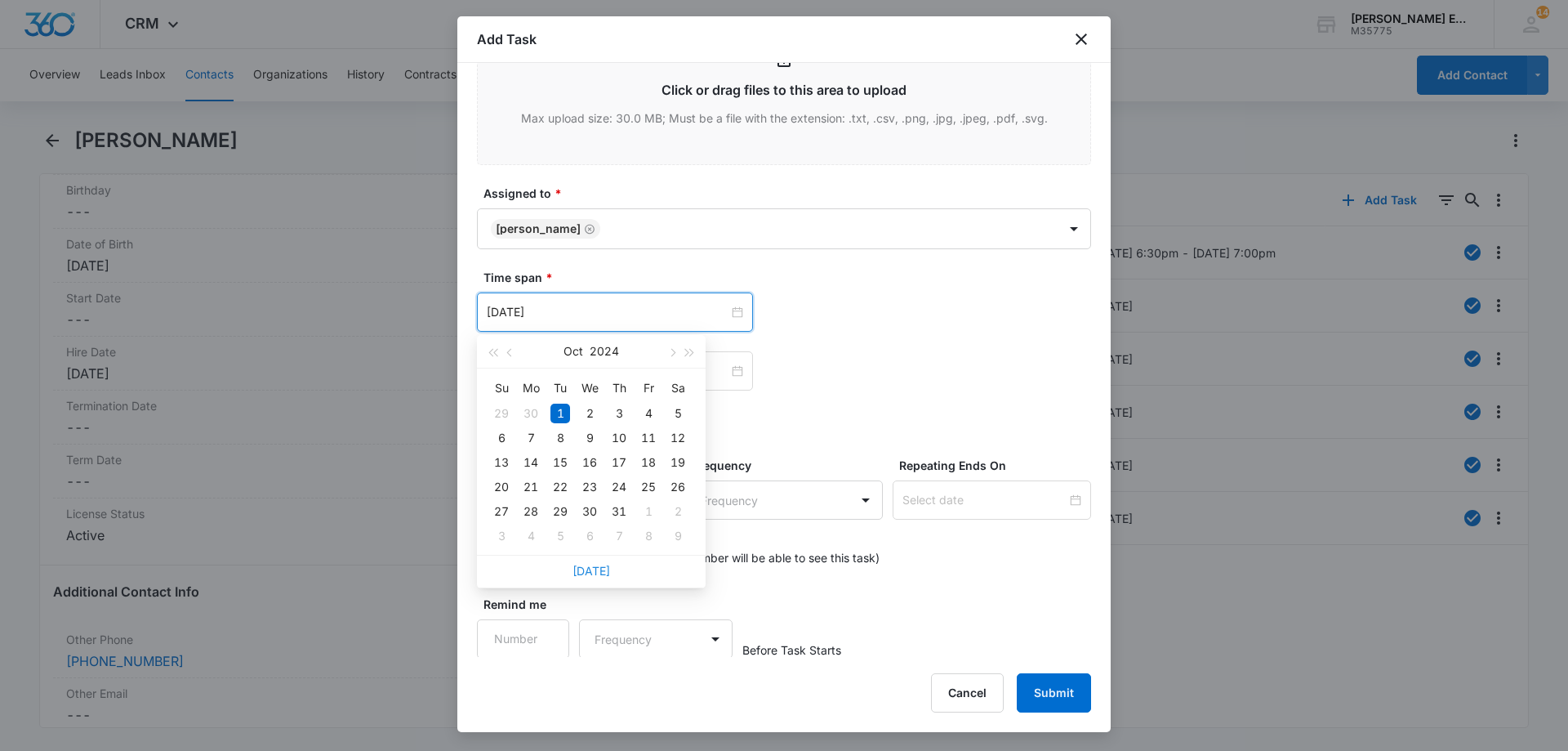
click at [596, 570] on link "[DATE]" at bounding box center [591, 571] width 38 height 14
type input "[DATE]"
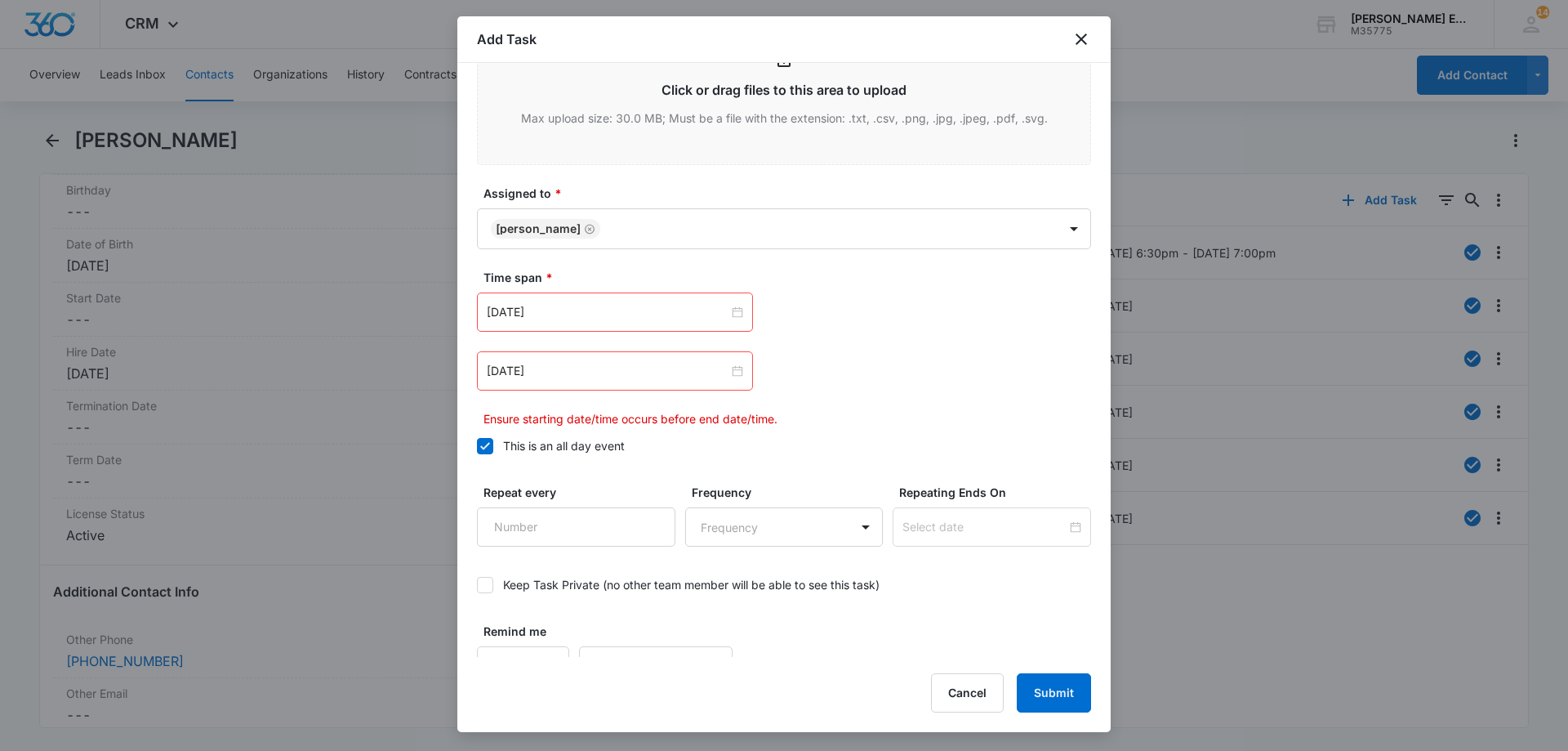
click at [664, 356] on div "[DATE]" at bounding box center [614, 371] width 276 height 39
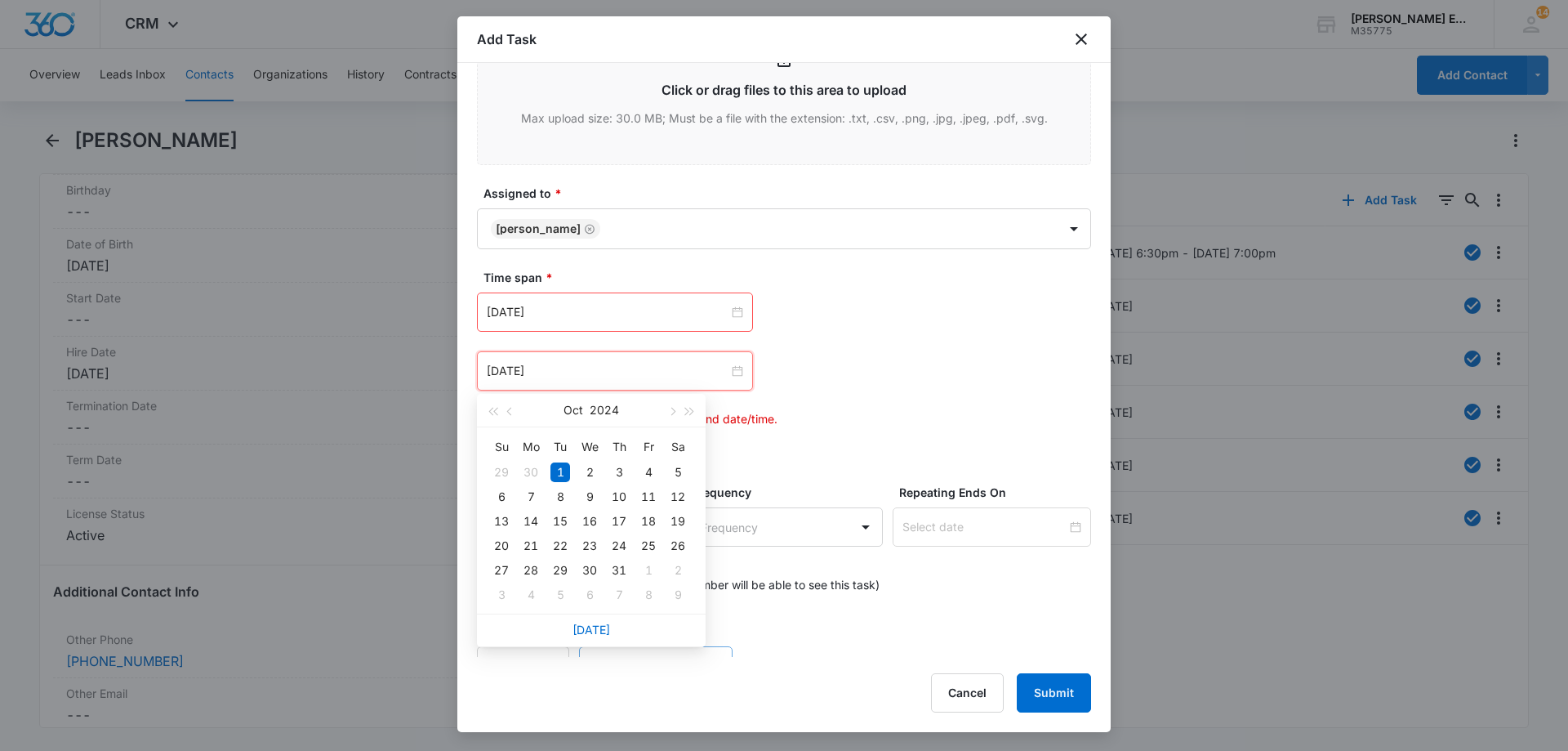
drag, startPoint x: 594, startPoint y: 630, endPoint x: 602, endPoint y: 625, distance: 9.4
click at [597, 626] on link "[DATE]" at bounding box center [591, 629] width 38 height 14
type input "[DATE]"
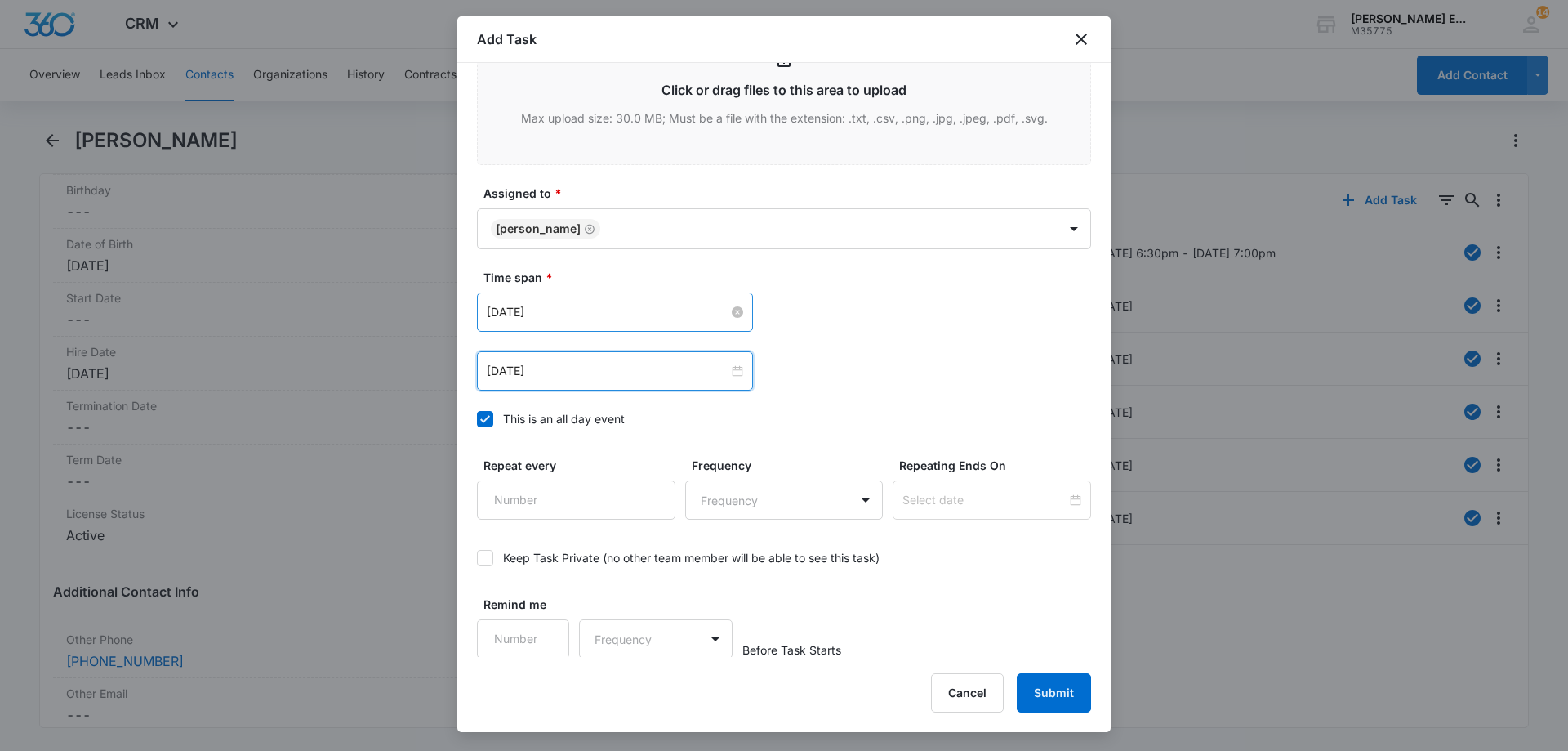
click at [602, 312] on input "[DATE]" at bounding box center [607, 312] width 242 height 18
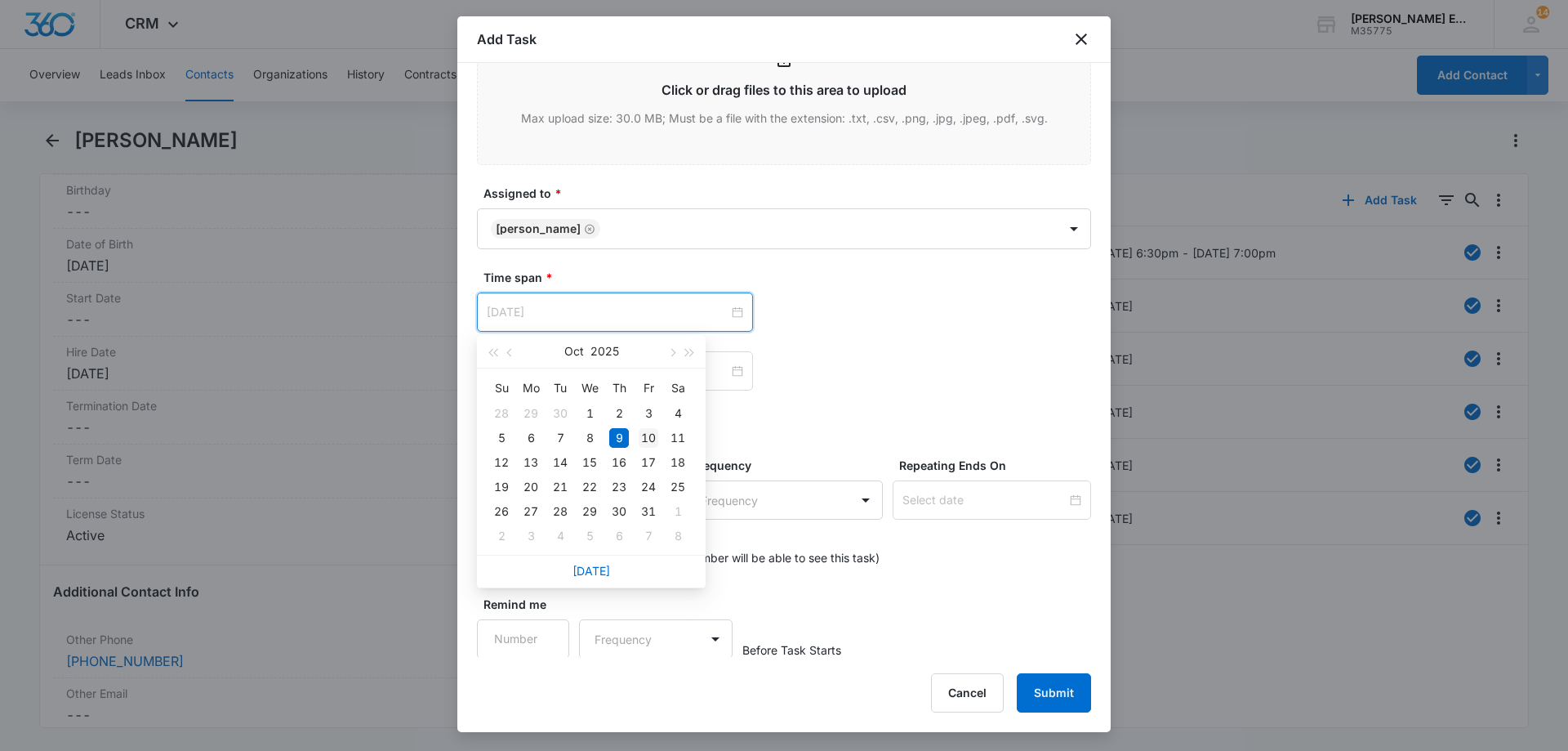
type input "[DATE]"
click at [647, 439] on div "10" at bounding box center [649, 438] width 20 height 20
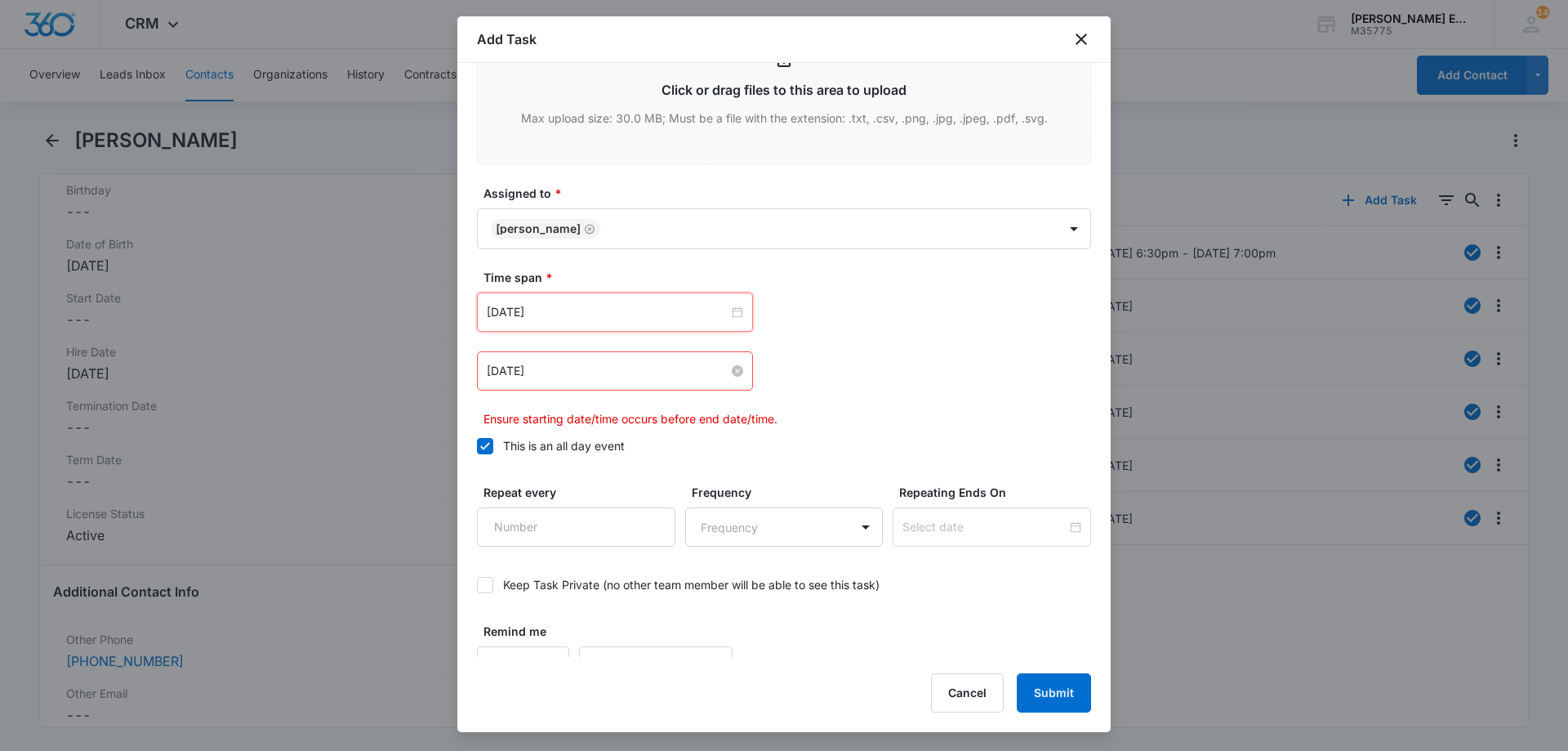
click at [634, 368] on input "[DATE]" at bounding box center [607, 372] width 242 height 18
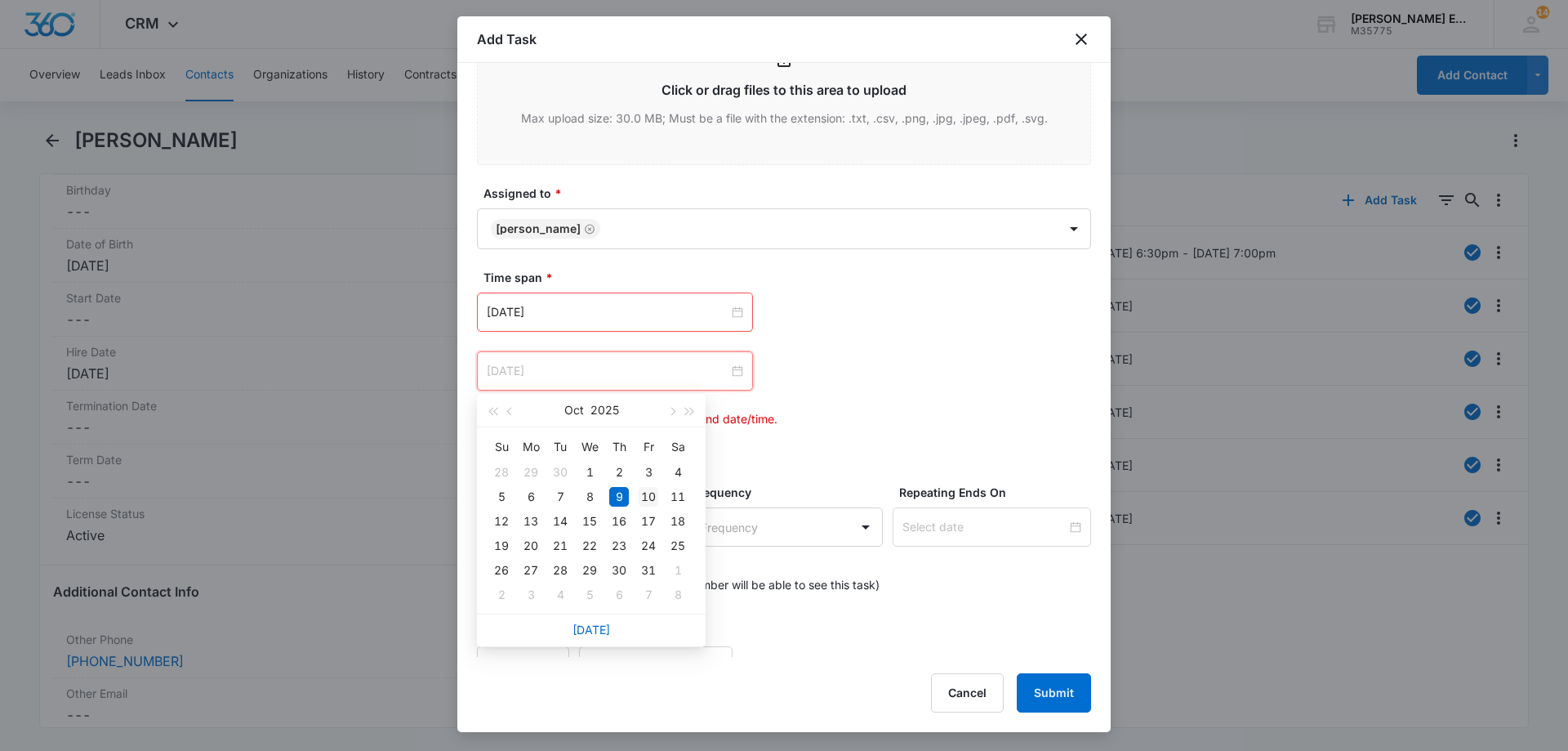
type input "[DATE]"
click at [650, 494] on div "10" at bounding box center [649, 497] width 20 height 20
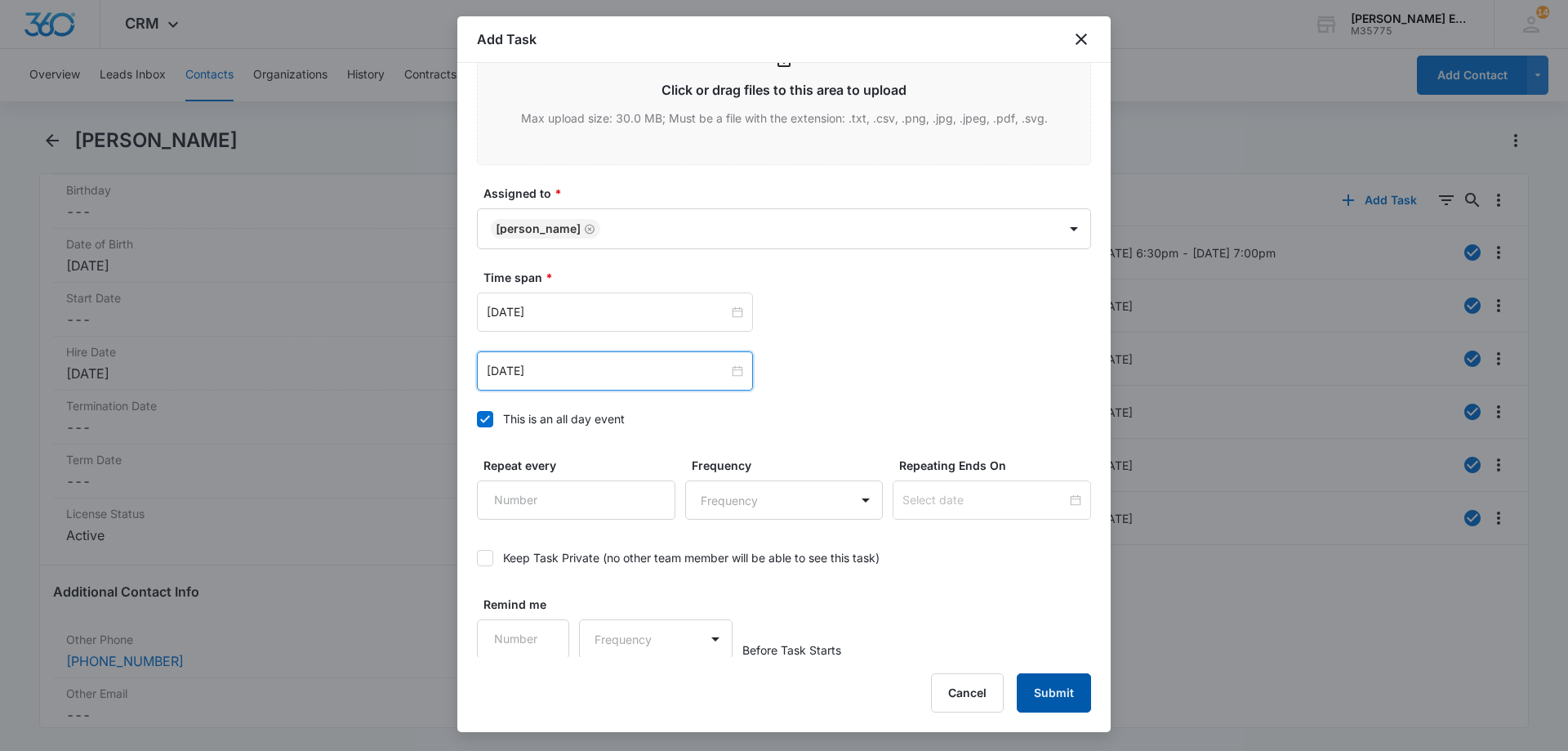
click at [1041, 692] on button "Submit" at bounding box center [1054, 692] width 75 height 39
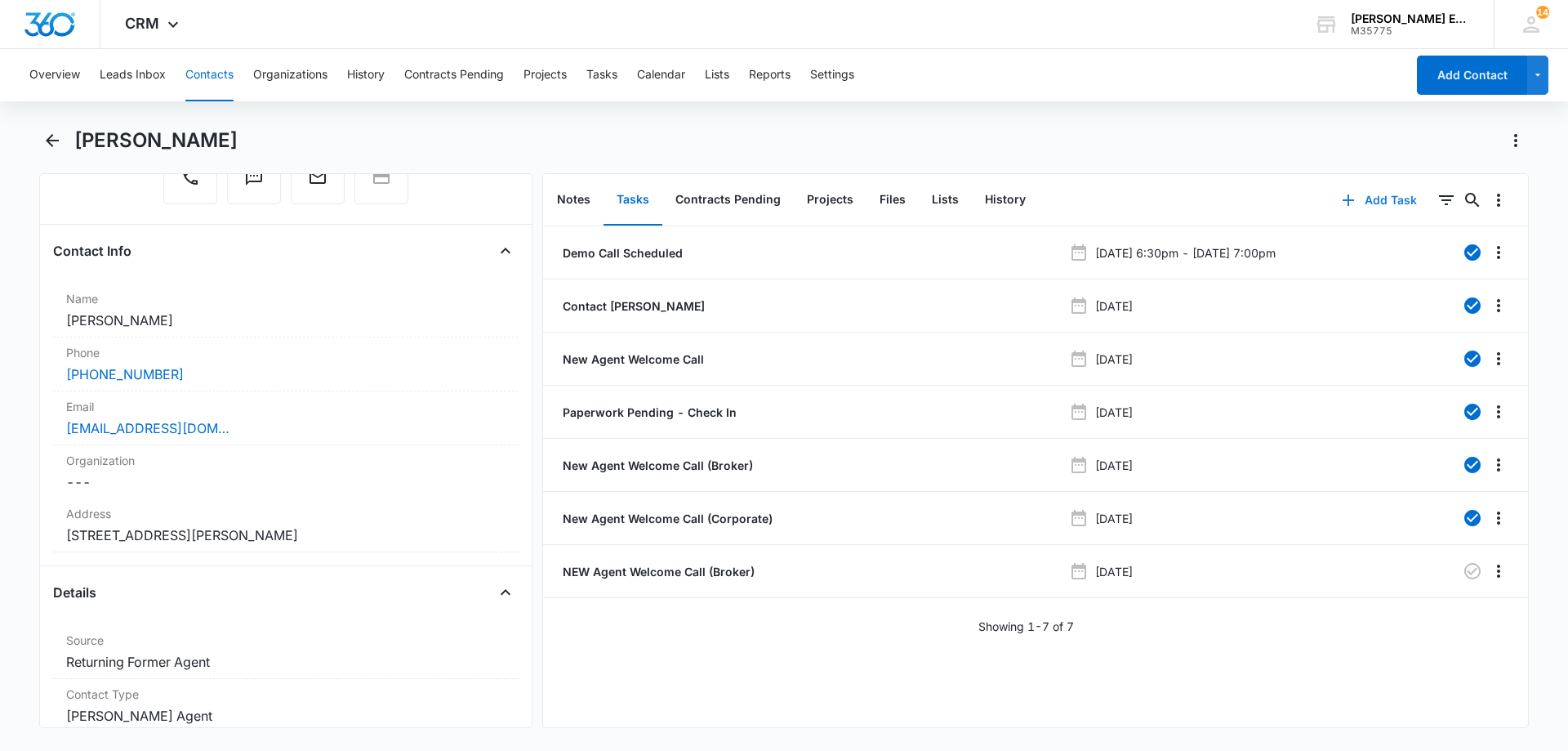
scroll to position [51, 0]
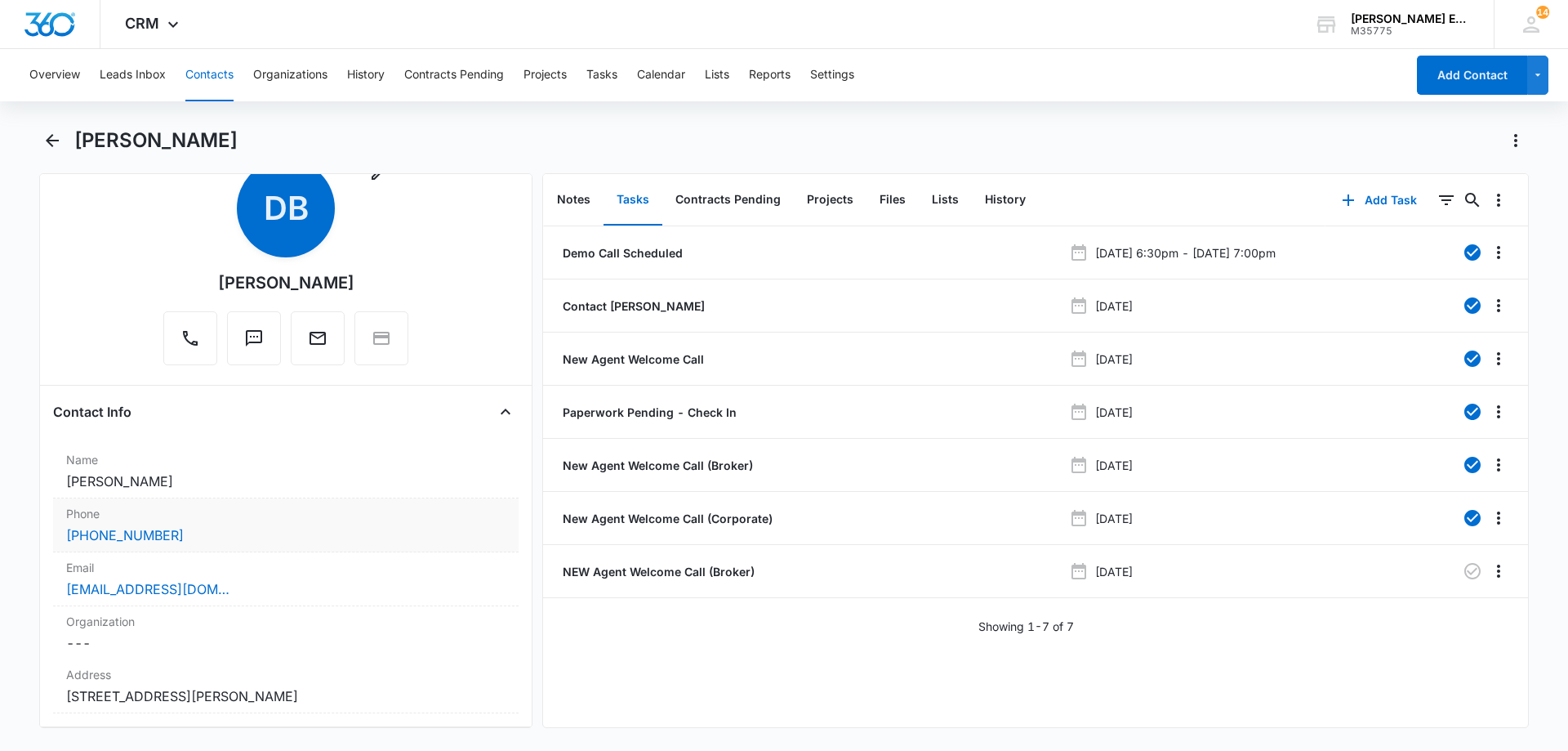
click at [317, 522] on div "Phone Cancel Save Changes [PHONE_NUMBER]" at bounding box center [286, 526] width 466 height 54
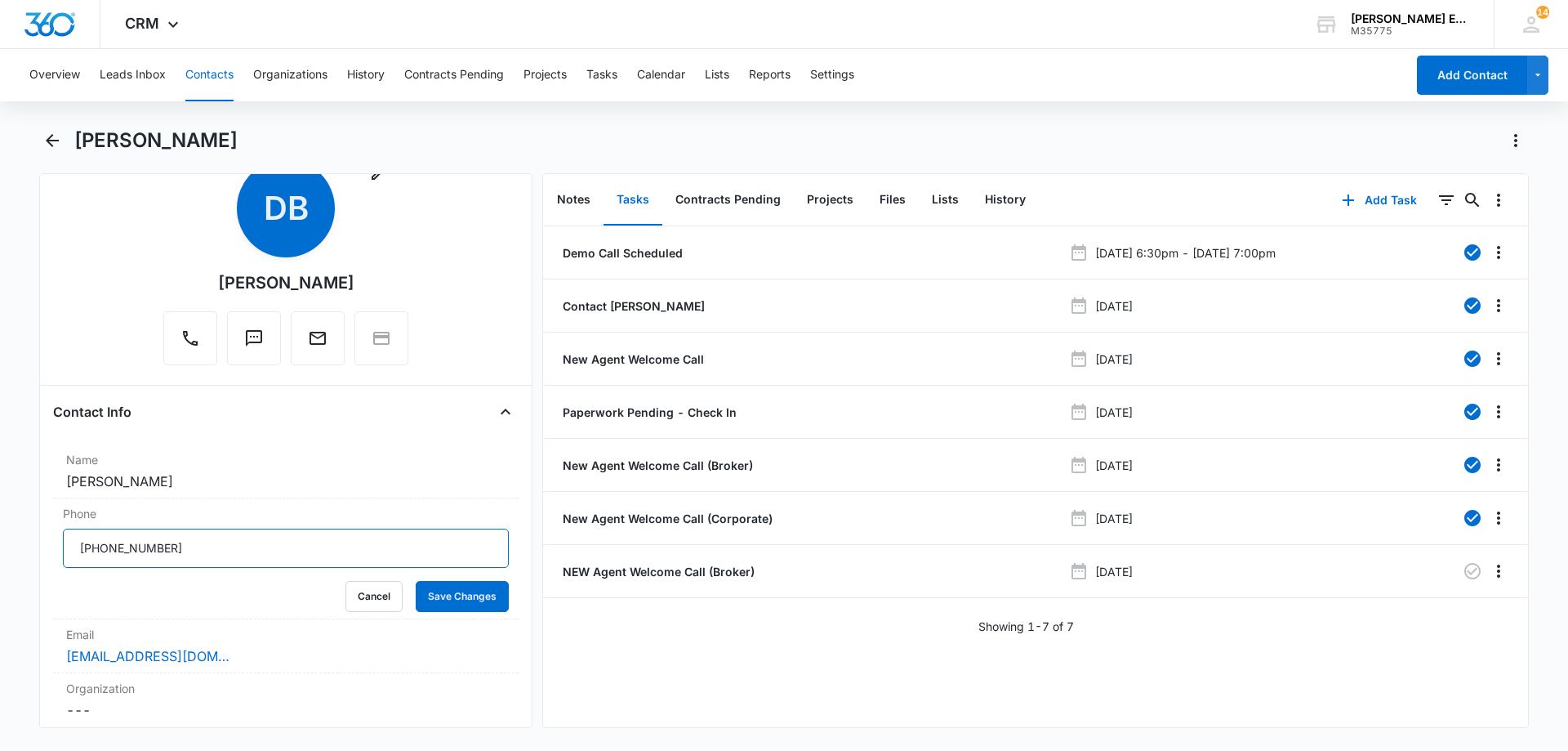
click at [25, 567] on main "[PERSON_NAME] Remove DB [PERSON_NAME] Contact Info Name Cancel Save Changes [PE…" at bounding box center [784, 437] width 1568 height 621
